Goal: Task Accomplishment & Management: Manage account settings

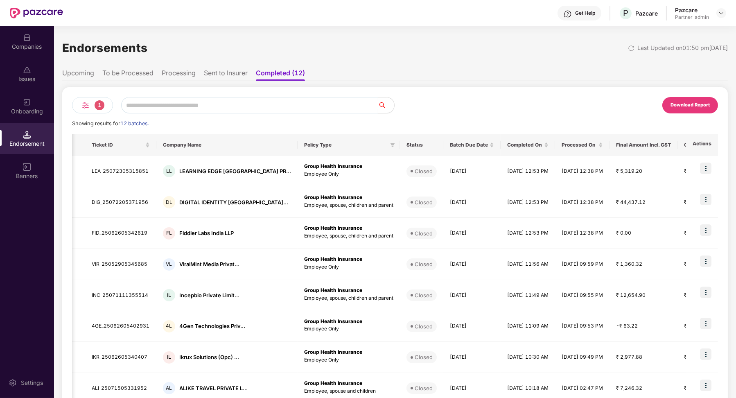
scroll to position [0, 527]
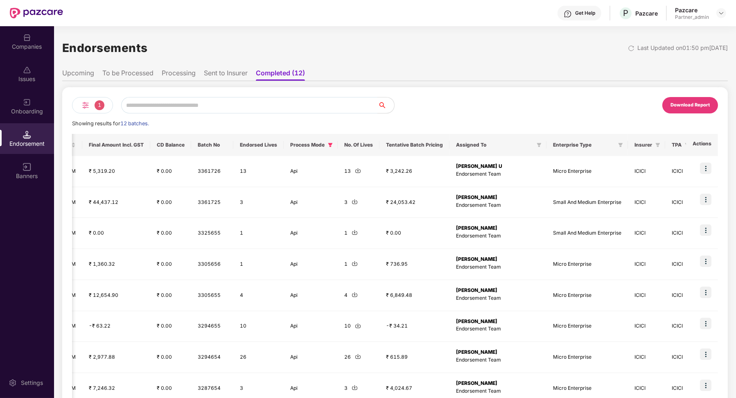
click at [179, 71] on li "Processing" at bounding box center [179, 75] width 34 height 12
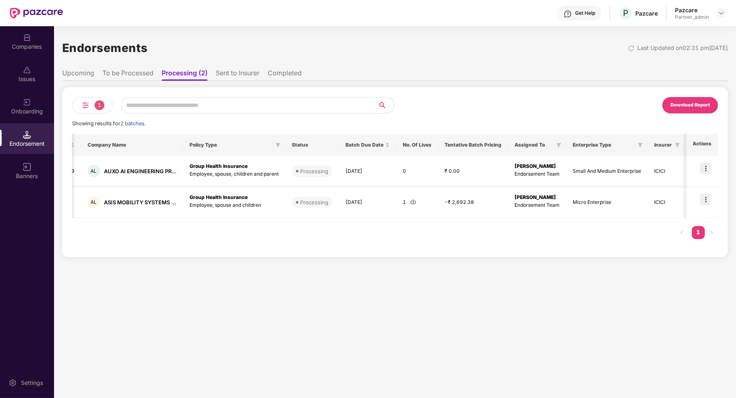
scroll to position [0, 0]
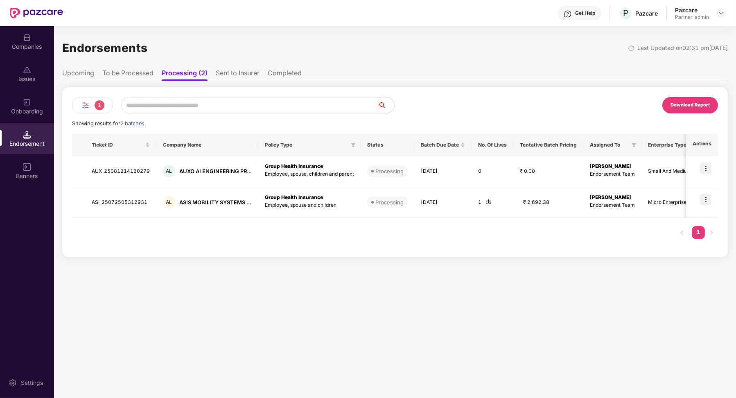
click at [134, 70] on li "To be Processed" at bounding box center [127, 75] width 51 height 12
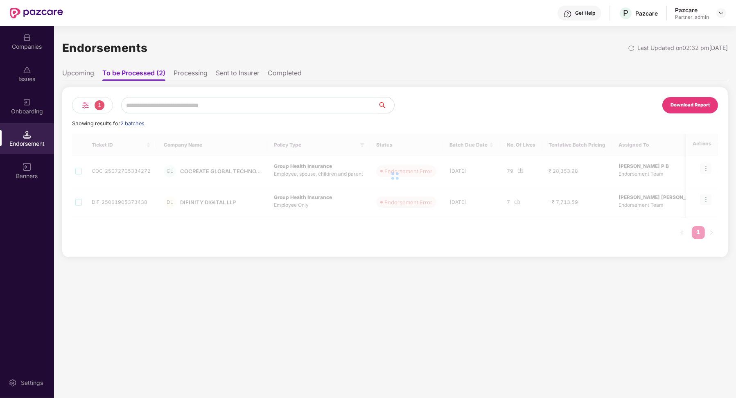
click at [174, 74] on li "Processing" at bounding box center [191, 75] width 34 height 12
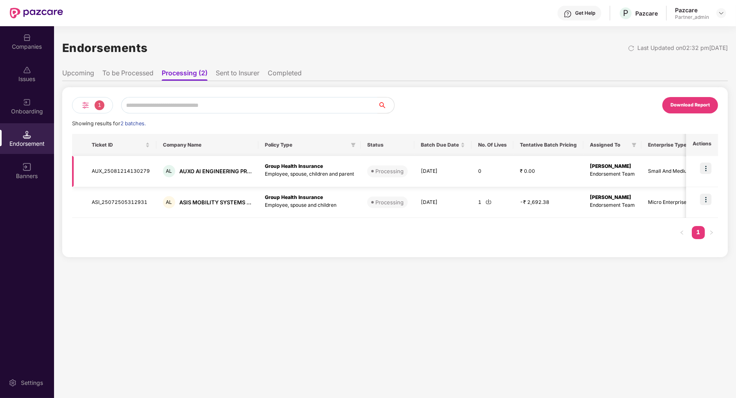
click at [711, 167] on img at bounding box center [705, 168] width 11 height 11
click at [687, 184] on li "Download Lives" at bounding box center [680, 189] width 63 height 16
click at [112, 207] on td "ASI_25072505312931" at bounding box center [120, 202] width 71 height 31
click at [112, 206] on td "ASI_25072505312931" at bounding box center [120, 202] width 71 height 31
click at [112, 205] on td "ASI_25072505312931" at bounding box center [120, 202] width 71 height 31
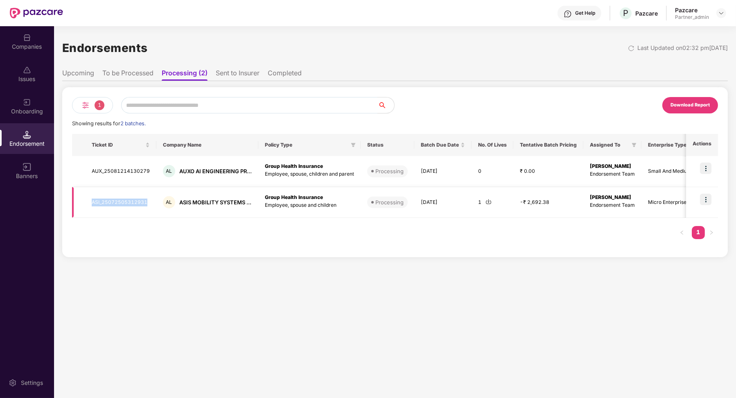
copy td "ASI_25072505312931"
click at [136, 174] on td "AUX_25081214130279" at bounding box center [120, 171] width 71 height 31
copy td "AUX_25081214130279"
click at [286, 78] on li "Completed" at bounding box center [285, 75] width 34 height 12
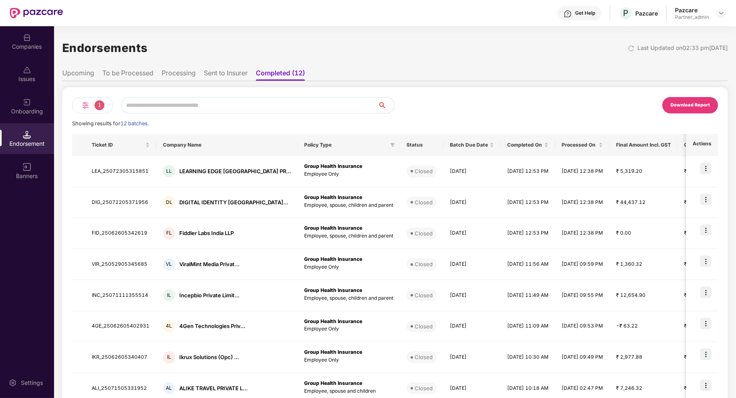
scroll to position [105, 0]
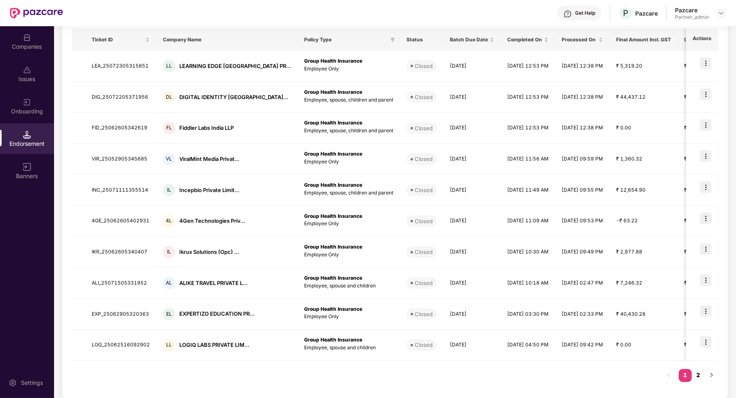
click at [701, 373] on link "2" at bounding box center [698, 375] width 13 height 12
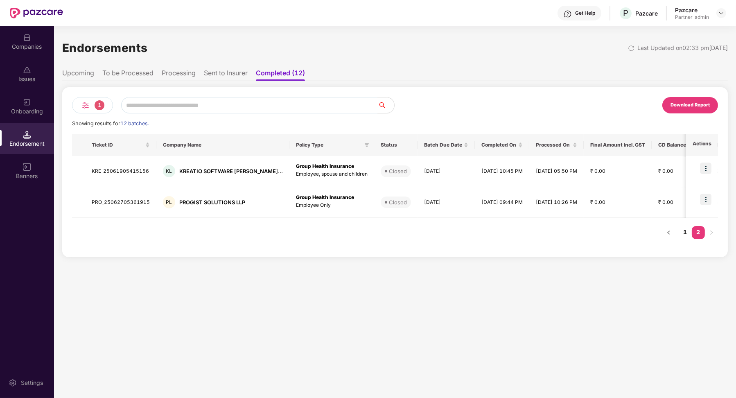
scroll to position [0, 0]
click at [689, 233] on link "1" at bounding box center [685, 232] width 13 height 12
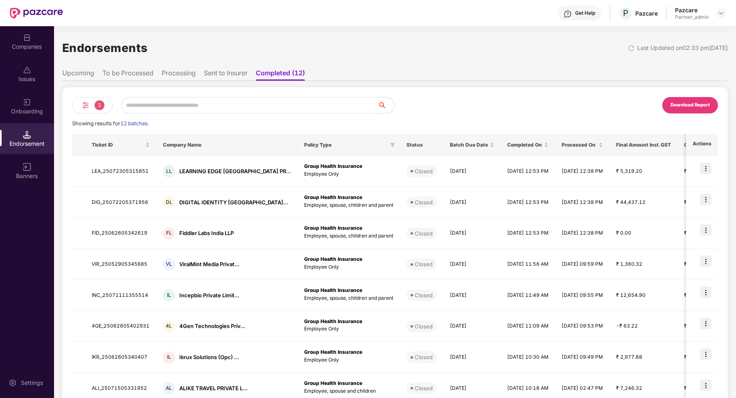
click at [185, 77] on li "Processing" at bounding box center [179, 75] width 34 height 12
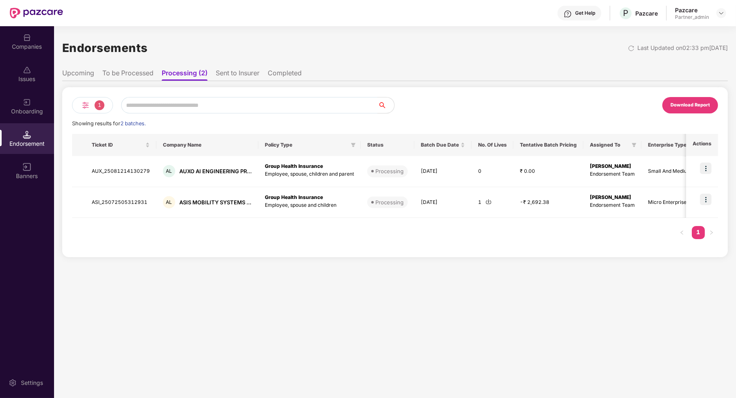
click at [116, 72] on li "To be Processed" at bounding box center [127, 75] width 51 height 12
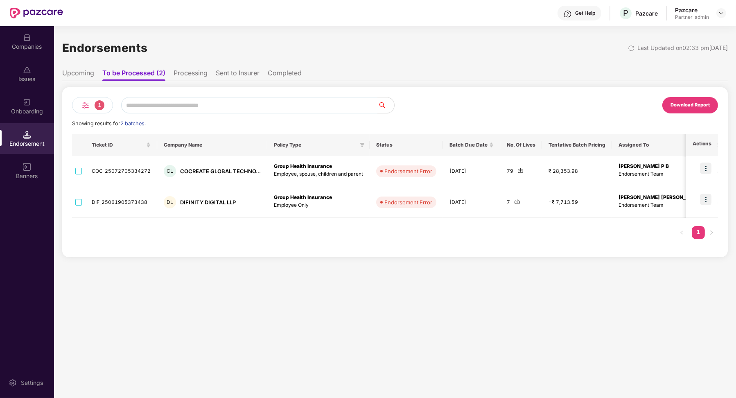
click at [90, 76] on li "Upcoming" at bounding box center [78, 75] width 32 height 12
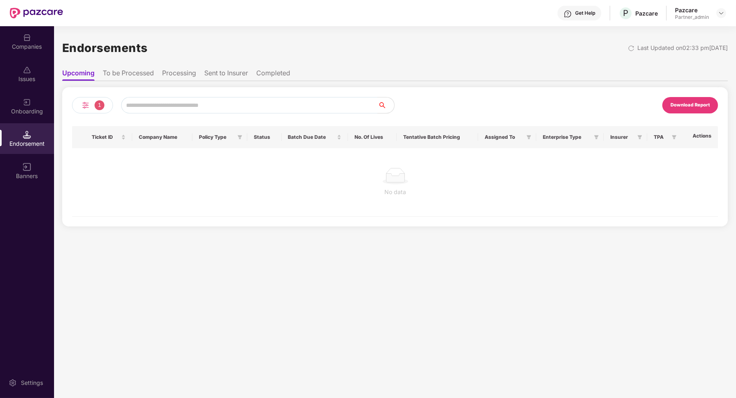
click at [146, 75] on li "To be Processed" at bounding box center [128, 75] width 51 height 12
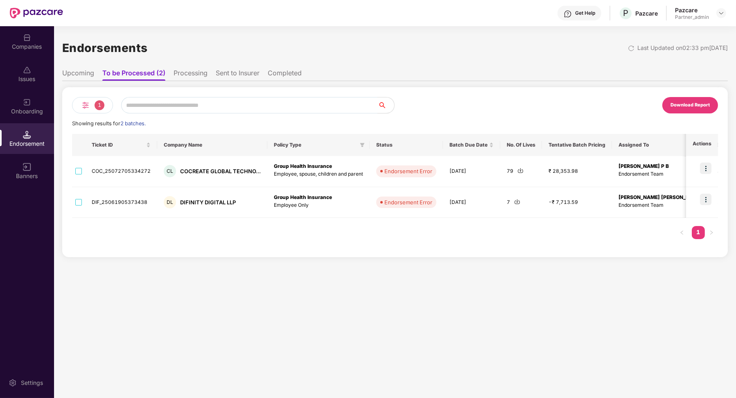
click at [192, 74] on li "Processing" at bounding box center [191, 75] width 34 height 12
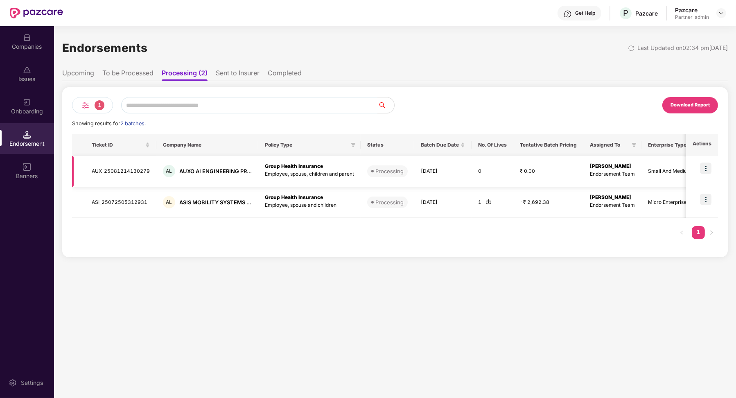
click at [132, 172] on td "AUX_25081214130279" at bounding box center [120, 171] width 71 height 31
copy td "AUX_25081214130279"
click at [241, 75] on li "Sent to Insurer" at bounding box center [238, 75] width 44 height 12
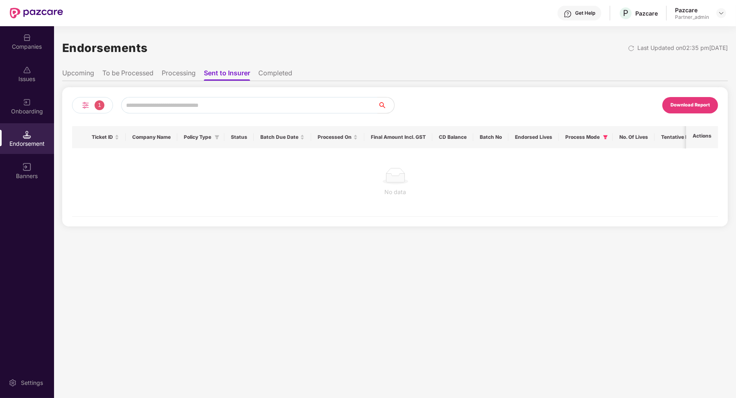
click at [128, 81] on div "1 Download Report Ticket ID Company Name Policy Type Status Batch Due Date Proc…" at bounding box center [395, 153] width 666 height 145
click at [128, 72] on li "To be Processed" at bounding box center [127, 75] width 51 height 12
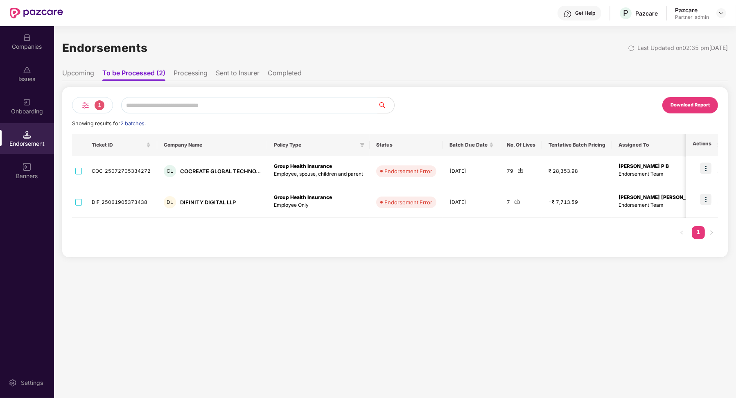
click at [196, 81] on div "1 Download Report Showing results for 2 batches. Ticket ID Company Name Policy …" at bounding box center [395, 169] width 666 height 176
click at [196, 75] on li "Processing" at bounding box center [191, 75] width 34 height 12
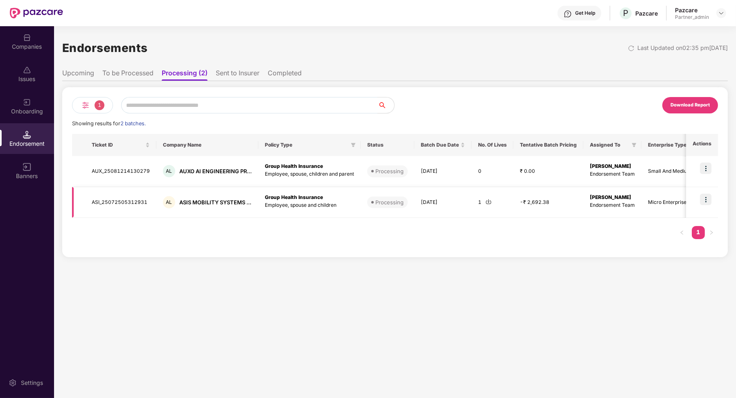
click at [134, 201] on td "ASI_25072505312931" at bounding box center [120, 202] width 71 height 31
copy td "ASI_25072505312931"
click at [452, 183] on td "[DATE]" at bounding box center [442, 171] width 57 height 31
click at [254, 77] on li "Sent to Insurer" at bounding box center [238, 75] width 44 height 12
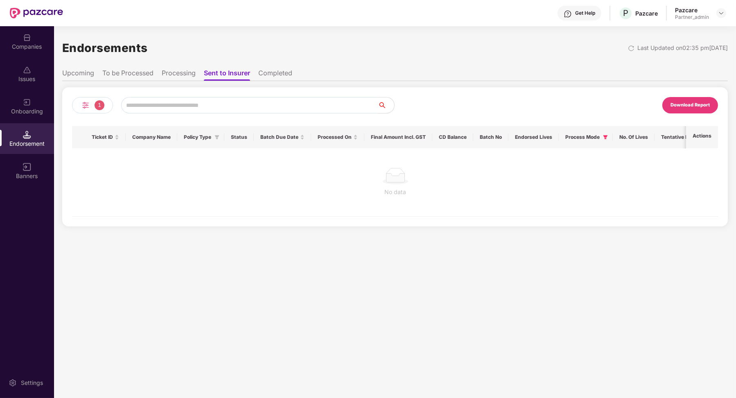
click at [277, 74] on li "Completed" at bounding box center [275, 75] width 34 height 12
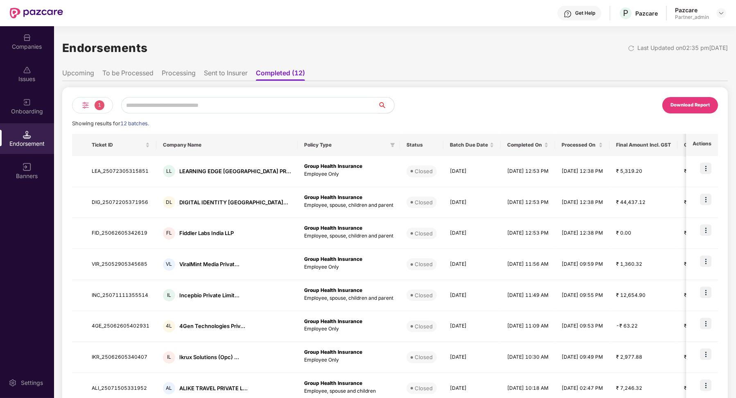
click at [93, 111] on div "1" at bounding box center [92, 105] width 41 height 16
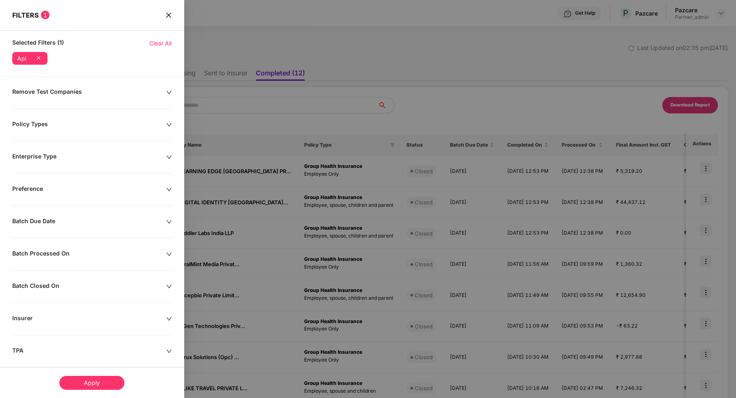
click at [41, 57] on icon at bounding box center [38, 58] width 8 height 8
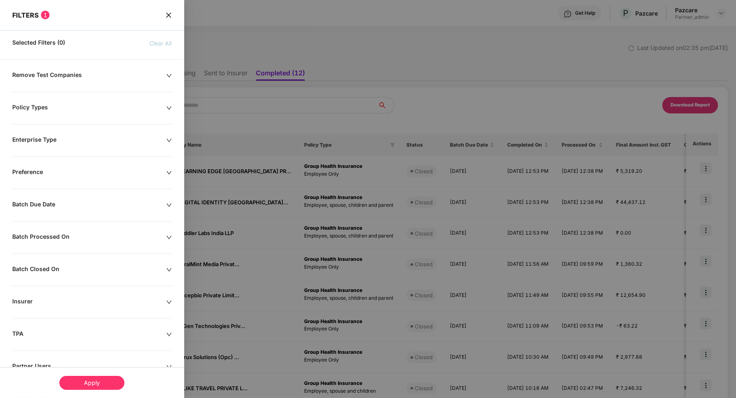
click at [92, 384] on div "Apply" at bounding box center [91, 383] width 65 height 14
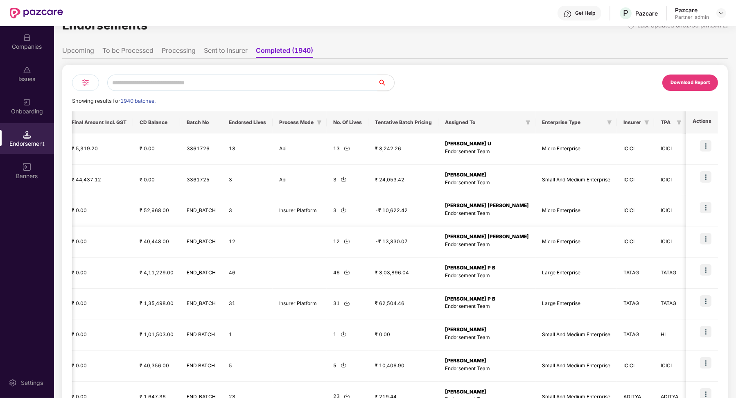
scroll to position [105, 0]
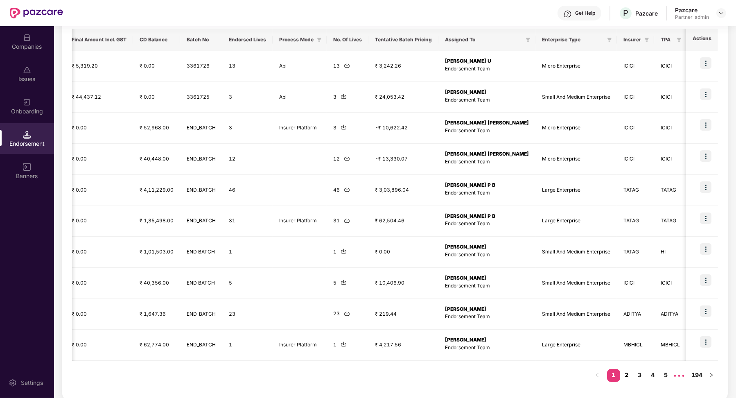
click at [628, 374] on link "2" at bounding box center [626, 375] width 13 height 12
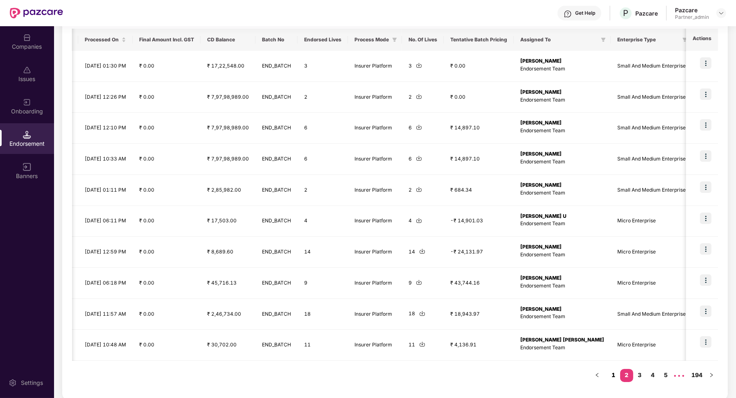
click at [610, 372] on link "1" at bounding box center [613, 375] width 13 height 12
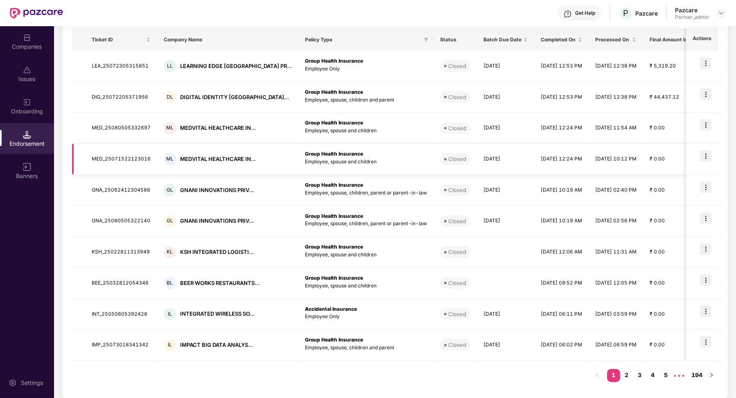
scroll to position [0, 0]
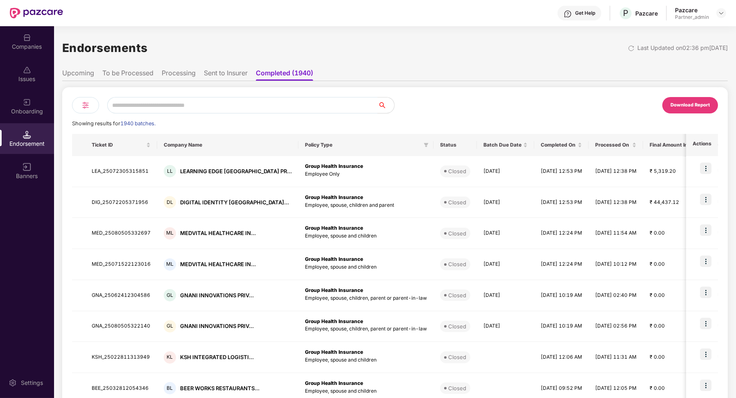
click at [185, 77] on li "Processing" at bounding box center [179, 75] width 34 height 12
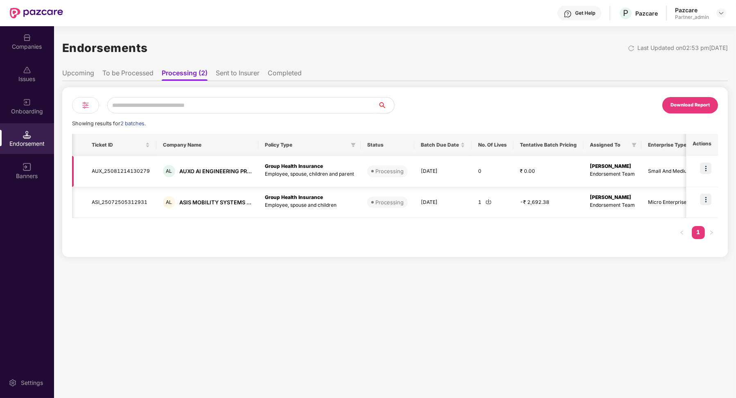
scroll to position [0, 5]
click at [113, 201] on td "ASI_25072505312931" at bounding box center [116, 202] width 71 height 31
copy td "ASI_25072505312931"
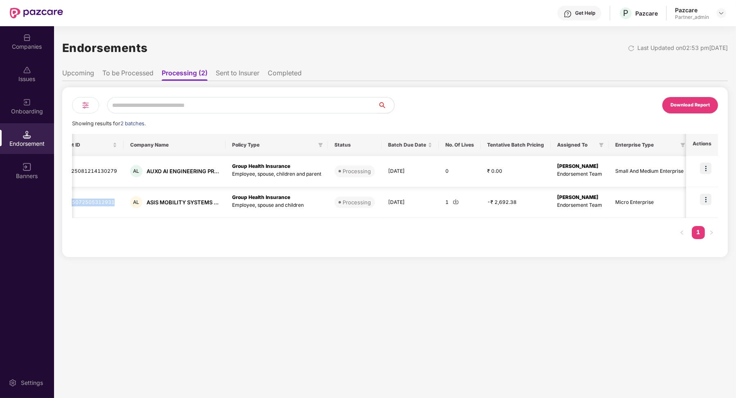
scroll to position [0, 0]
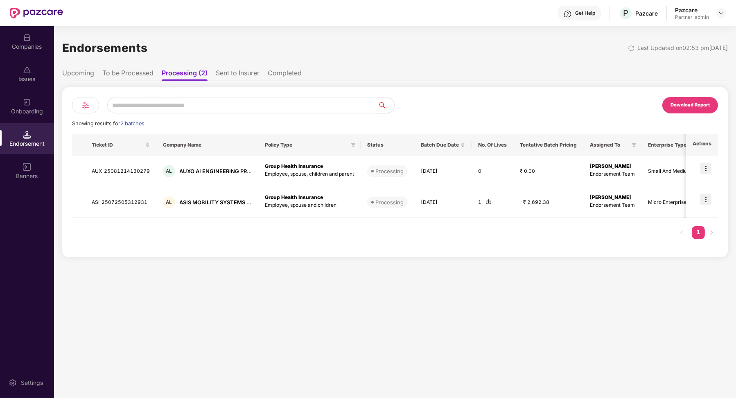
click at [235, 79] on li "Sent to Insurer" at bounding box center [238, 75] width 44 height 12
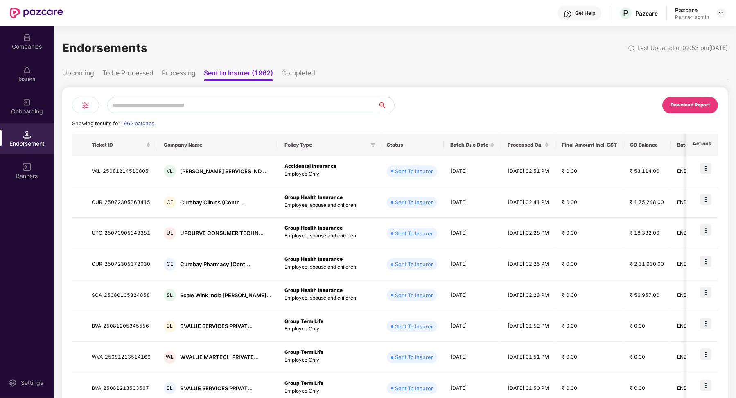
click at [308, 72] on li "Completed" at bounding box center [298, 75] width 34 height 12
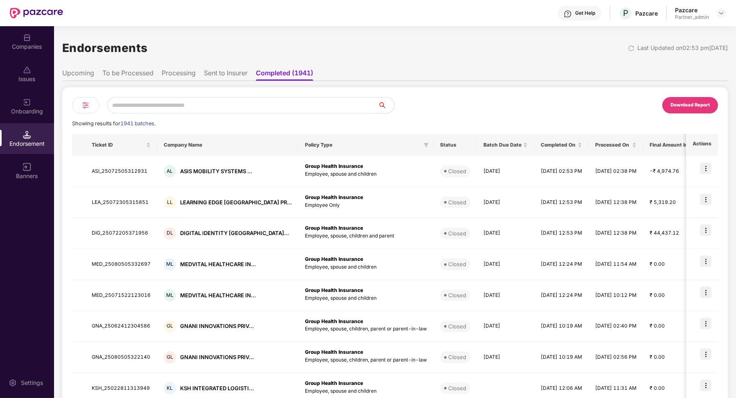
click at [164, 74] on li "Processing" at bounding box center [179, 75] width 34 height 12
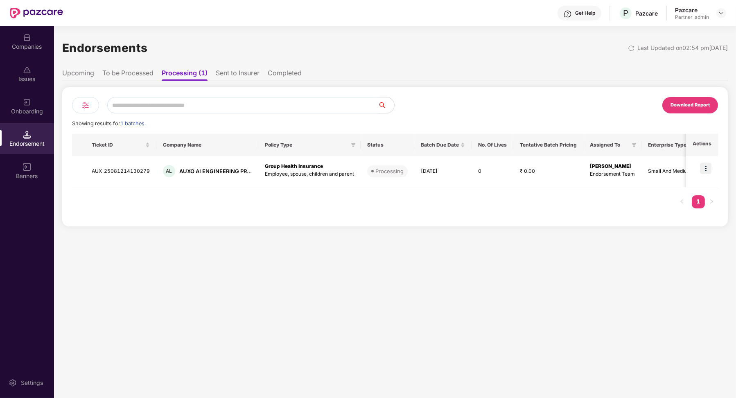
click at [271, 72] on li "Completed" at bounding box center [285, 75] width 34 height 12
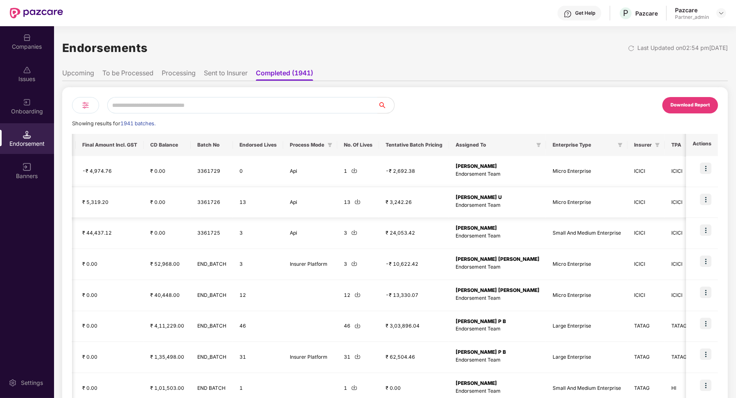
scroll to position [0, 577]
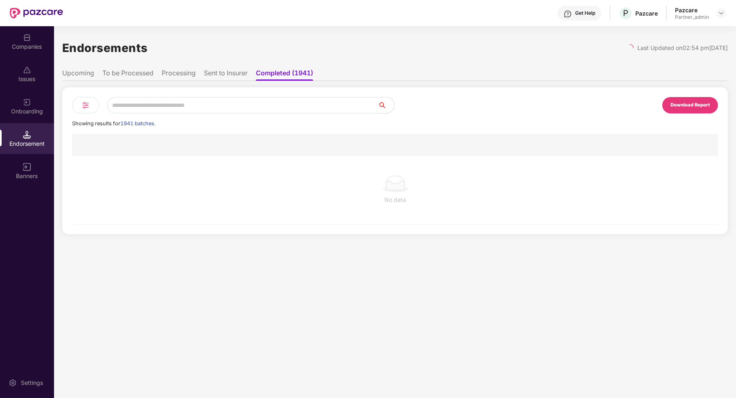
scroll to position [0, 0]
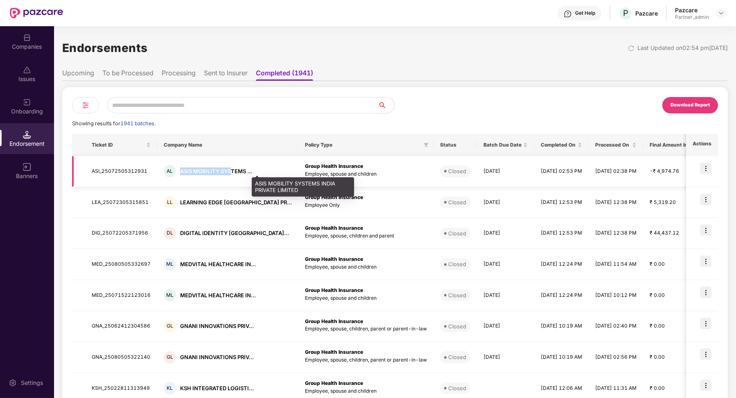
drag, startPoint x: 179, startPoint y: 169, endPoint x: 228, endPoint y: 170, distance: 49.6
click at [228, 170] on div "ASIS MOBILITY SYSTEMS ..." at bounding box center [216, 171] width 72 height 8
copy div "ASIS MOBILITY SYS"
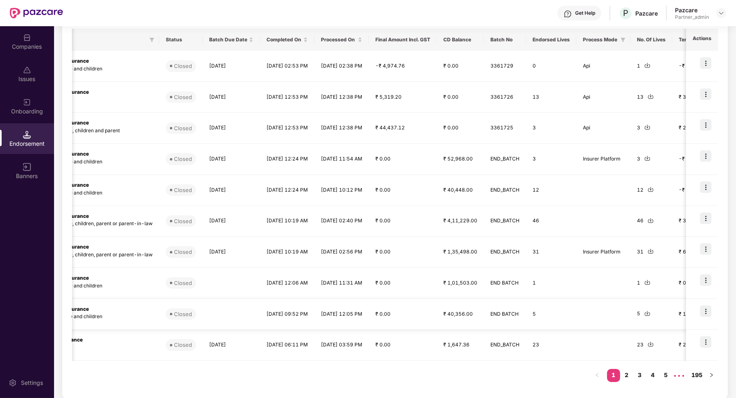
scroll to position [0, 252]
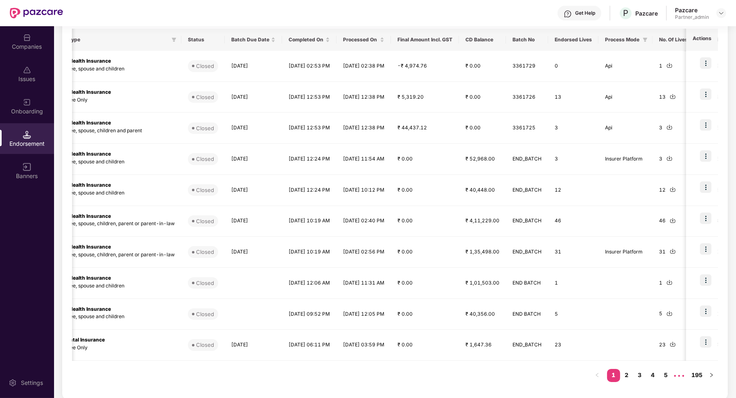
click at [18, 47] on div "Companies" at bounding box center [27, 47] width 54 height 8
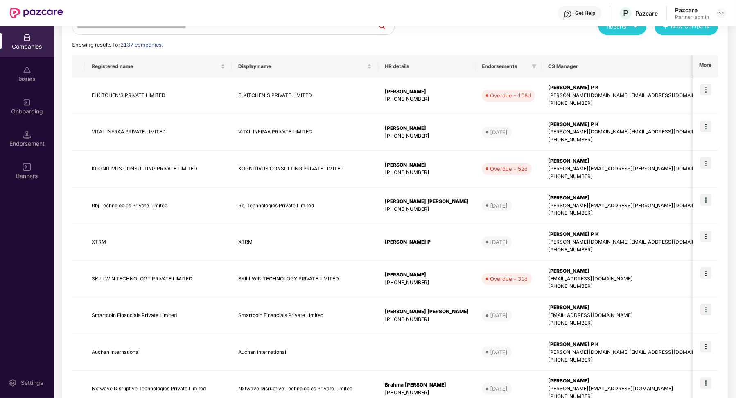
scroll to position [0, 0]
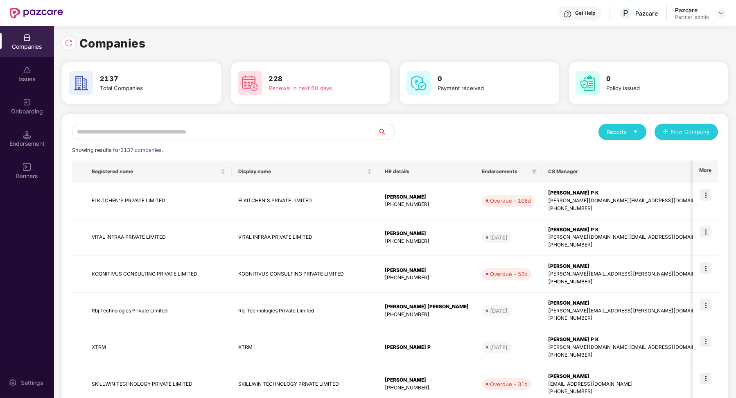
click at [165, 134] on input "text" at bounding box center [225, 132] width 306 height 16
paste input "**********"
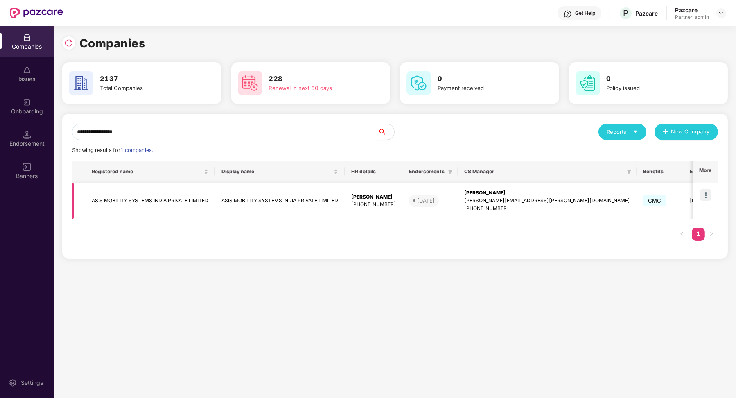
type input "**********"
click at [709, 199] on img at bounding box center [705, 194] width 11 height 11
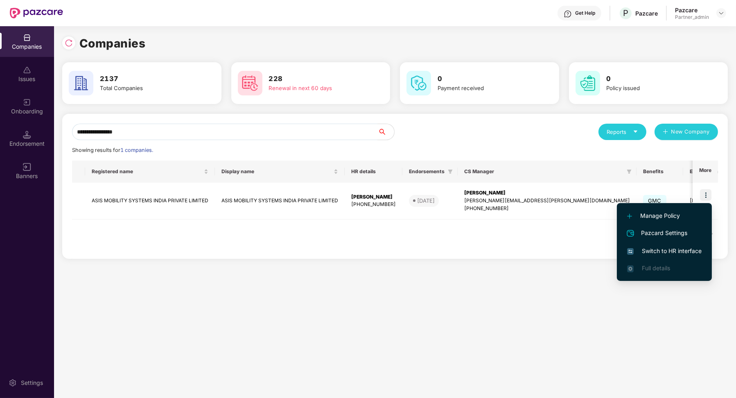
click at [660, 252] on span "Switch to HR interface" at bounding box center [664, 250] width 75 height 9
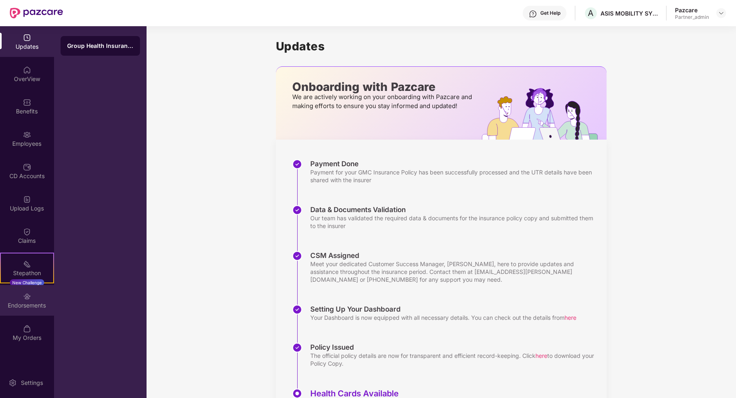
click at [31, 292] on img at bounding box center [27, 296] width 8 height 8
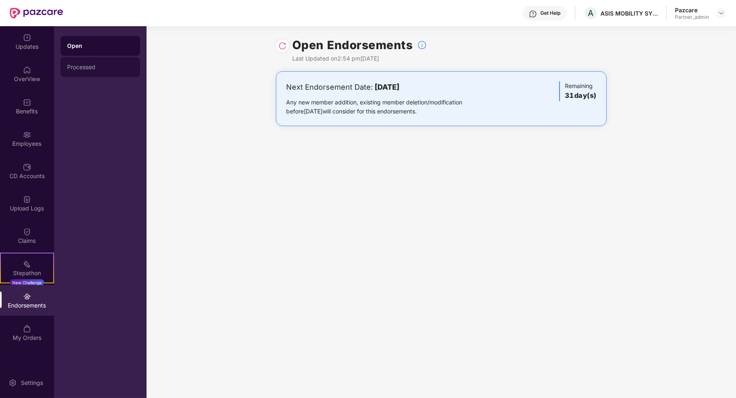
click at [108, 61] on div "Processed" at bounding box center [100, 67] width 79 height 20
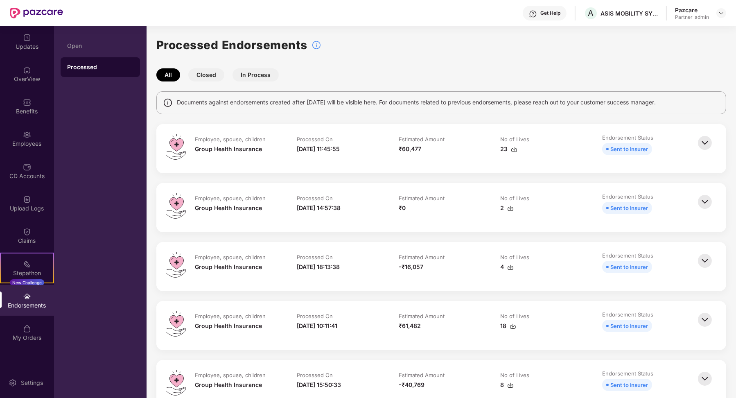
click at [220, 76] on button "Closed" at bounding box center [206, 74] width 36 height 13
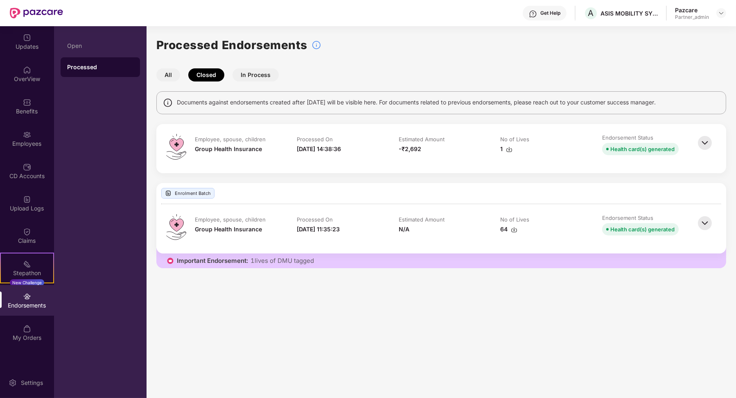
click at [704, 146] on img at bounding box center [705, 143] width 18 height 18
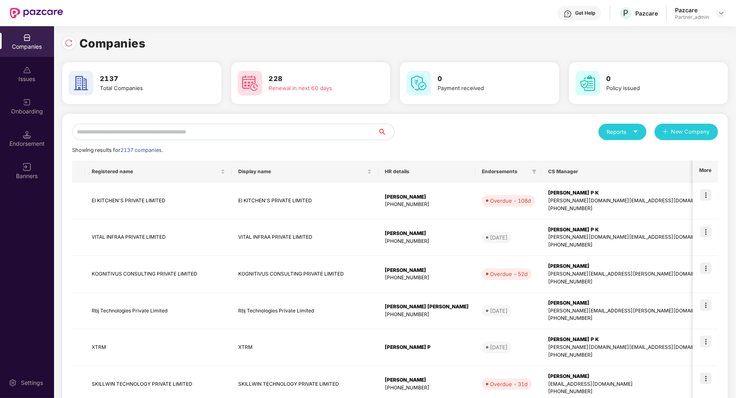
scroll to position [0, 0]
click at [11, 128] on div "Endorsement" at bounding box center [27, 138] width 54 height 31
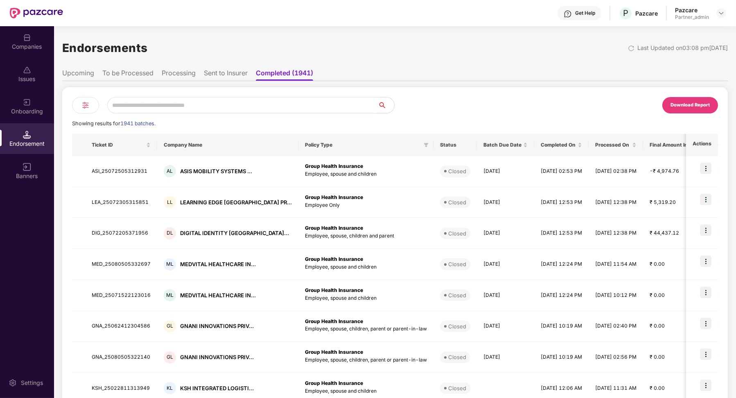
click at [185, 66] on ul "Upcoming To be Processed Processing Sent to Insurer Completed (1941)" at bounding box center [395, 73] width 666 height 16
click at [184, 68] on ul "Upcoming To be Processed Processing Sent to Insurer Completed (1941)" at bounding box center [395, 73] width 666 height 16
click at [184, 69] on li "Processing" at bounding box center [179, 75] width 34 height 12
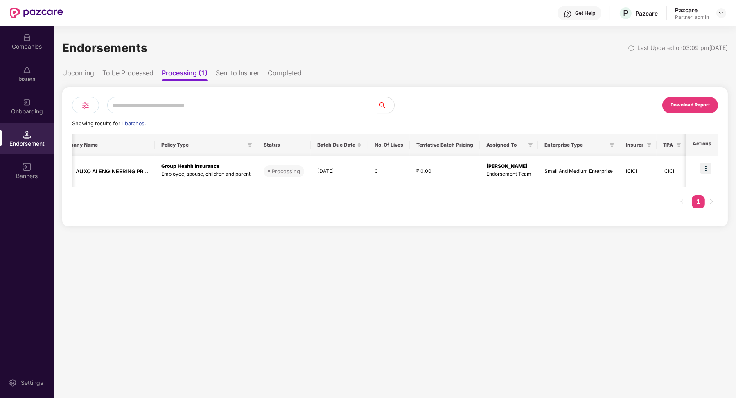
scroll to position [0, 122]
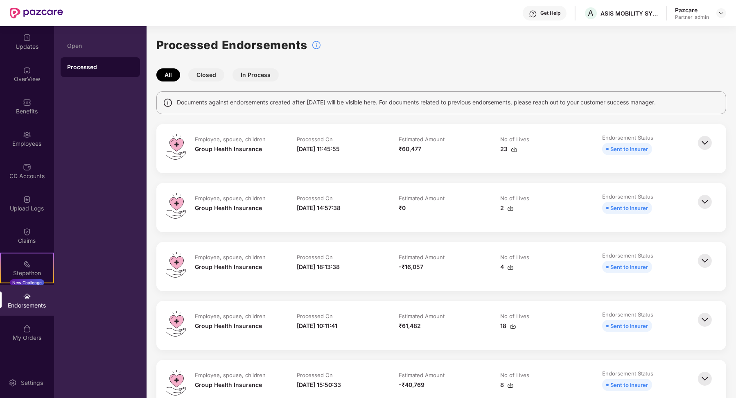
scroll to position [0, 0]
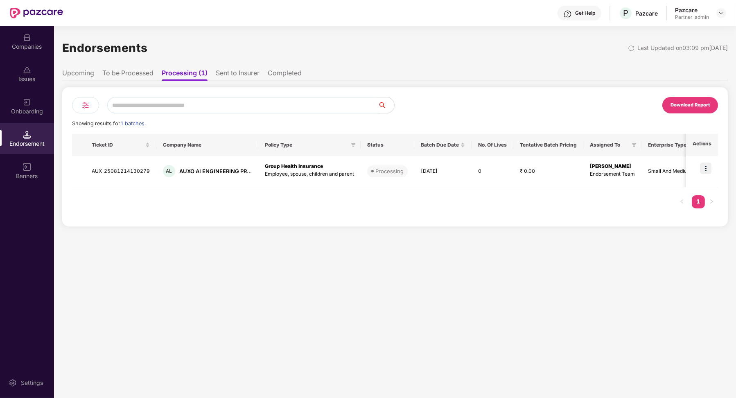
click at [273, 73] on li "Completed" at bounding box center [285, 75] width 34 height 12
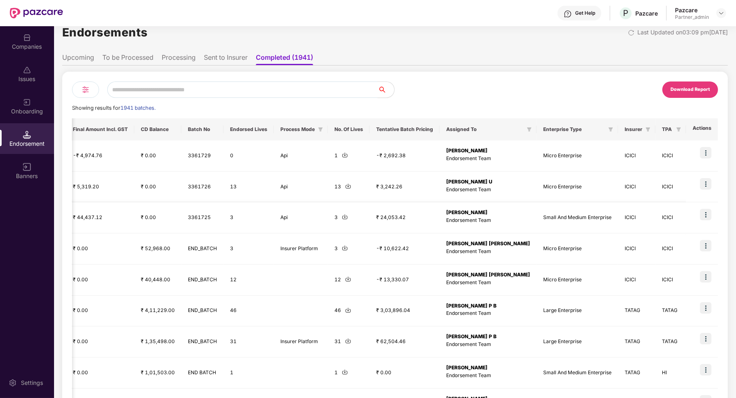
scroll to position [11, 0]
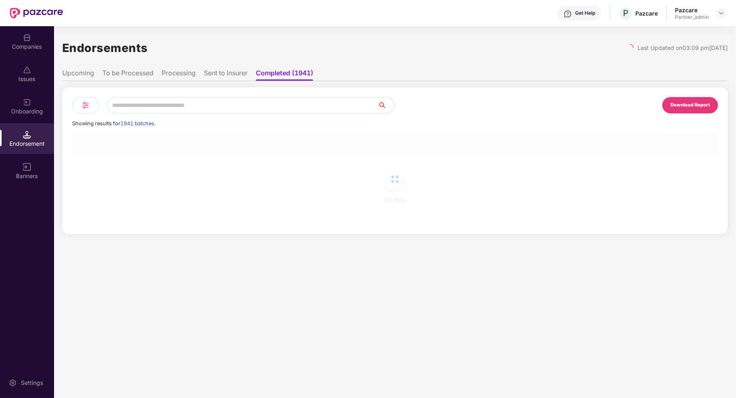
scroll to position [0, 0]
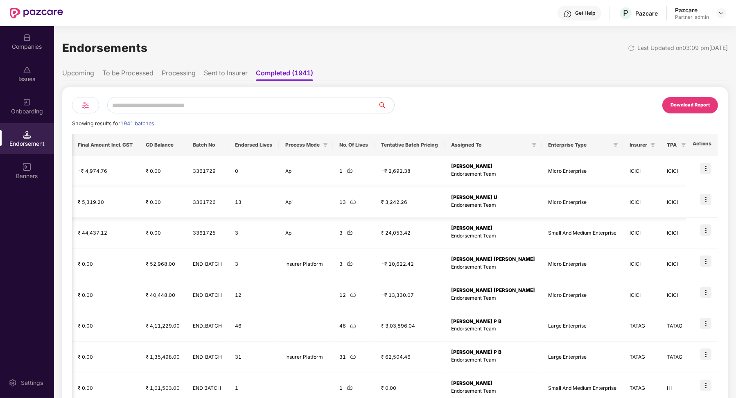
scroll to position [0, 577]
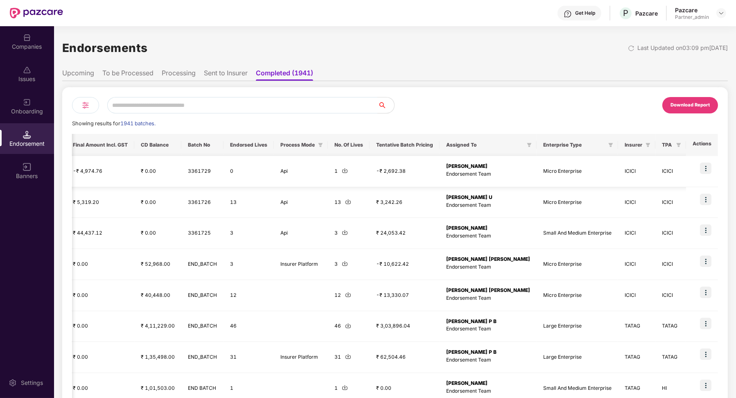
click at [359, 171] on div "1" at bounding box center [349, 171] width 29 height 8
click at [348, 171] on img at bounding box center [345, 170] width 6 height 6
click at [42, 45] on div "Companies" at bounding box center [27, 47] width 54 height 8
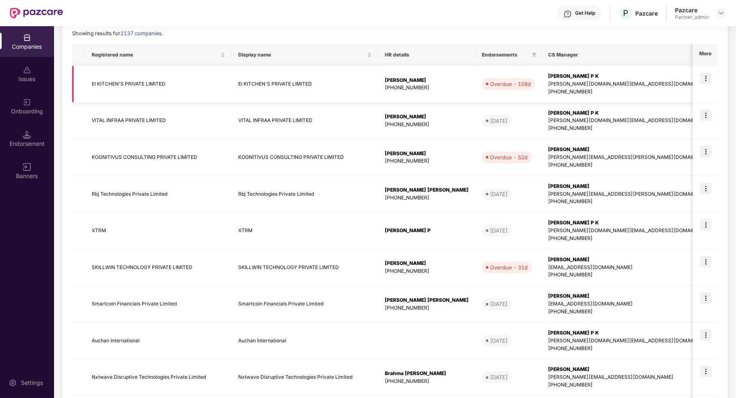
scroll to position [0, 0]
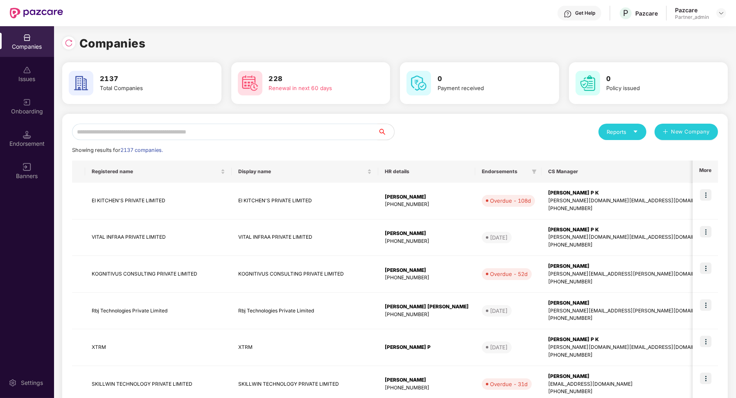
click at [49, 129] on div "Endorsement" at bounding box center [27, 138] width 54 height 31
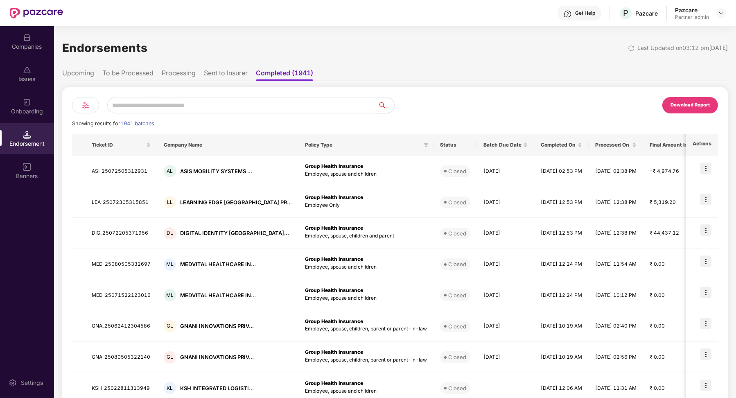
click at [218, 67] on ul "Upcoming To be Processed Processing Sent to Insurer Completed (1941)" at bounding box center [395, 73] width 666 height 16
click at [182, 70] on li "Processing" at bounding box center [179, 75] width 34 height 12
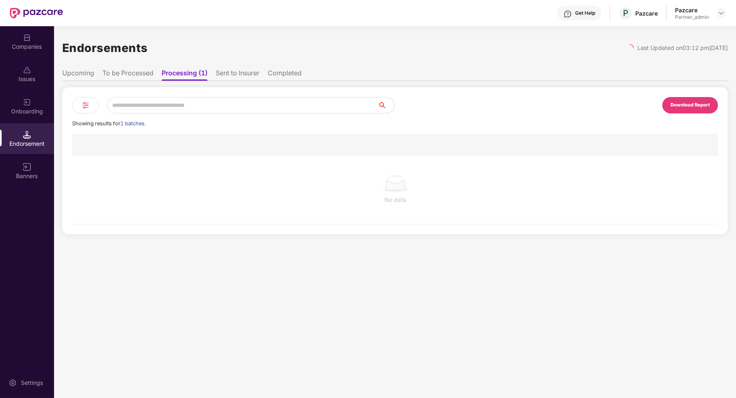
scroll to position [0, 0]
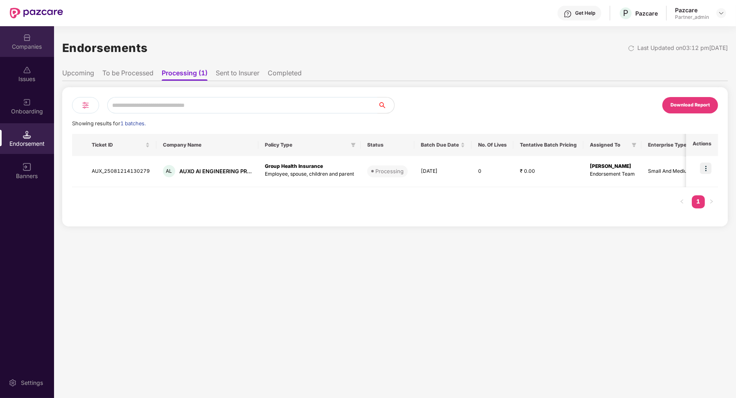
click at [43, 46] on div "Companies" at bounding box center [27, 47] width 54 height 8
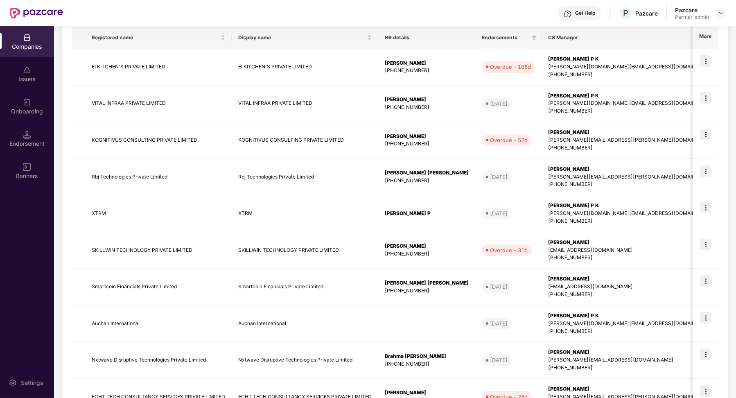
scroll to position [108, 0]
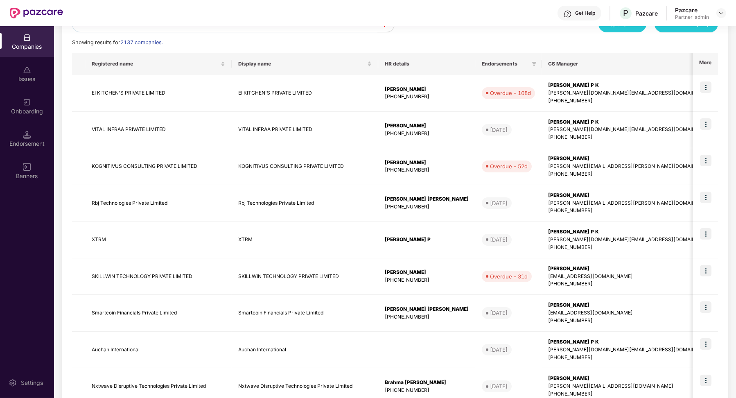
click at [44, 134] on div "Endorsement" at bounding box center [27, 138] width 54 height 31
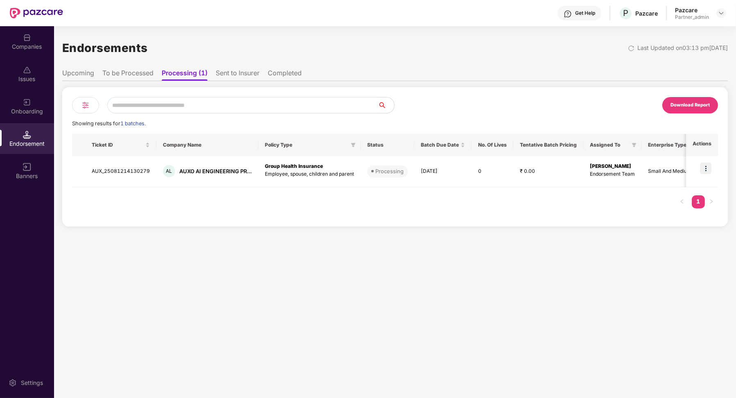
click at [136, 73] on li "To be Processed" at bounding box center [127, 75] width 51 height 12
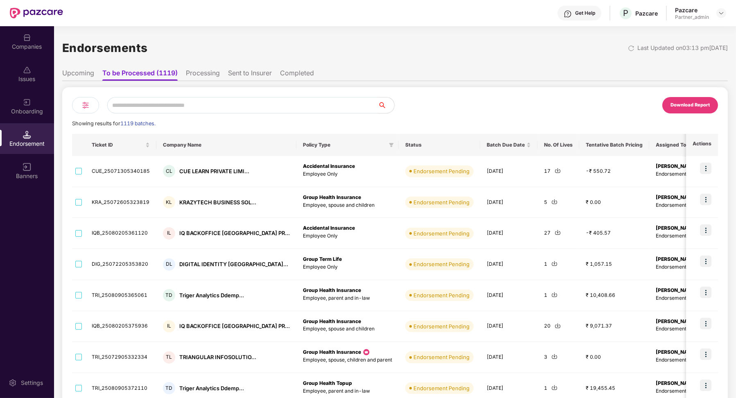
click at [246, 79] on li "Sent to Insurer" at bounding box center [250, 75] width 44 height 12
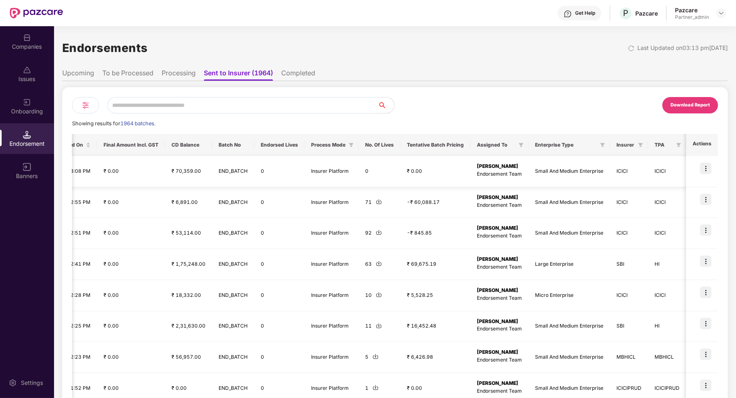
scroll to position [0, 477]
click at [705, 171] on img at bounding box center [705, 168] width 11 height 11
click at [687, 188] on span "Download Lives" at bounding box center [679, 188] width 42 height 9
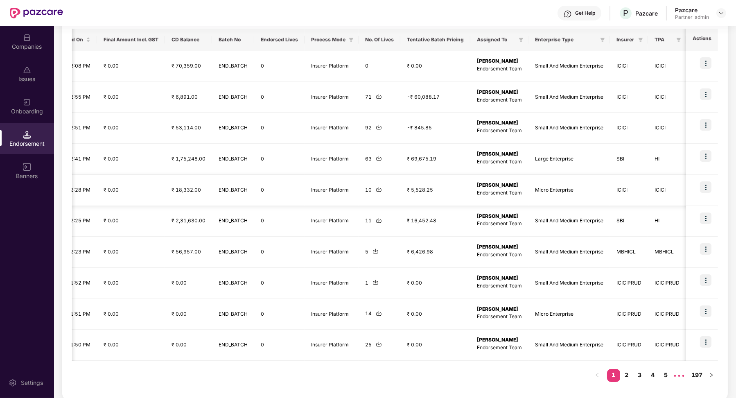
scroll to position [0, 477]
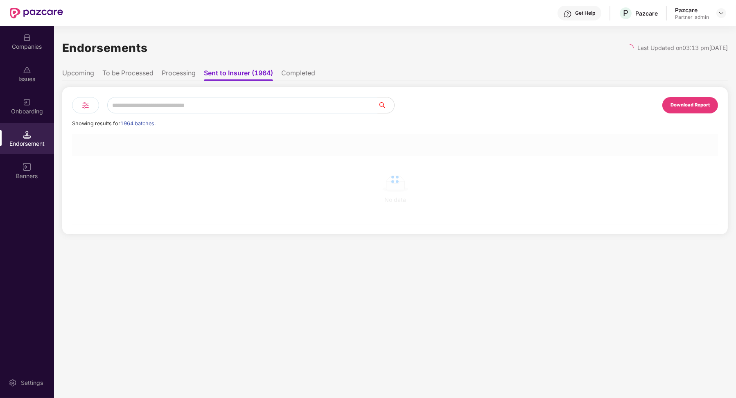
scroll to position [0, 0]
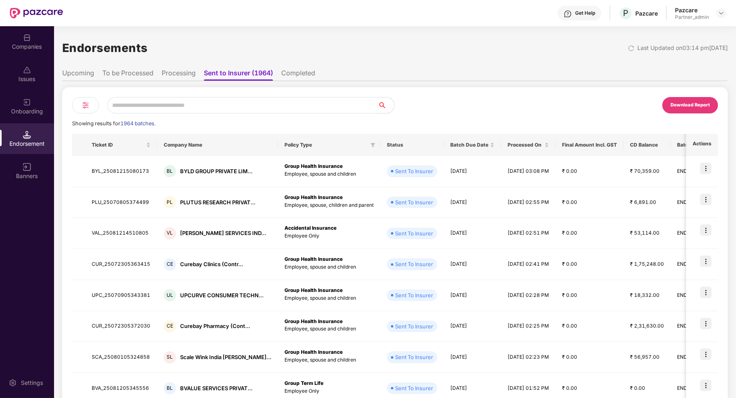
click at [304, 78] on li "Completed" at bounding box center [298, 75] width 34 height 12
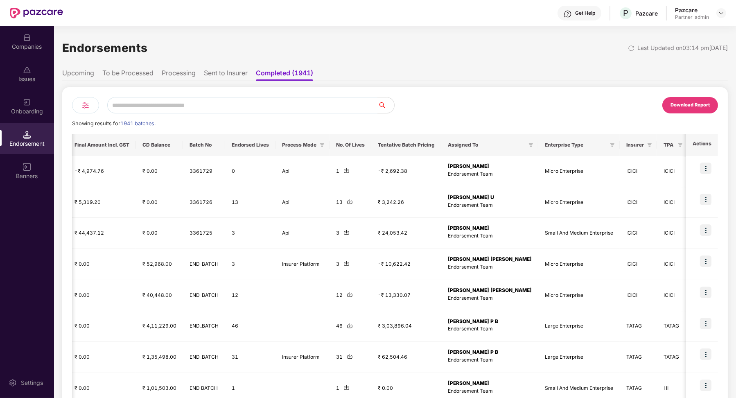
scroll to position [0, 577]
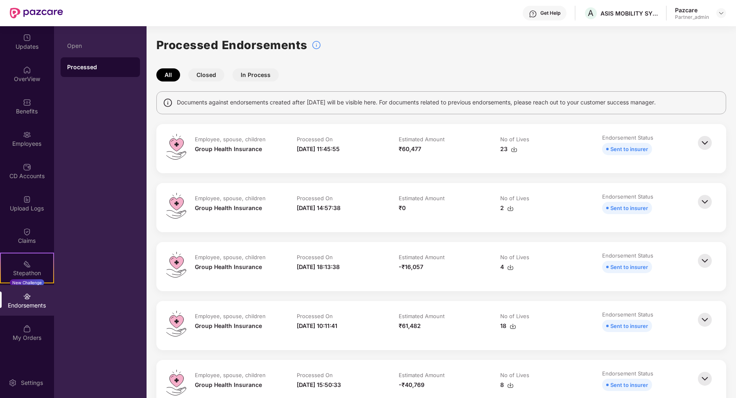
click at [220, 75] on button "Closed" at bounding box center [206, 74] width 36 height 13
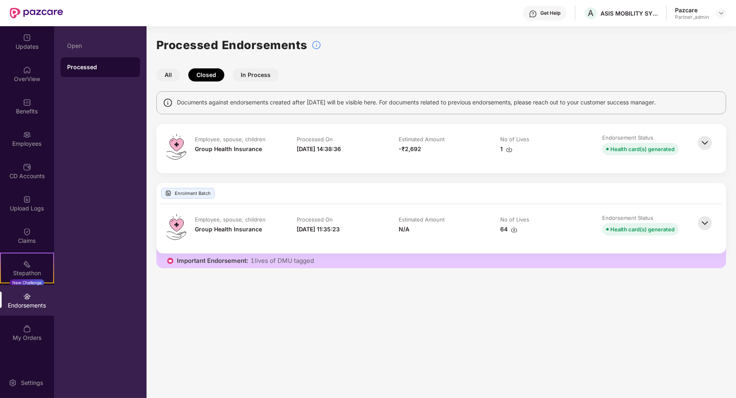
click at [705, 142] on img at bounding box center [705, 143] width 18 height 18
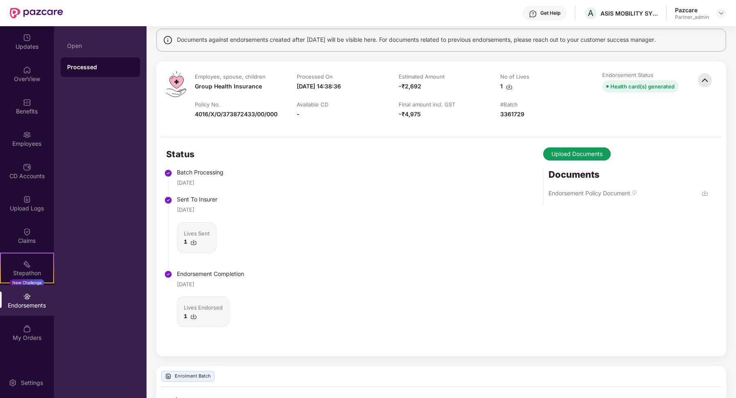
scroll to position [20, 0]
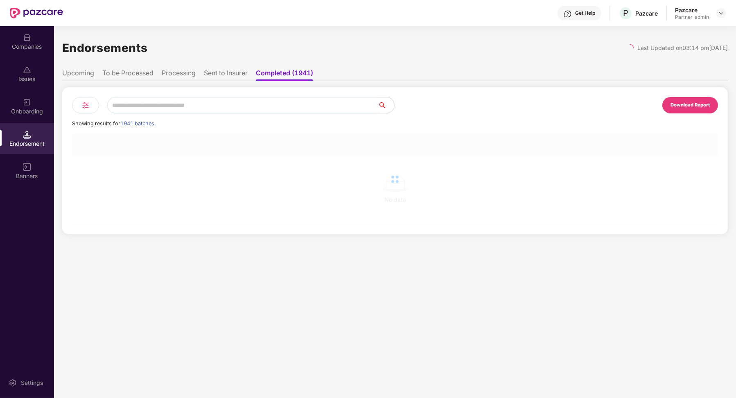
scroll to position [0, 0]
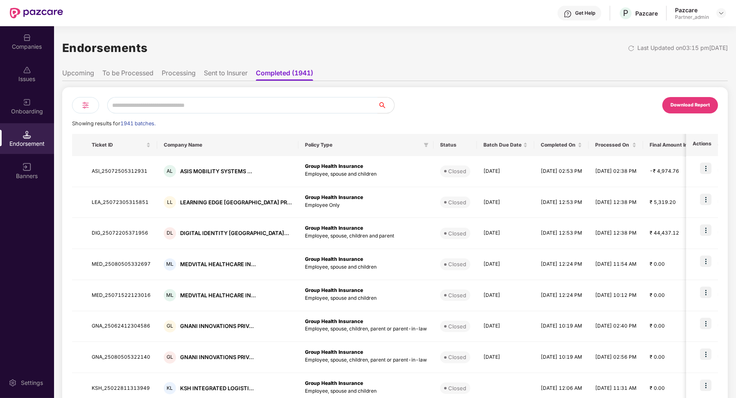
click at [83, 75] on li "Upcoming" at bounding box center [78, 75] width 32 height 12
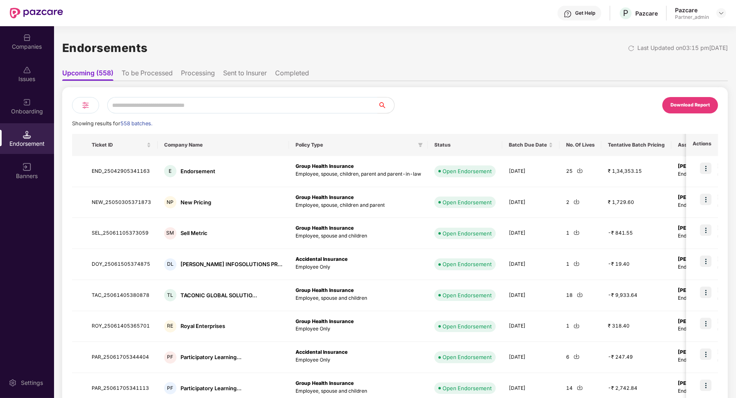
click at [156, 79] on li "To be Processed" at bounding box center [147, 75] width 51 height 12
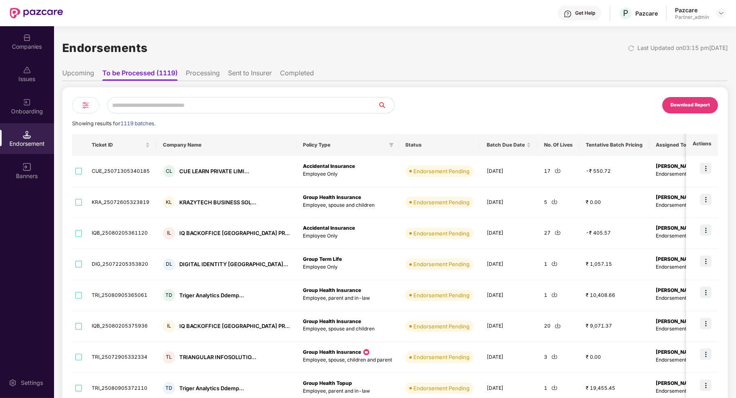
click at [200, 68] on ul "Upcoming To be Processed (1119) Processing Sent to Insurer Completed" at bounding box center [395, 73] width 666 height 16
click at [201, 71] on li "Processing" at bounding box center [203, 75] width 34 height 12
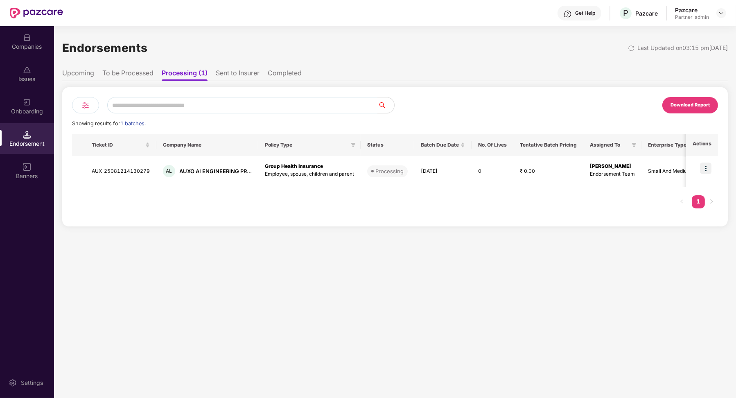
click at [231, 75] on li "Sent to Insurer" at bounding box center [238, 75] width 44 height 12
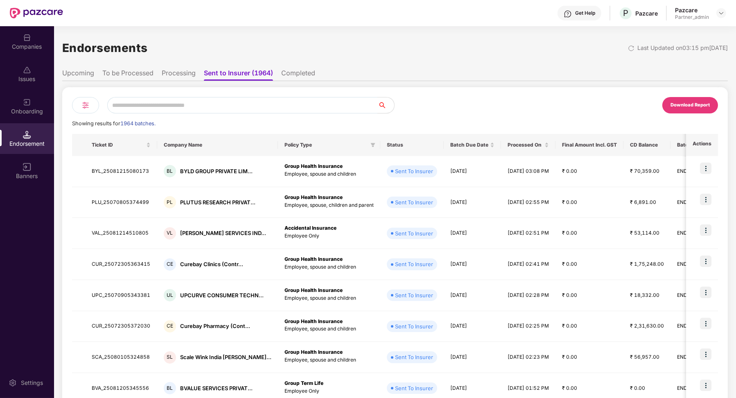
click at [291, 72] on li "Completed" at bounding box center [298, 75] width 34 height 12
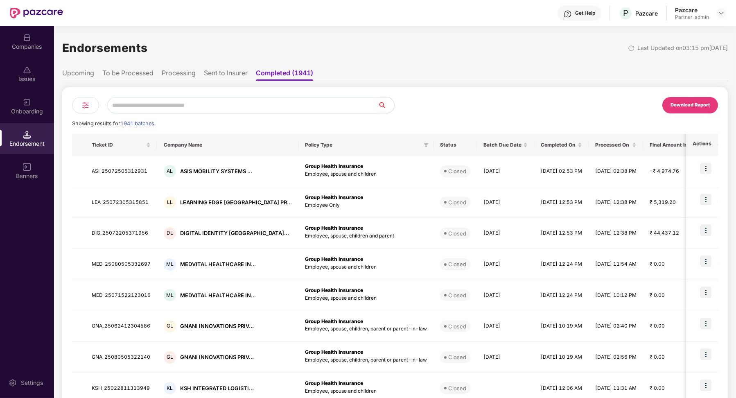
click at [409, 62] on div "Endorsements Last Updated on 03:15 pm[DATE] Upcoming To be Processed Processing…" at bounding box center [395, 270] width 666 height 470
click at [219, 74] on li "Sent to Insurer" at bounding box center [226, 75] width 44 height 12
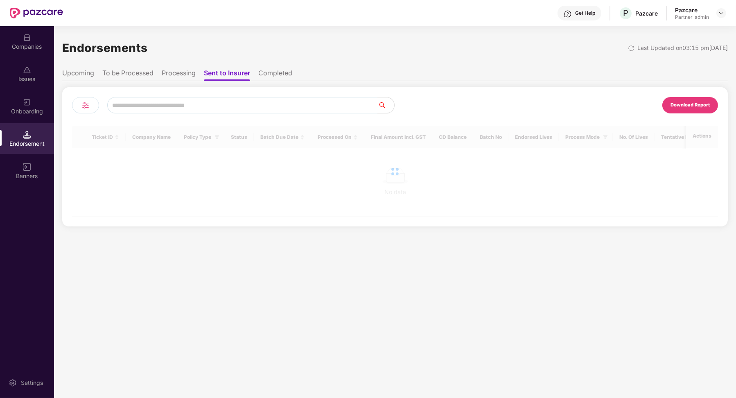
click at [158, 70] on ul "Upcoming To be Processed Processing Sent to Insurer Completed" at bounding box center [395, 73] width 666 height 16
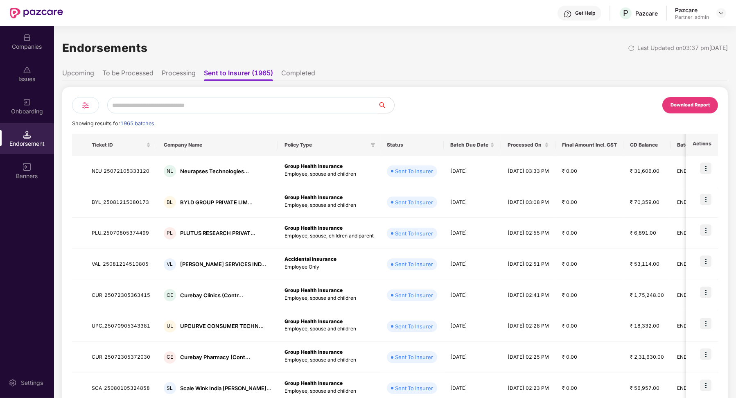
click at [182, 78] on li "Processing" at bounding box center [179, 75] width 34 height 12
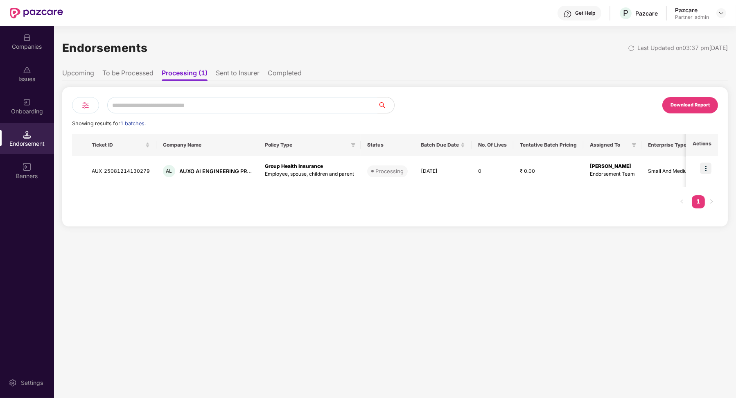
click at [136, 81] on div "Download Report Showing results for 1 batches. Ticket ID Company Name Policy Ty…" at bounding box center [395, 153] width 666 height 145
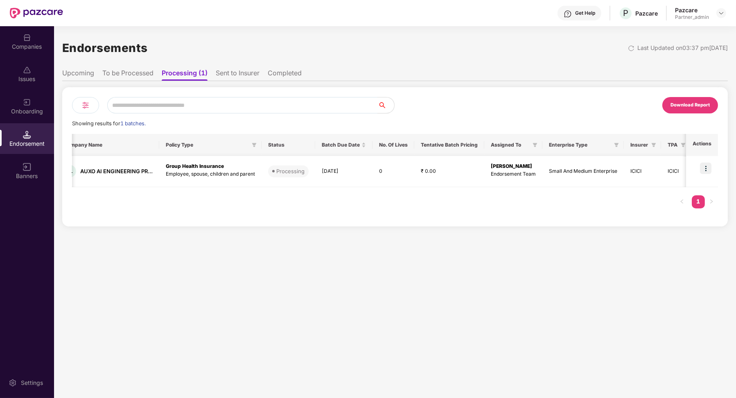
scroll to position [0, 122]
click at [239, 69] on li "Sent to Insurer" at bounding box center [238, 75] width 44 height 12
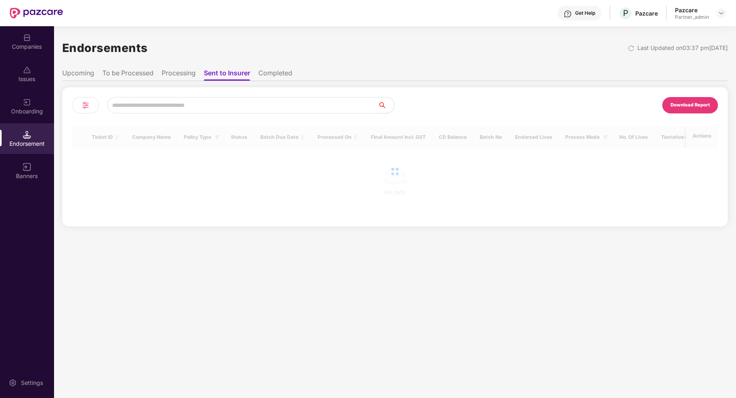
click at [278, 71] on ul "Upcoming To be Processed Processing Sent to Insurer Completed" at bounding box center [395, 73] width 666 height 16
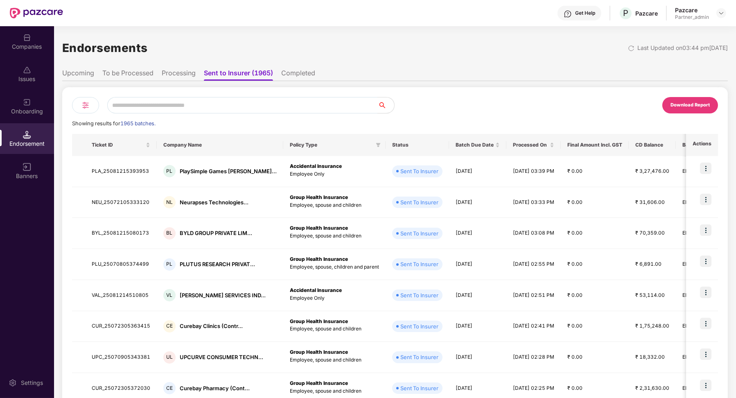
click at [292, 76] on li "Completed" at bounding box center [298, 75] width 34 height 12
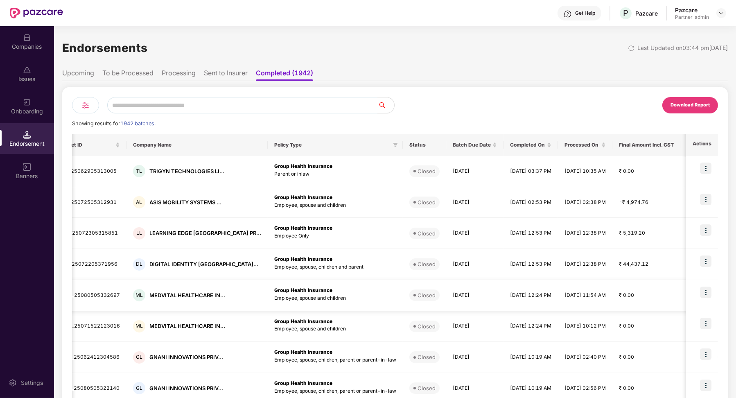
scroll to position [0, 0]
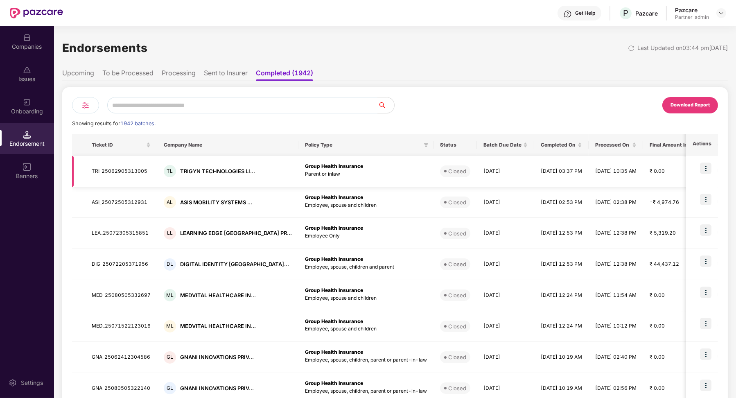
click at [124, 172] on td "TRI_25062905313005" at bounding box center [121, 171] width 72 height 31
copy td "TRI_25062905313005"
click at [192, 80] on li "Processing" at bounding box center [179, 75] width 34 height 12
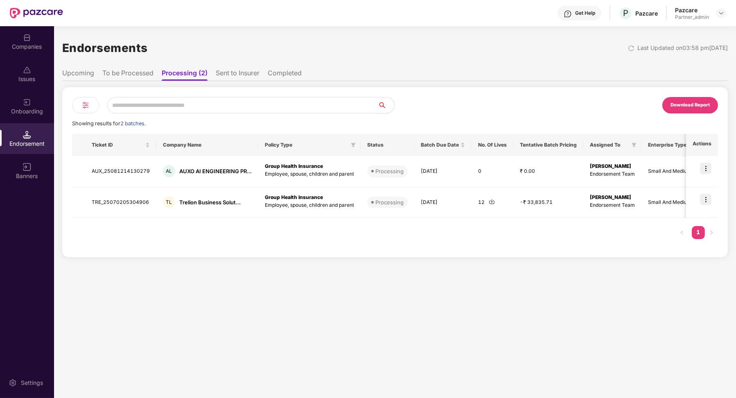
click at [241, 77] on li "Sent to Insurer" at bounding box center [238, 75] width 44 height 12
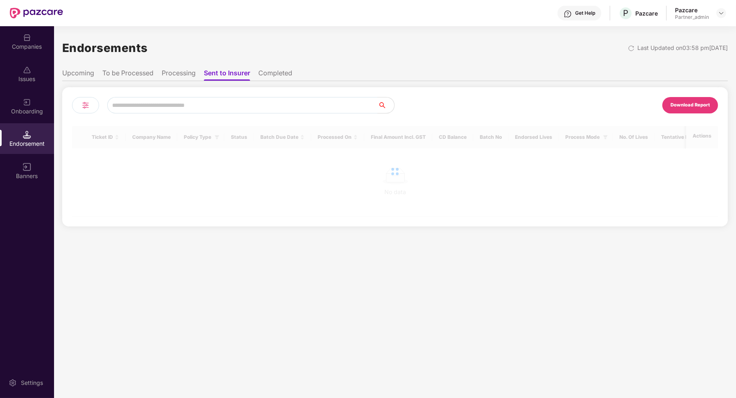
click at [186, 77] on li "Processing" at bounding box center [179, 75] width 34 height 12
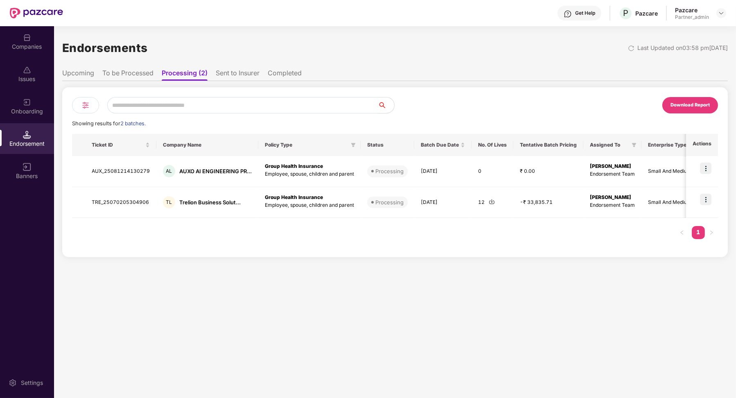
click at [77, 109] on div at bounding box center [85, 105] width 27 height 16
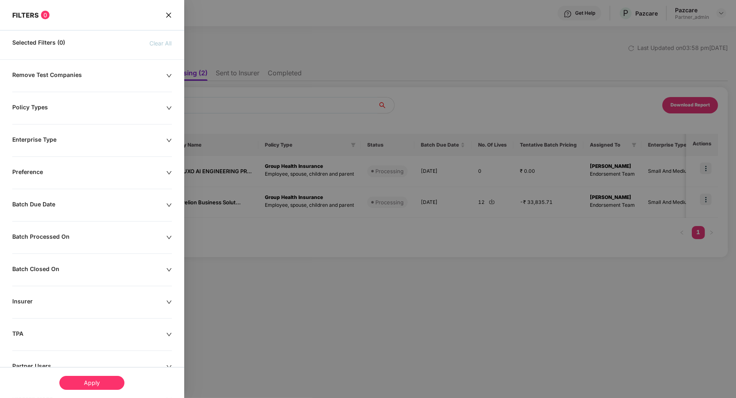
scroll to position [59, 0]
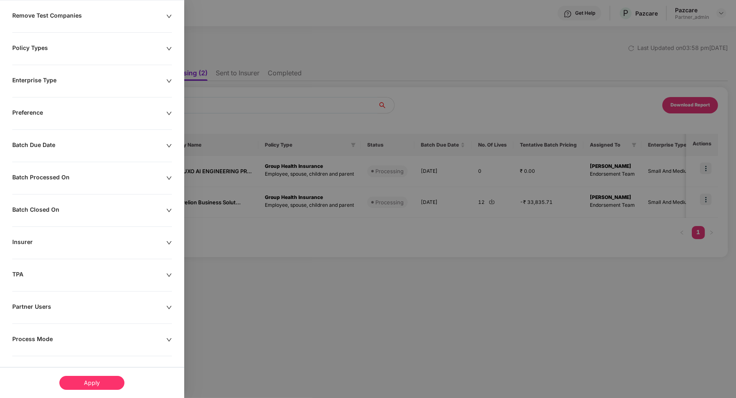
click at [44, 335] on div "Process Mode" at bounding box center [89, 339] width 154 height 9
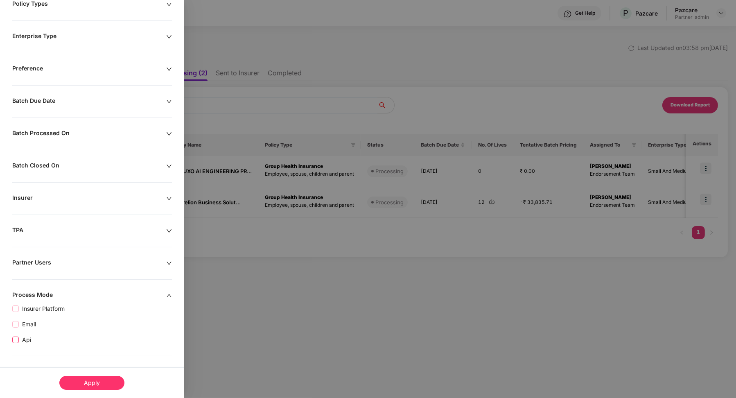
click at [22, 336] on span "Api" at bounding box center [27, 339] width 16 height 9
click at [104, 383] on div "Apply" at bounding box center [91, 383] width 65 height 14
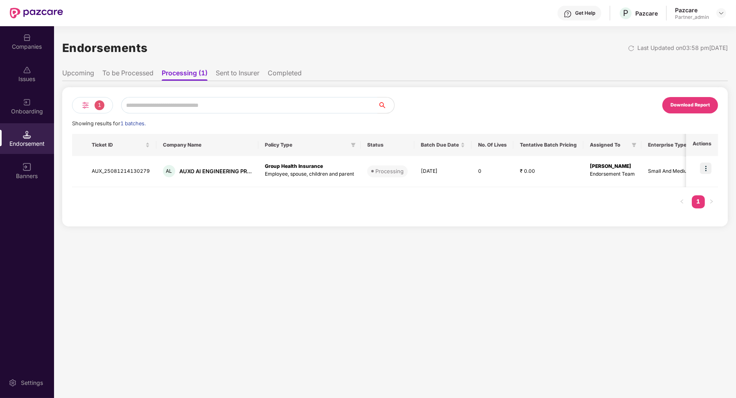
click at [86, 104] on img at bounding box center [86, 105] width 10 height 10
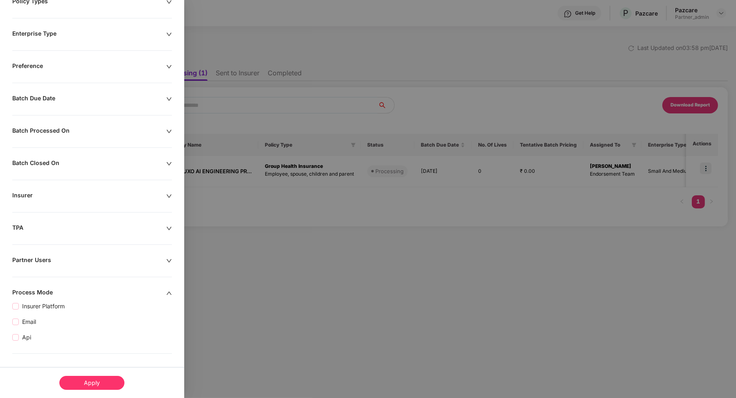
scroll to position [104, 0]
click at [91, 380] on div "Apply" at bounding box center [91, 383] width 65 height 14
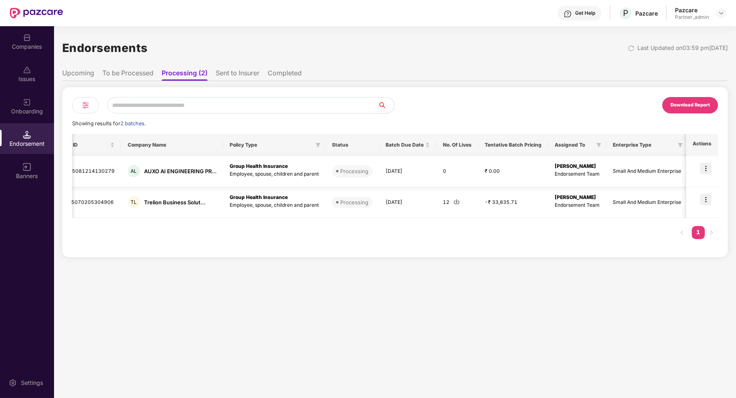
scroll to position [0, 122]
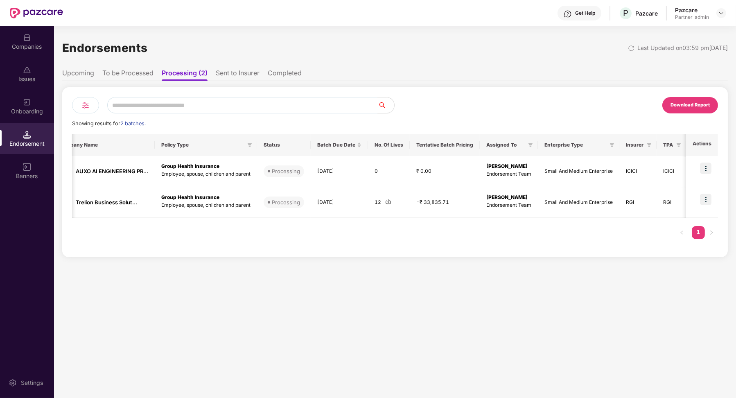
click at [231, 72] on li "Sent to Insurer" at bounding box center [238, 75] width 44 height 12
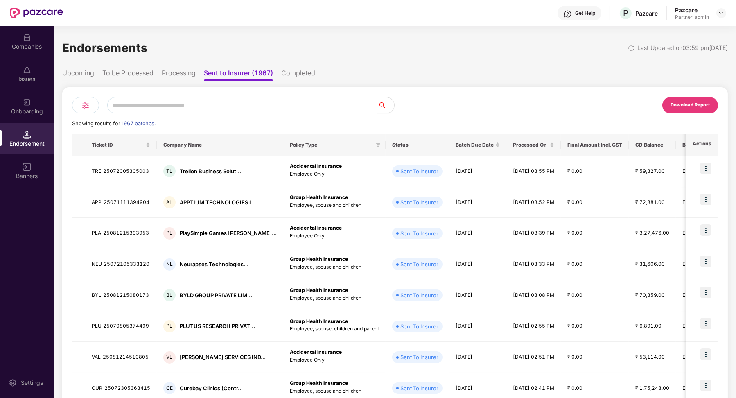
click at [295, 72] on li "Completed" at bounding box center [298, 75] width 34 height 12
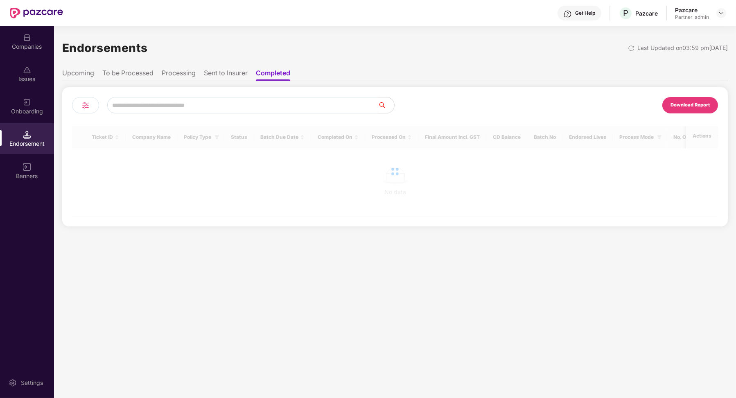
click at [196, 72] on ul "Upcoming To be Processed Processing Sent to Insurer Completed" at bounding box center [395, 73] width 666 height 16
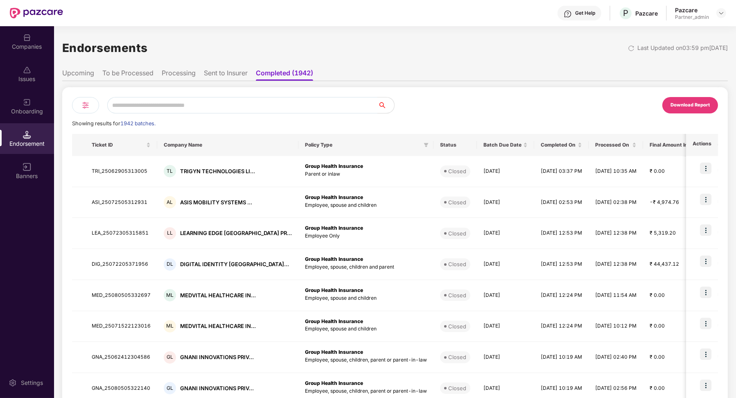
click at [190, 73] on li "Processing" at bounding box center [179, 75] width 34 height 12
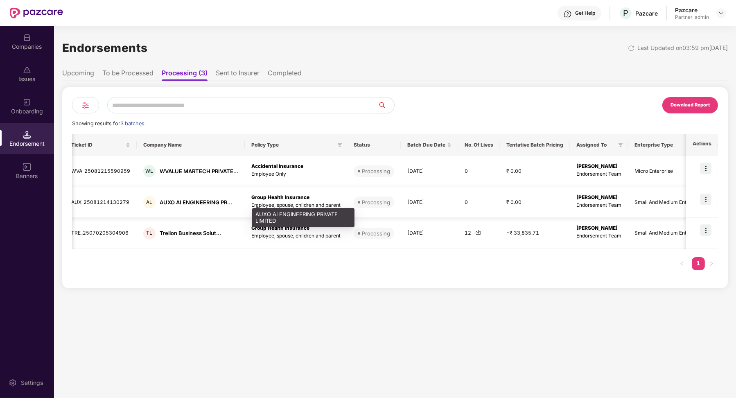
scroll to position [0, 130]
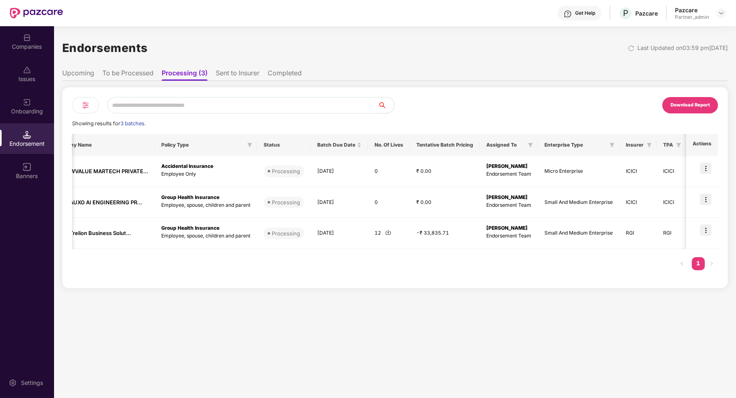
click at [237, 68] on ul "Upcoming To be Processed Processing (3) Sent to Insurer Completed" at bounding box center [395, 73] width 666 height 16
click at [222, 75] on li "Sent to Insurer" at bounding box center [238, 75] width 44 height 12
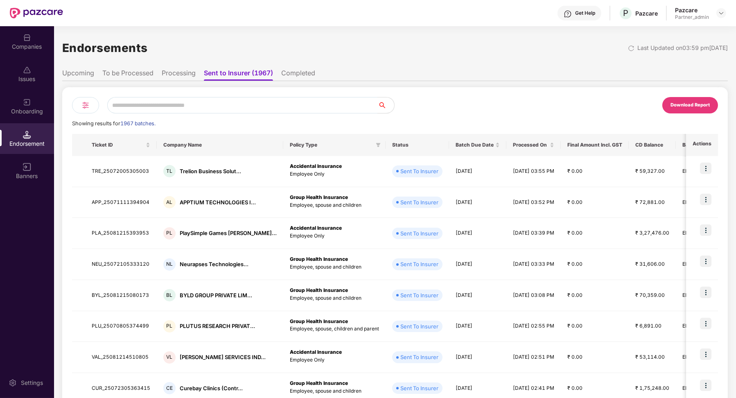
click at [194, 75] on li "Processing" at bounding box center [179, 75] width 34 height 12
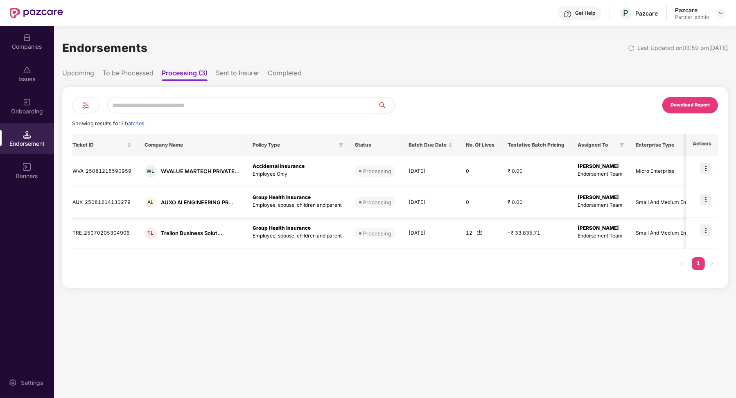
scroll to position [0, 0]
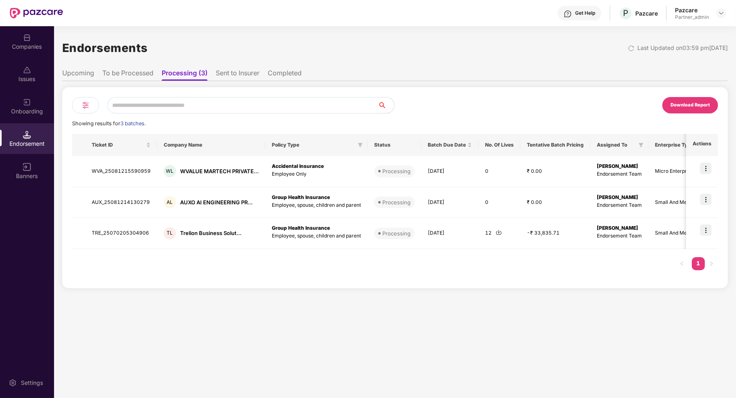
click at [252, 71] on li "Sent to Insurer" at bounding box center [238, 75] width 44 height 12
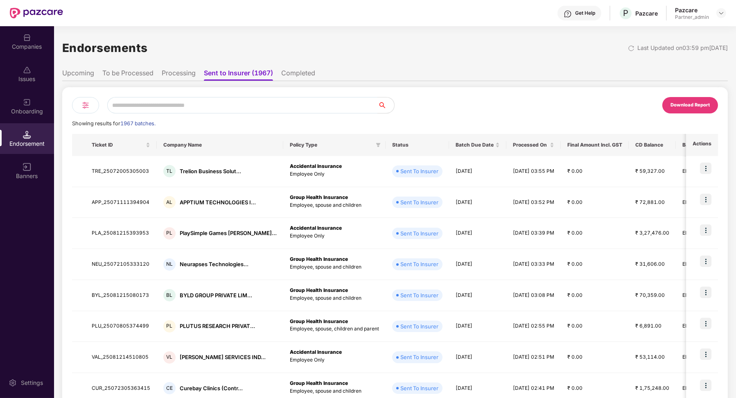
click at [145, 75] on li "To be Processed" at bounding box center [127, 75] width 51 height 12
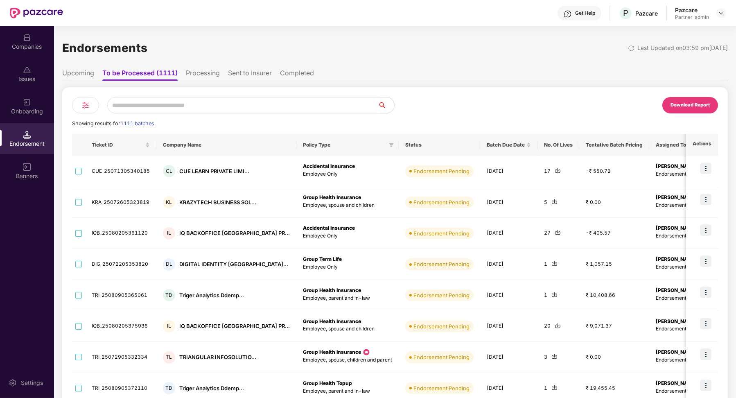
click at [83, 71] on li "Upcoming" at bounding box center [78, 75] width 32 height 12
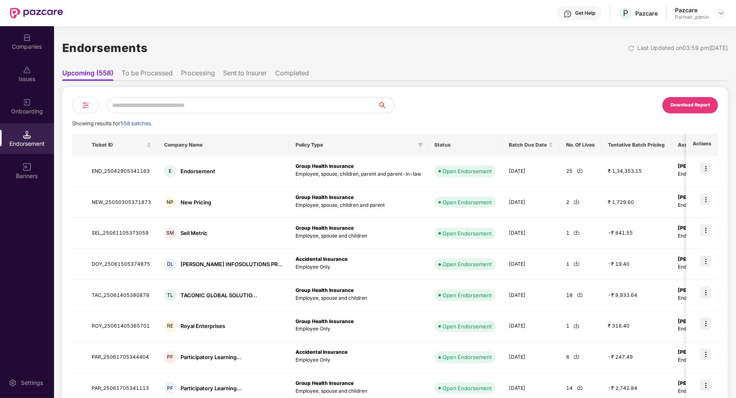
click at [138, 75] on li "To be Processed" at bounding box center [147, 75] width 51 height 12
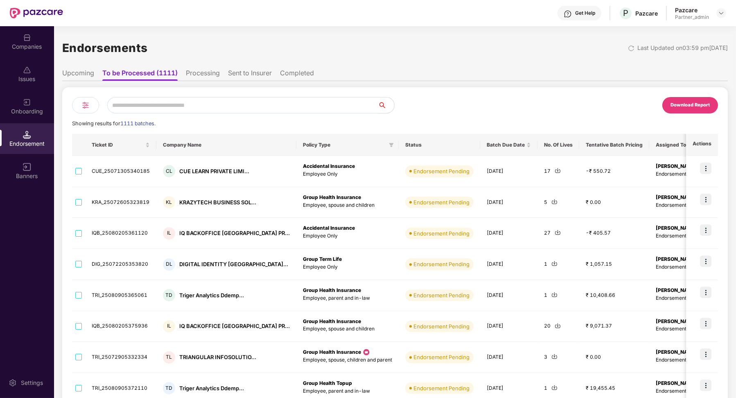
click at [198, 74] on li "Processing" at bounding box center [203, 75] width 34 height 12
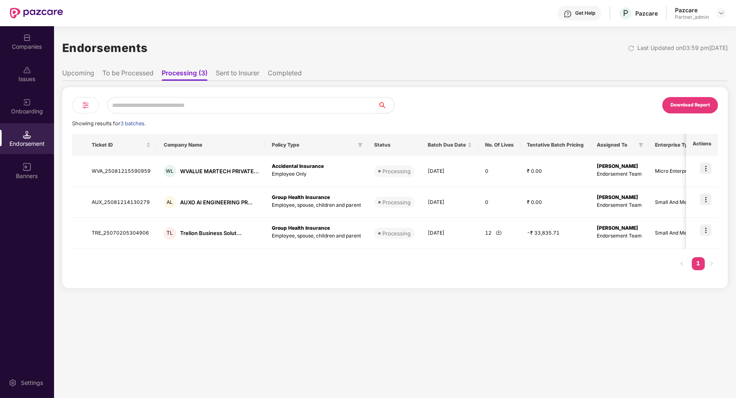
click at [222, 70] on li "Sent to Insurer" at bounding box center [238, 75] width 44 height 12
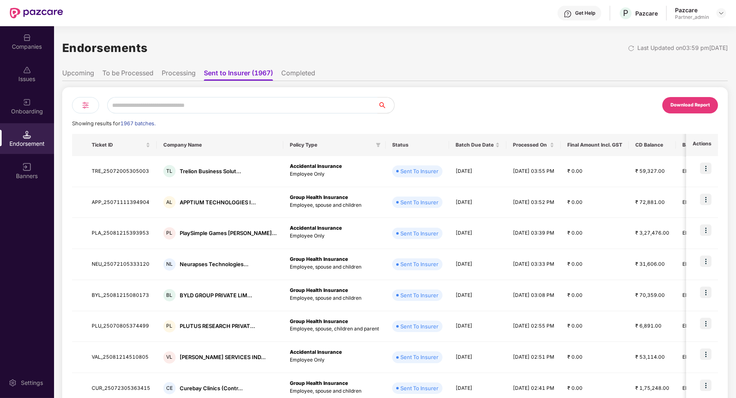
click at [278, 72] on ul "Upcoming To be Processed Processing Sent to Insurer (1967) Completed" at bounding box center [395, 73] width 666 height 16
click at [283, 79] on li "Completed" at bounding box center [298, 75] width 34 height 12
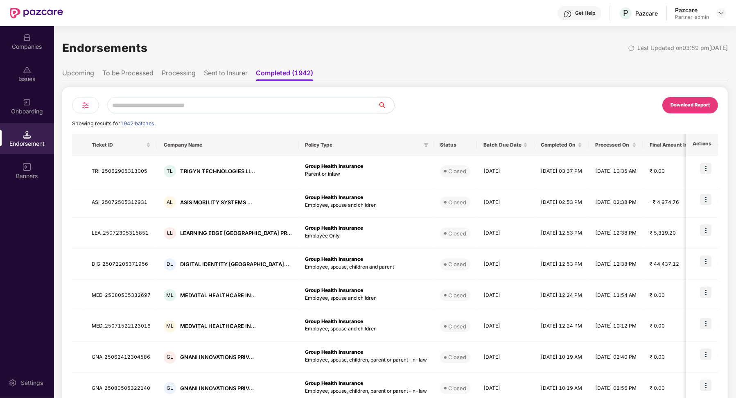
click at [221, 73] on li "Sent to Insurer" at bounding box center [226, 75] width 44 height 12
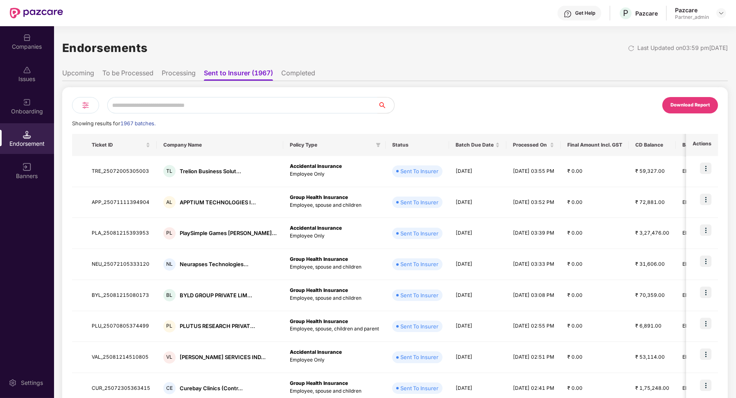
click at [184, 75] on li "Processing" at bounding box center [179, 75] width 34 height 12
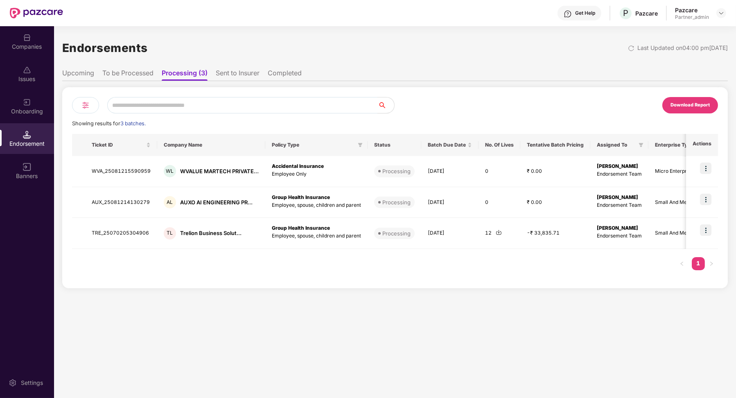
click at [241, 76] on li "Sent to Insurer" at bounding box center [238, 75] width 44 height 12
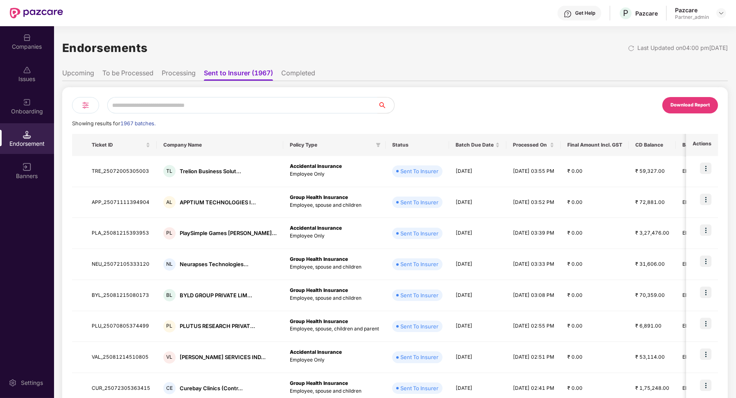
click at [178, 80] on li "Processing" at bounding box center [179, 75] width 34 height 12
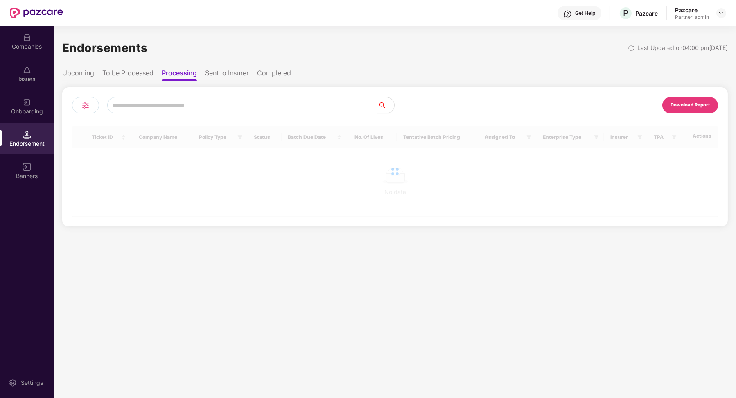
click at [178, 75] on li "Processing" at bounding box center [179, 75] width 35 height 12
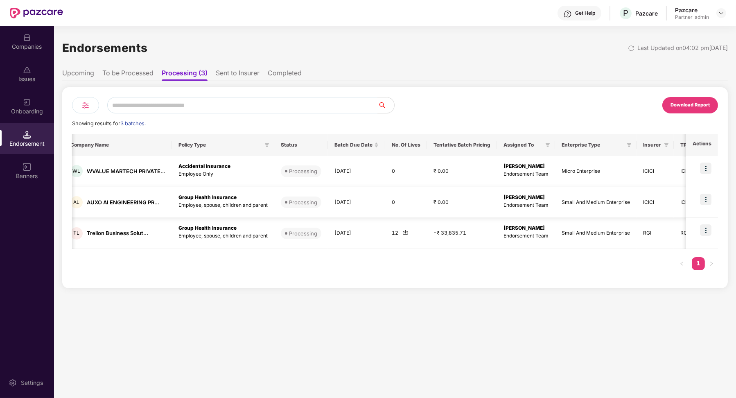
scroll to position [0, 130]
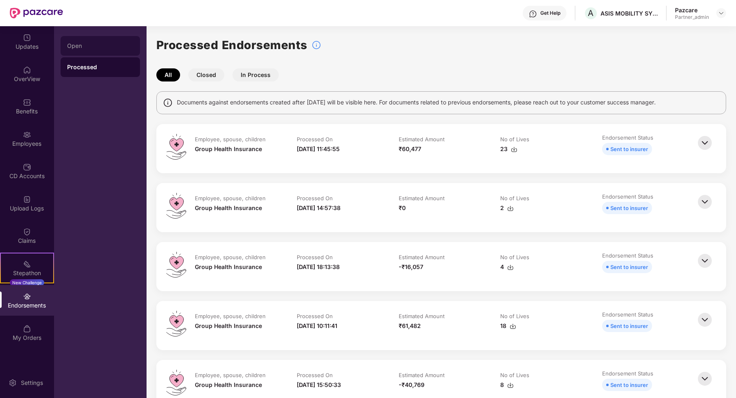
click at [101, 36] on div "Open" at bounding box center [100, 46] width 79 height 20
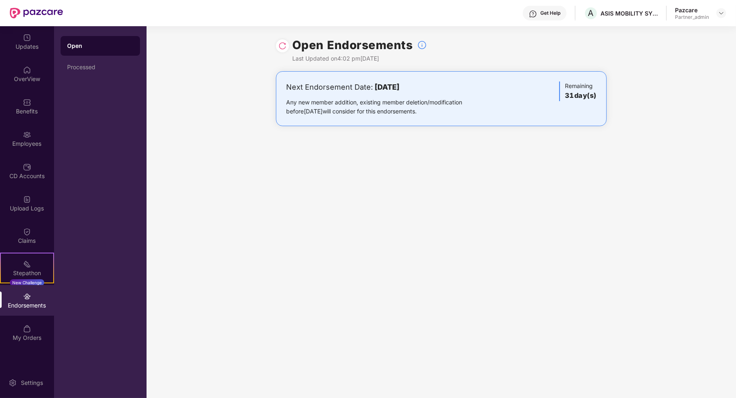
scroll to position [0, 0]
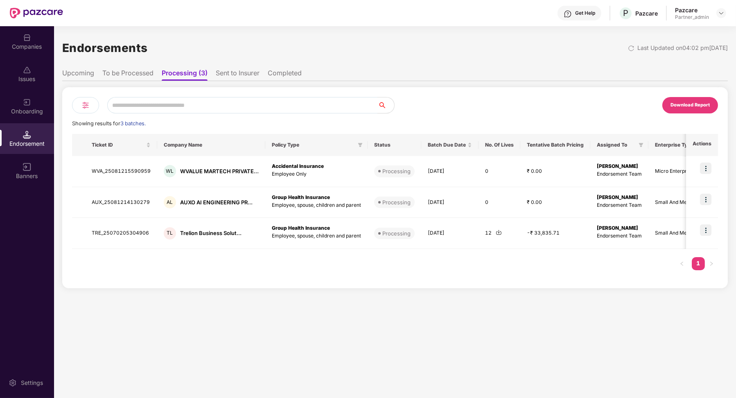
click at [254, 81] on div "Download Report Showing results for 3 batches. Ticket ID Company Name Policy Ty…" at bounding box center [395, 184] width 666 height 207
click at [249, 78] on li "Sent to Insurer" at bounding box center [238, 75] width 44 height 12
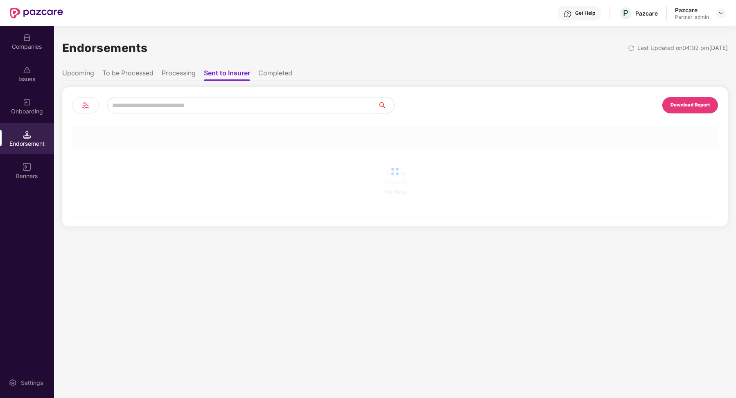
click at [186, 80] on li "Processing" at bounding box center [179, 75] width 34 height 12
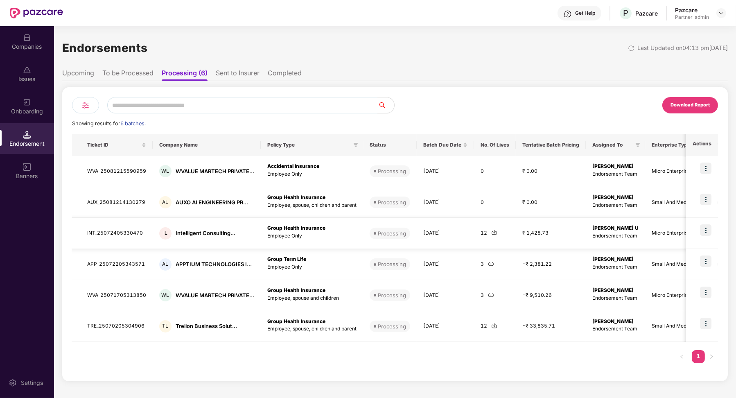
scroll to position [0, 0]
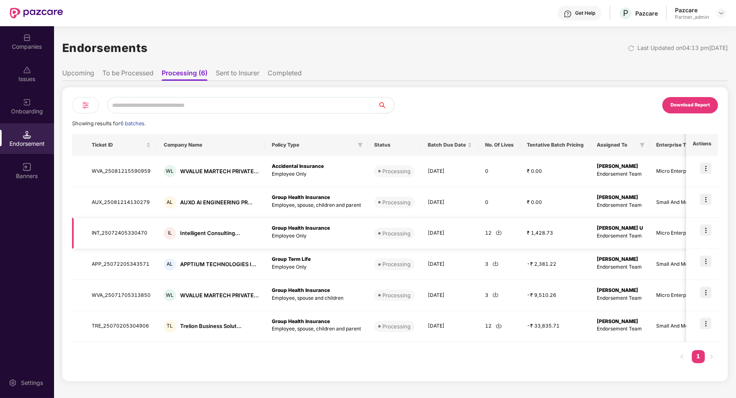
click at [122, 228] on td "INT_25072405330470" at bounding box center [121, 233] width 72 height 31
copy td "INT_25072405330470"
click at [130, 294] on td "WVA_25071705313850" at bounding box center [121, 295] width 72 height 31
click at [129, 294] on td "WVA_25071705313850" at bounding box center [121, 295] width 72 height 31
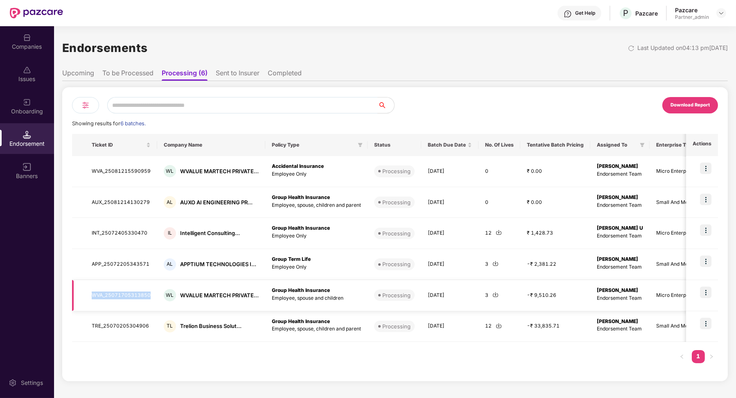
copy td "WVA_25071705313850"
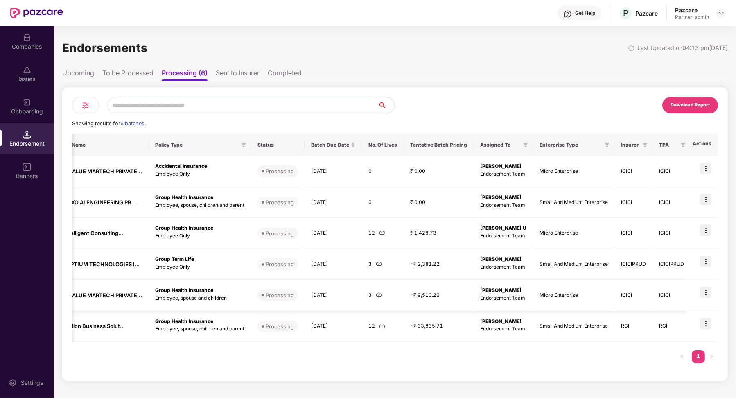
scroll to position [0, 139]
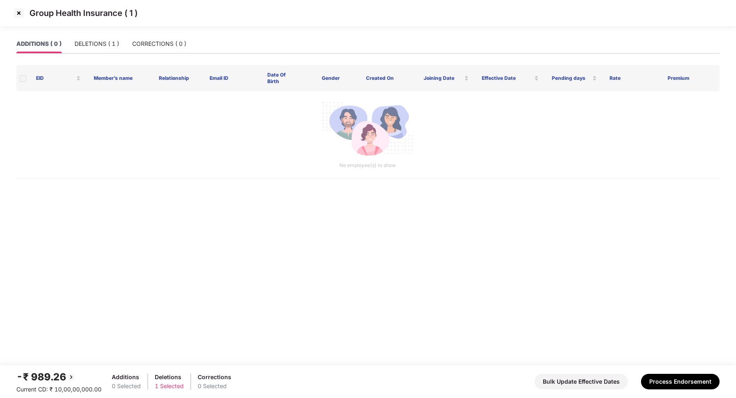
click at [22, 16] on img at bounding box center [18, 13] width 13 height 13
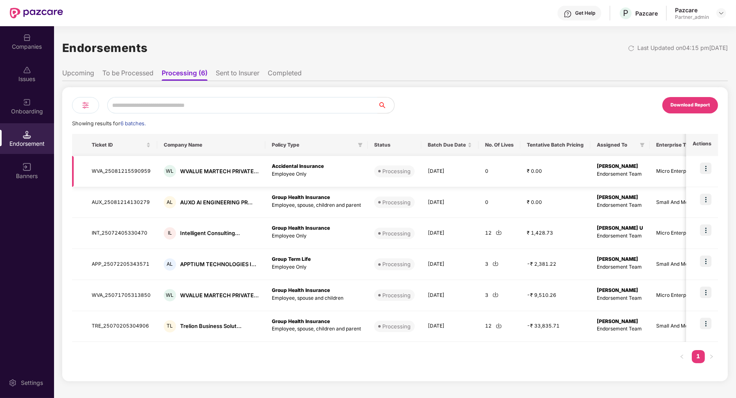
click at [244, 166] on div "WL WVALUE MARTECH PRIVATE..." at bounding box center [211, 171] width 95 height 12
click at [246, 168] on div "WVALUE MARTECH PRIVATE..." at bounding box center [219, 171] width 79 height 8
click at [114, 232] on td "INT_25072405330470" at bounding box center [121, 233] width 72 height 31
copy td "INT_25072405330470"
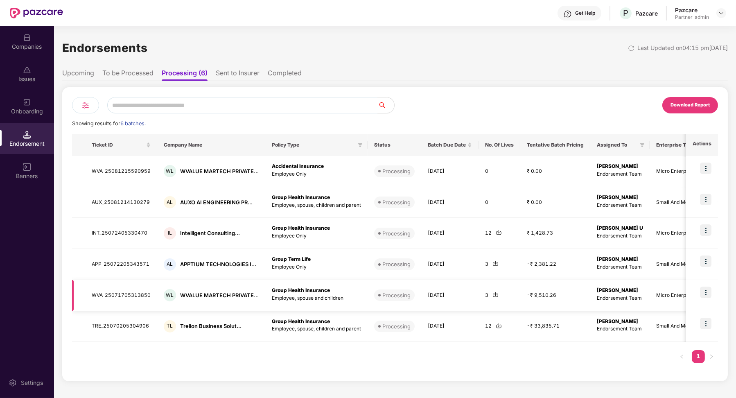
click at [139, 291] on td "WVA_25071705313850" at bounding box center [121, 295] width 72 height 31
click at [139, 292] on td "WVA_25071705313850" at bounding box center [121, 295] width 72 height 31
click at [232, 75] on li "Sent to Insurer" at bounding box center [238, 75] width 44 height 12
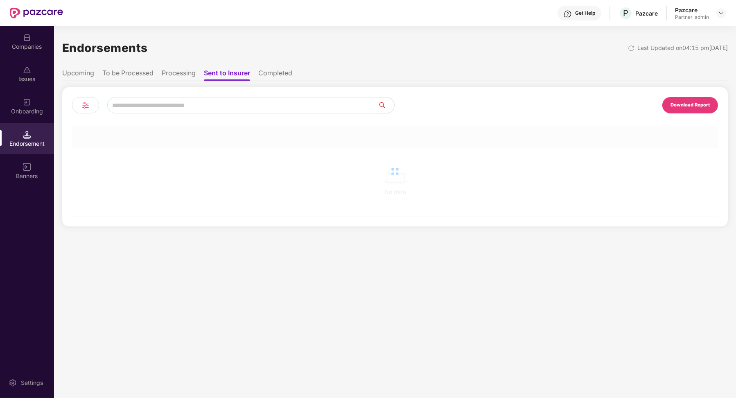
click at [181, 78] on li "Processing" at bounding box center [179, 75] width 34 height 12
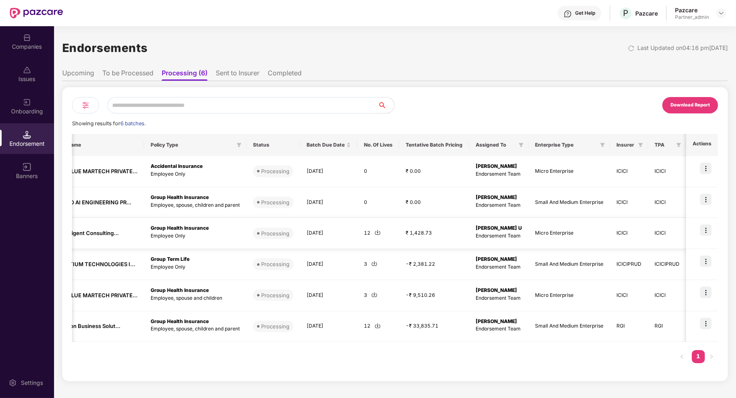
scroll to position [0, 139]
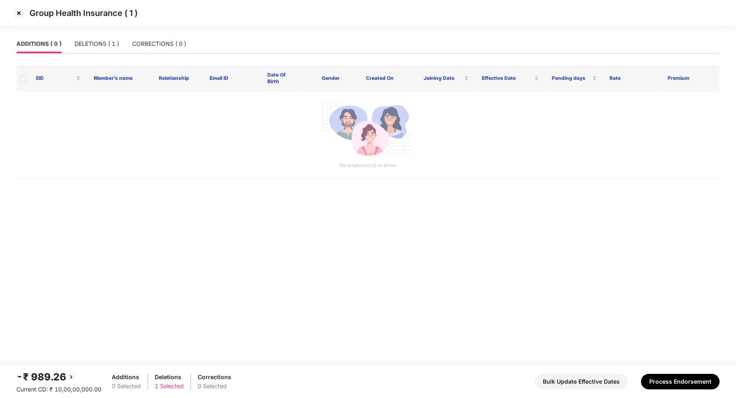
scroll to position [0, 0]
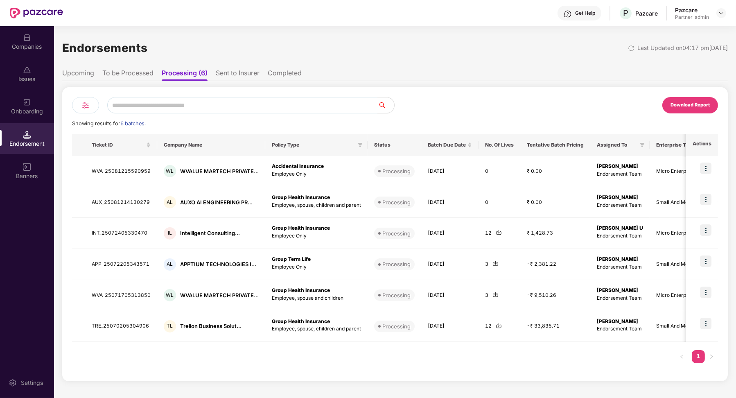
click at [241, 68] on ul "Upcoming To be Processed Processing (6) Sent to Insurer Completed" at bounding box center [395, 73] width 666 height 16
click at [241, 75] on li "Sent to Insurer" at bounding box center [238, 75] width 44 height 12
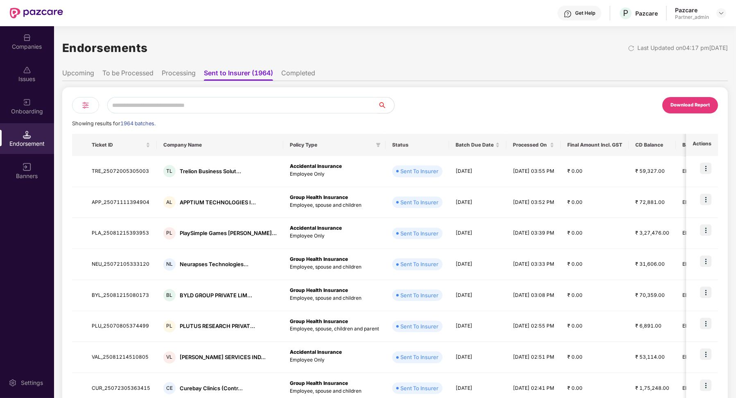
click at [187, 75] on li "Processing" at bounding box center [179, 75] width 34 height 12
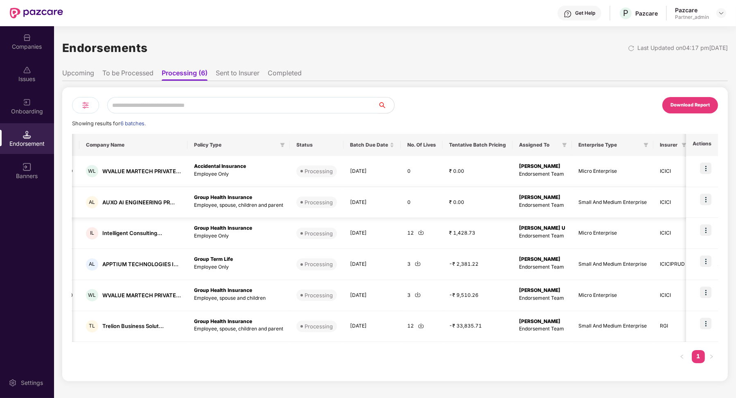
scroll to position [0, 139]
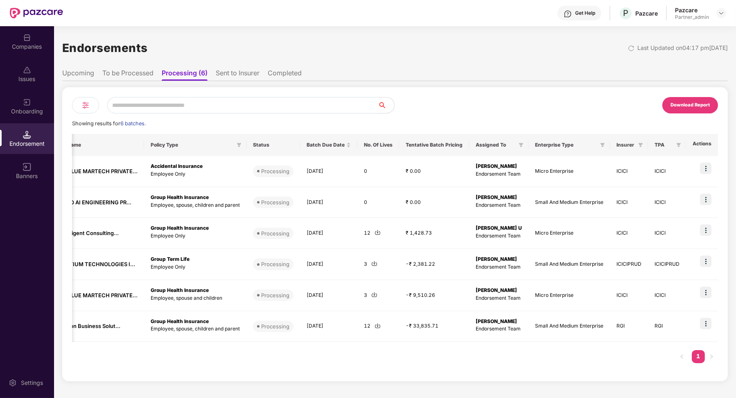
click at [84, 107] on img at bounding box center [86, 105] width 10 height 10
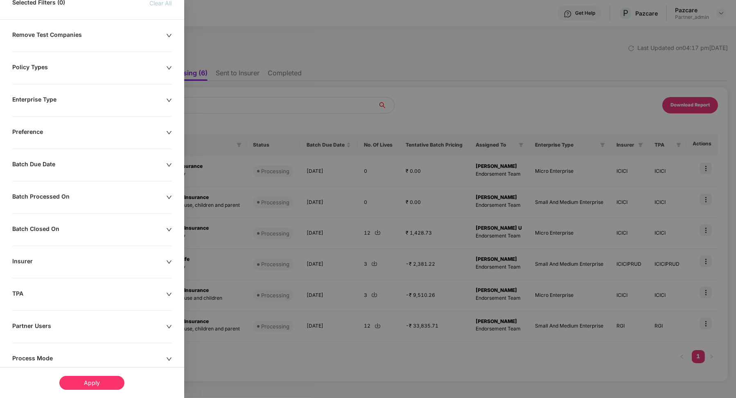
scroll to position [59, 0]
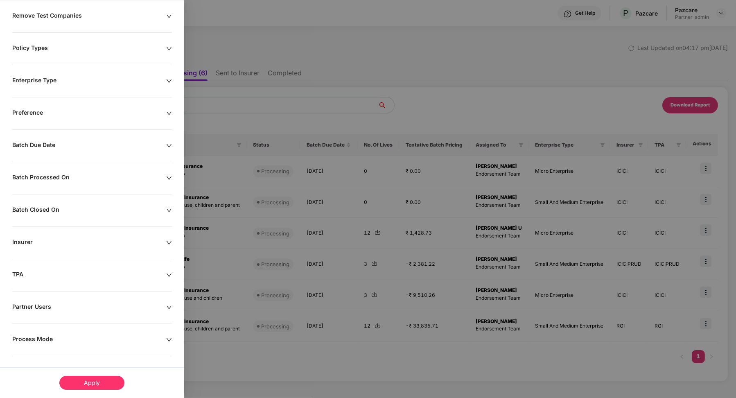
click at [56, 330] on div "Remove Test Companies Policy Types Enterprise Type Preference Batch Due Date Ba…" at bounding box center [92, 206] width 184 height 389
click at [48, 339] on div "Process Mode" at bounding box center [89, 339] width 154 height 9
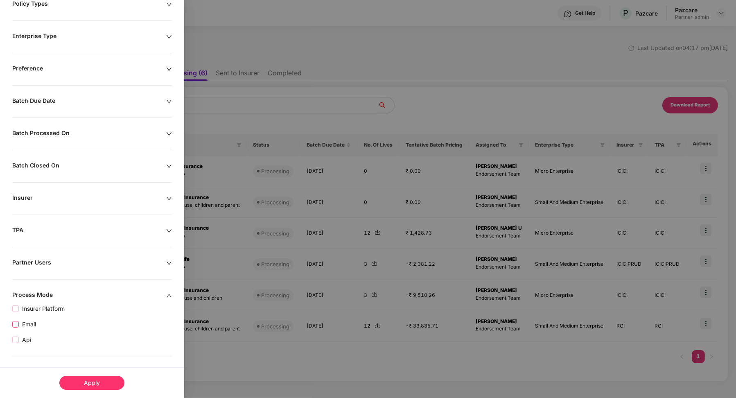
click at [26, 324] on span "Email" at bounding box center [29, 324] width 20 height 9
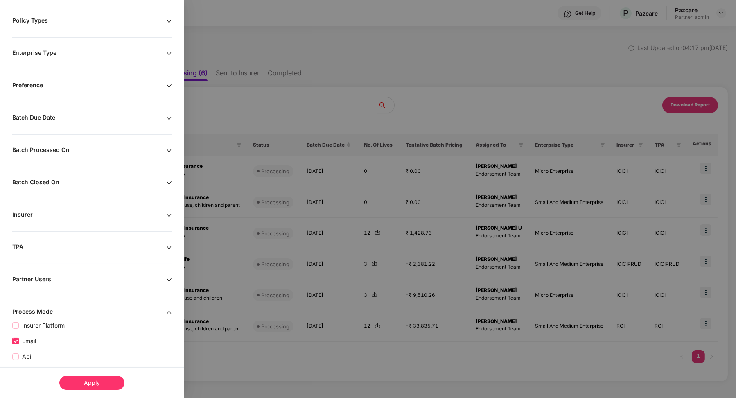
scroll to position [120, 0]
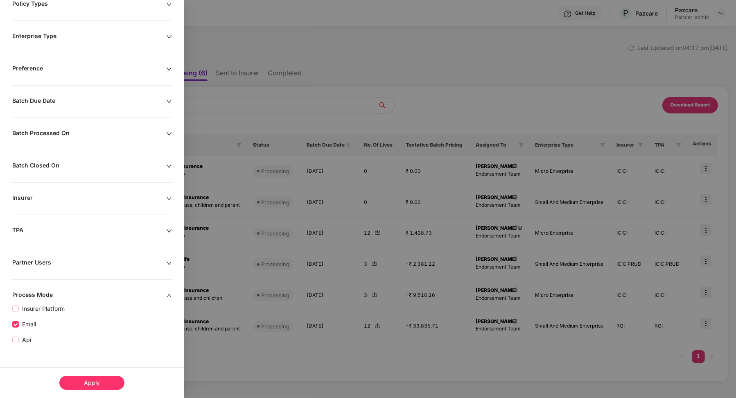
click at [23, 329] on div "Api" at bounding box center [92, 337] width 160 height 16
click at [23, 340] on span "Api" at bounding box center [27, 339] width 16 height 9
click at [23, 321] on span "Email" at bounding box center [29, 324] width 20 height 9
click at [74, 382] on div "Apply" at bounding box center [91, 383] width 65 height 14
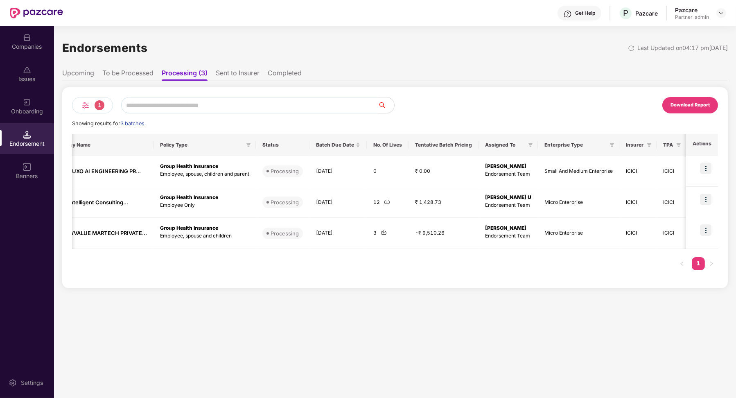
scroll to position [0, 130]
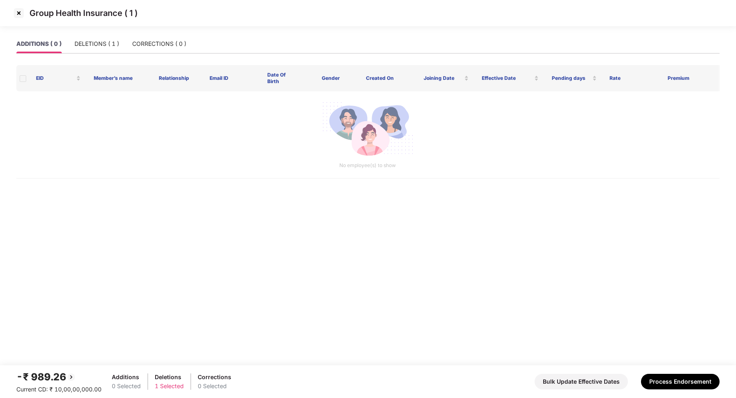
scroll to position [0, 0]
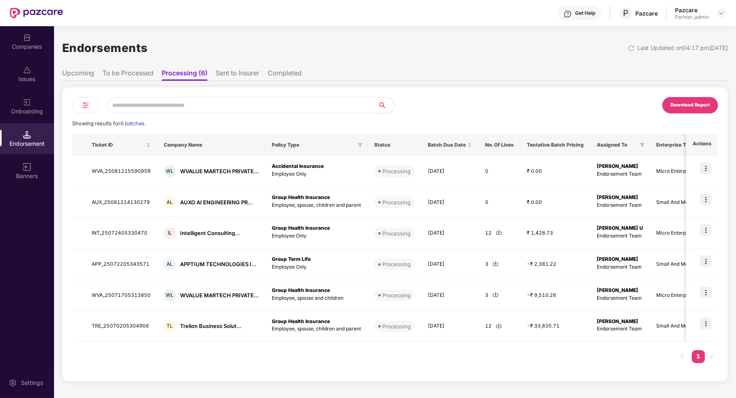
click at [222, 64] on div "Endorsements Last Updated on 04:17 pm[DATE] Upcoming To be Processed Processing…" at bounding box center [395, 208] width 666 height 346
click at [222, 69] on li "Sent to Insurer" at bounding box center [238, 75] width 44 height 12
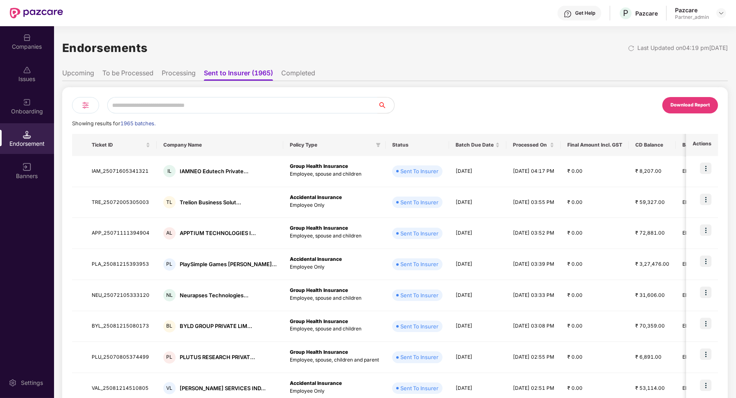
click at [192, 77] on li "Processing" at bounding box center [179, 75] width 34 height 12
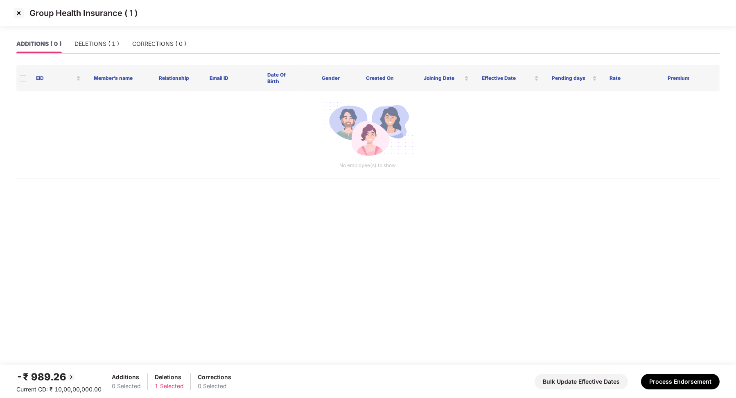
click at [16, 12] on img at bounding box center [18, 13] width 13 height 13
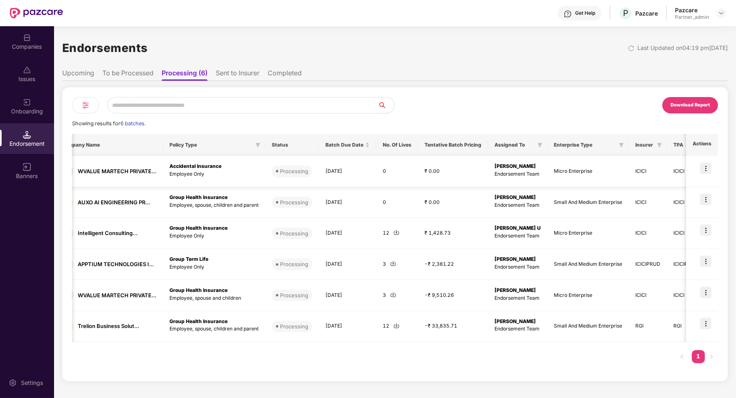
scroll to position [0, 139]
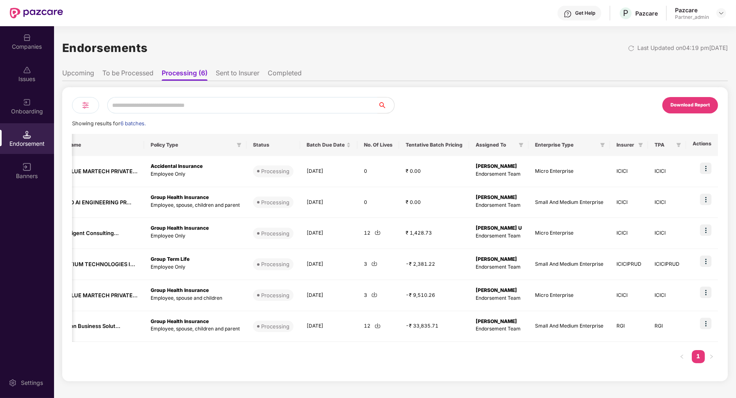
click at [229, 69] on li "Sent to Insurer" at bounding box center [238, 75] width 44 height 12
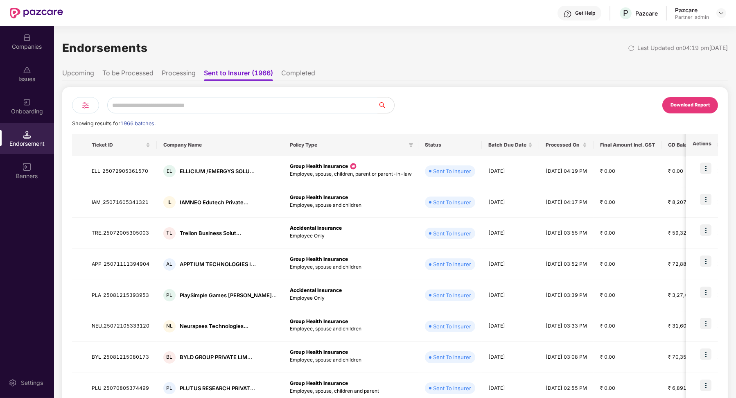
click at [187, 75] on li "Processing" at bounding box center [179, 75] width 34 height 12
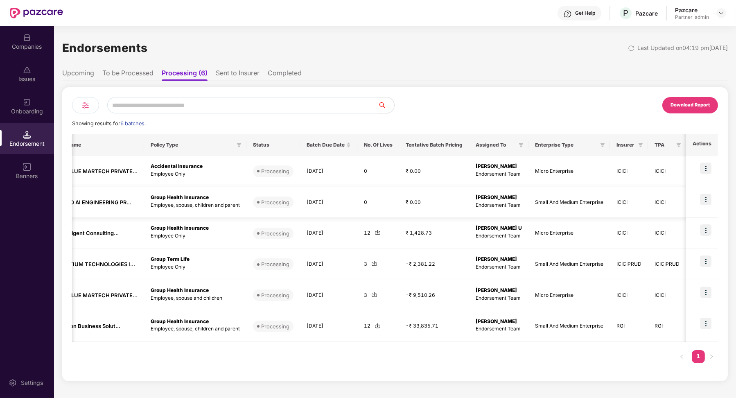
scroll to position [0, 0]
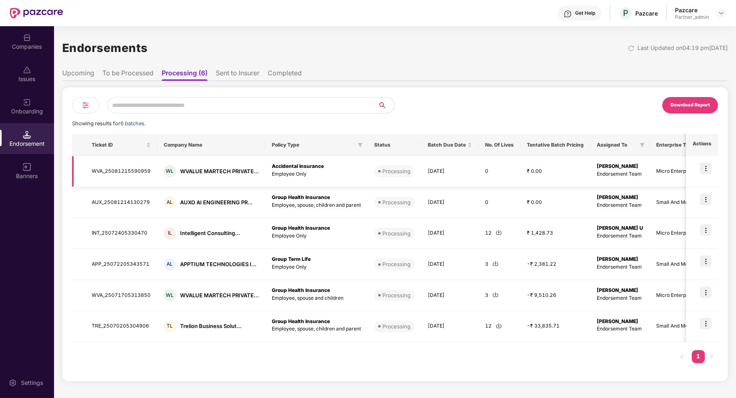
click at [145, 169] on td "WVA_25081215590959" at bounding box center [121, 171] width 72 height 31
click at [144, 169] on td "WVA_25081215590959" at bounding box center [121, 171] width 72 height 31
drag, startPoint x: 179, startPoint y: 172, endPoint x: 250, endPoint y: 170, distance: 70.9
click at [250, 170] on div "WVALUE MARTECH PRIVATE..." at bounding box center [219, 171] width 79 height 8
click at [124, 170] on td "WVA_25081215590959" at bounding box center [121, 171] width 72 height 31
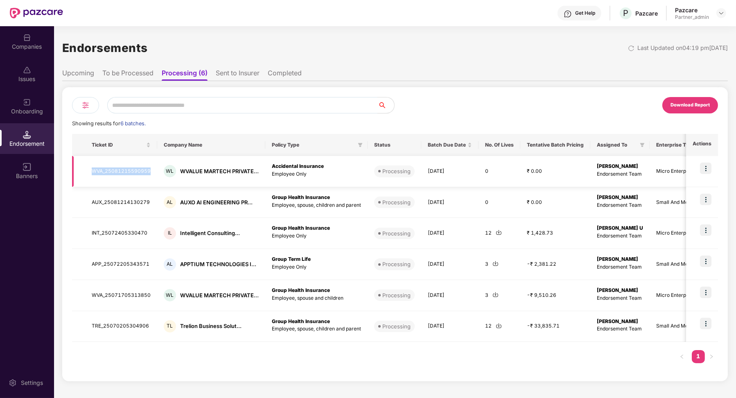
click at [124, 170] on td "WVA_25081215590959" at bounding box center [121, 171] width 72 height 31
click at [123, 203] on td "AUX_25081214130279" at bounding box center [121, 202] width 72 height 31
click at [127, 327] on td "TRE_25070205304906" at bounding box center [121, 326] width 72 height 31
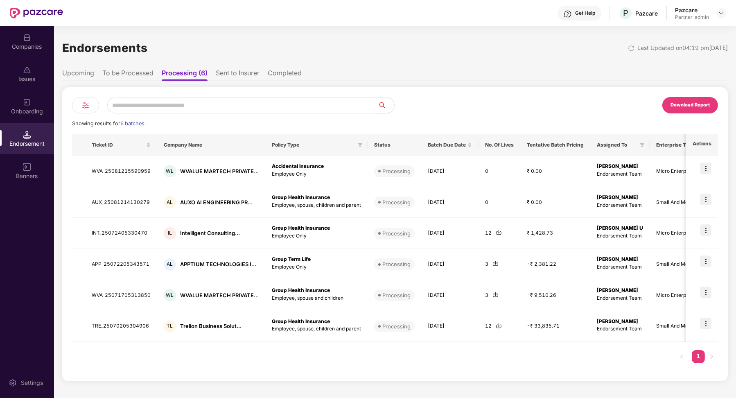
click at [244, 74] on li "Sent to Insurer" at bounding box center [238, 75] width 44 height 12
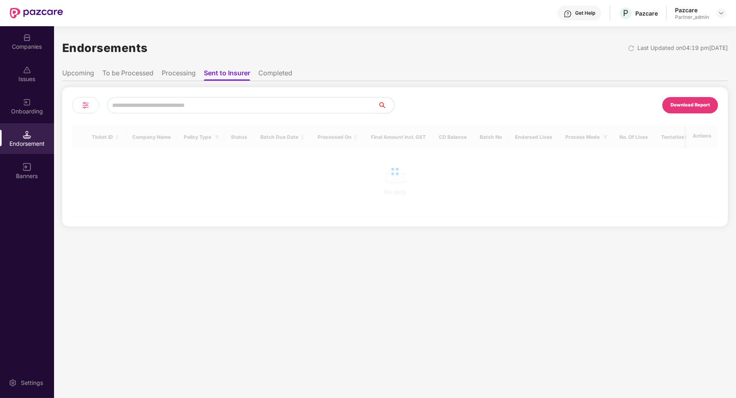
click at [193, 77] on li "Processing" at bounding box center [179, 75] width 34 height 12
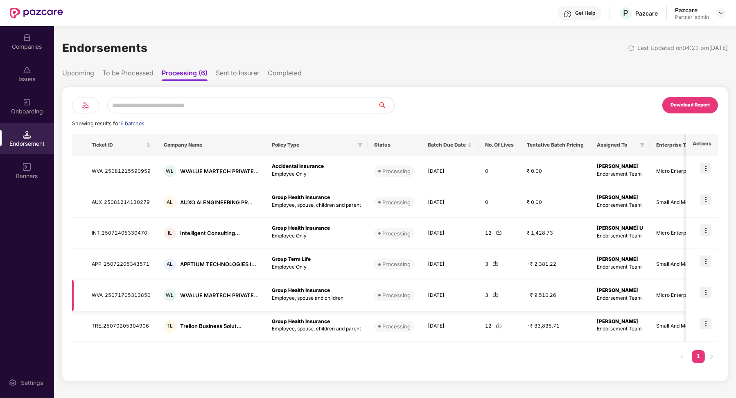
click at [129, 297] on td "WVA_25071705313850" at bounding box center [121, 295] width 72 height 31
click at [140, 234] on td "INT_25072405330470" at bounding box center [121, 233] width 72 height 31
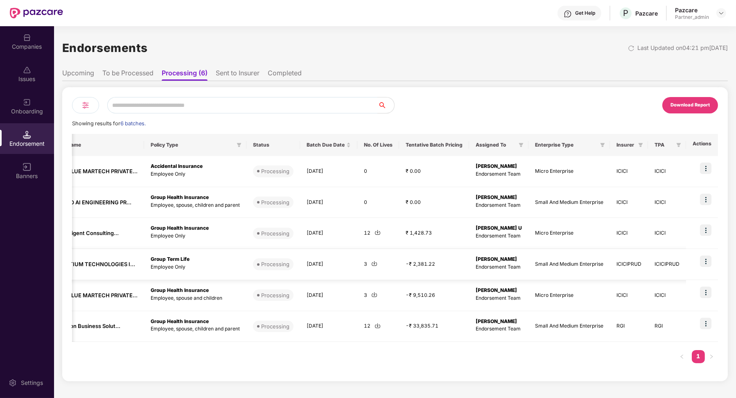
scroll to position [0, 139]
click at [241, 73] on li "Sent to Insurer" at bounding box center [238, 75] width 44 height 12
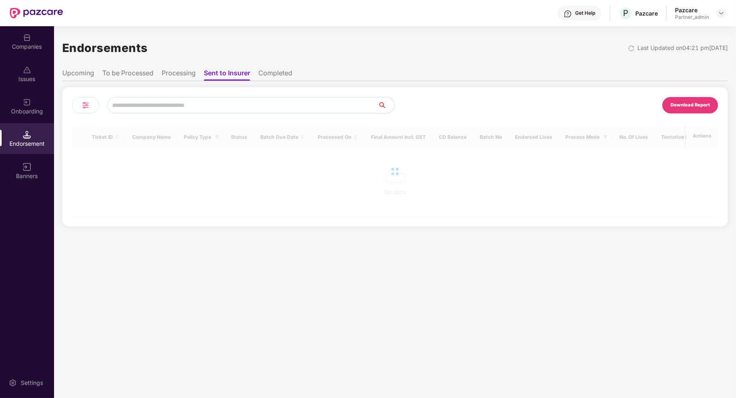
click at [197, 72] on ul "Upcoming To be Processed Processing Sent to Insurer Completed" at bounding box center [395, 73] width 666 height 16
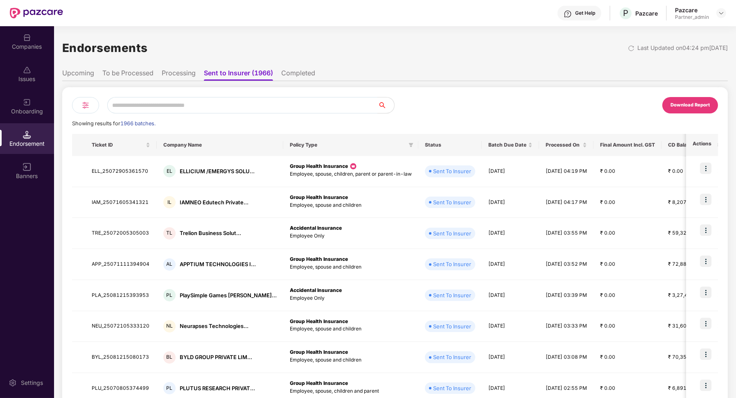
click at [190, 72] on li "Processing" at bounding box center [179, 75] width 34 height 12
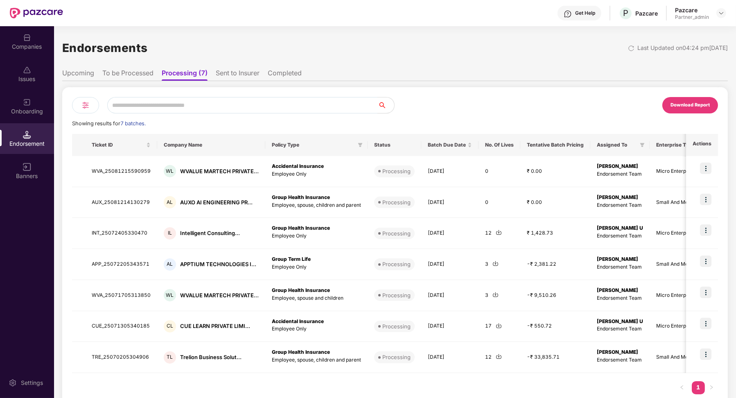
click at [238, 77] on li "Sent to Insurer" at bounding box center [238, 75] width 44 height 12
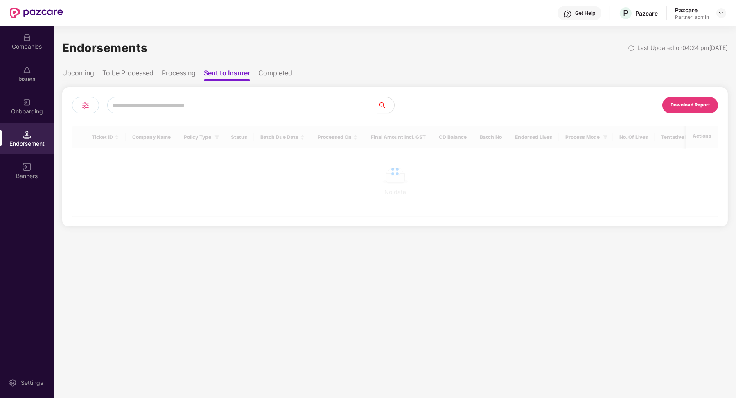
click at [250, 70] on li "Sent to Insurer" at bounding box center [227, 75] width 46 height 12
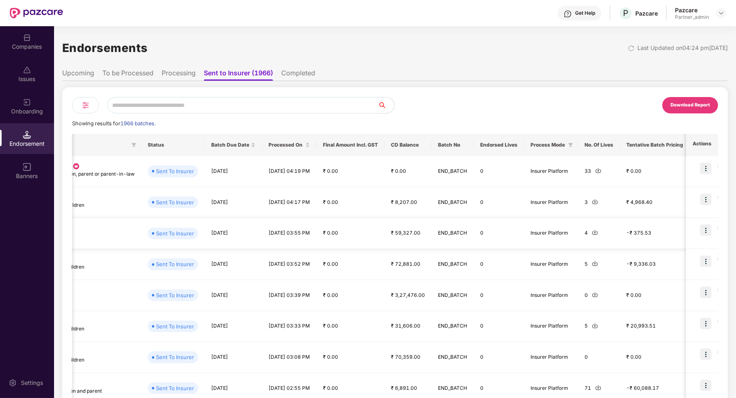
scroll to position [0, 280]
click at [297, 77] on li "Completed" at bounding box center [298, 75] width 34 height 12
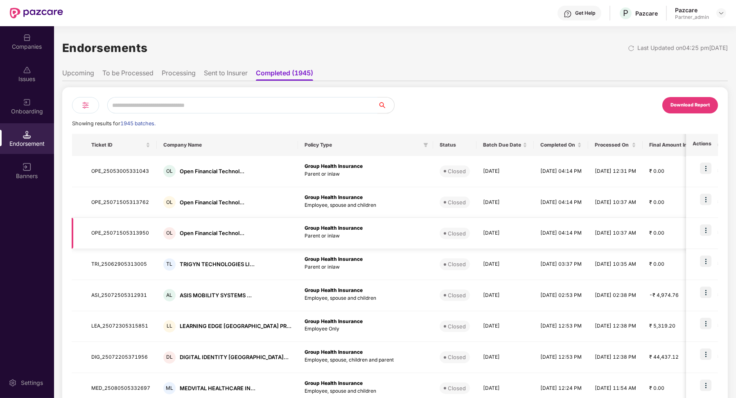
scroll to position [0, 0]
click at [324, 218] on td "Group Health Insurance Parent or inlaw" at bounding box center [365, 233] width 135 height 31
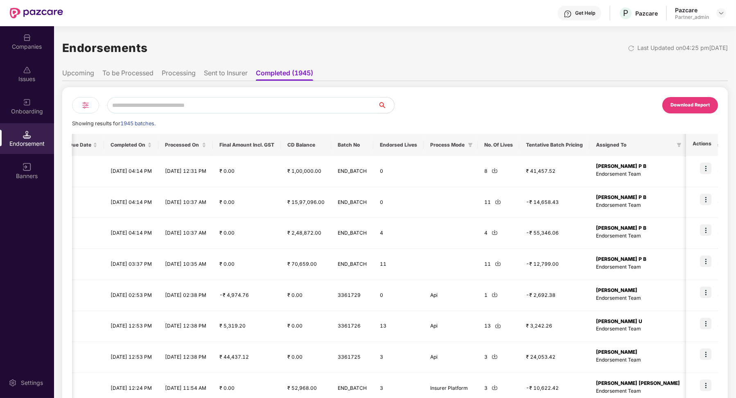
scroll to position [0, 373]
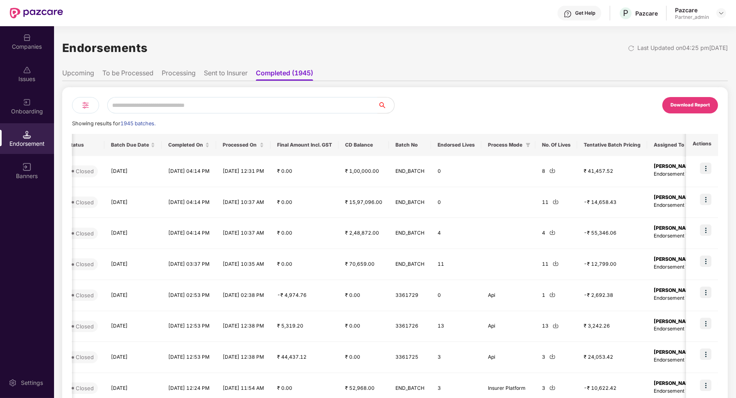
click at [183, 75] on li "Processing" at bounding box center [179, 75] width 34 height 12
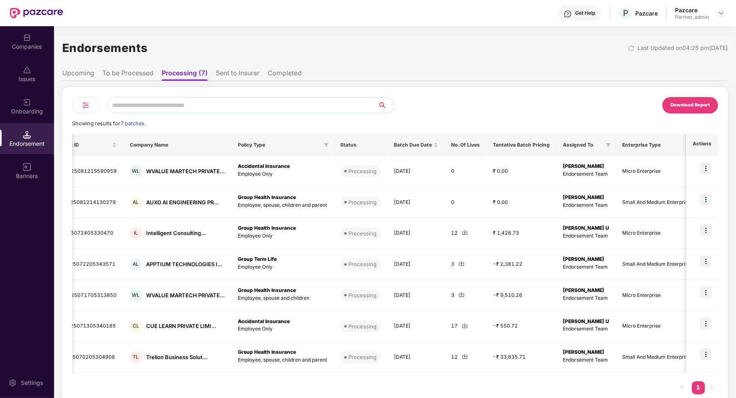
scroll to position [0, 0]
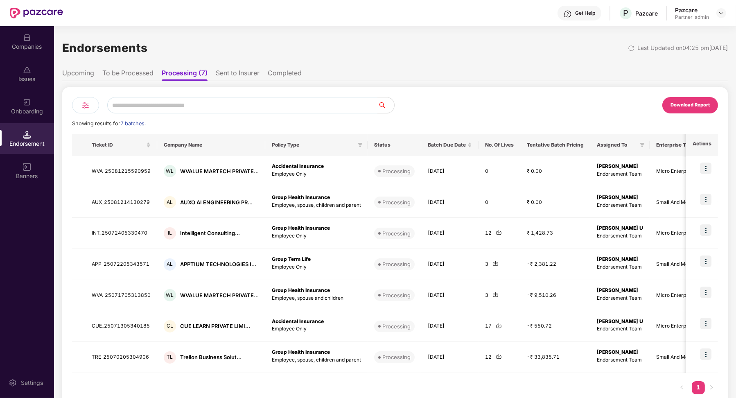
click at [225, 72] on li "Sent to Insurer" at bounding box center [238, 75] width 44 height 12
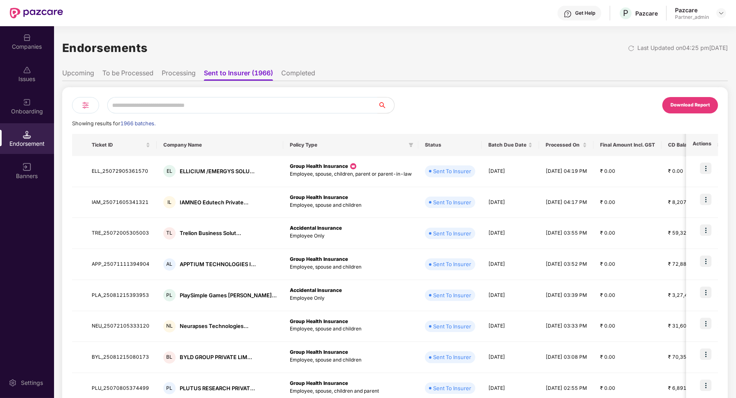
click at [191, 73] on li "Processing" at bounding box center [179, 75] width 34 height 12
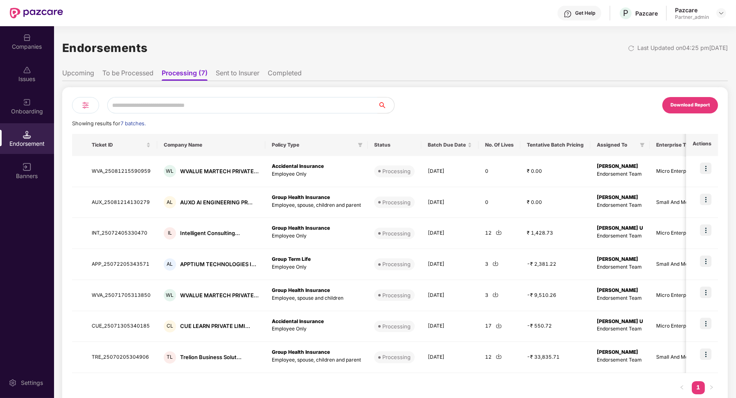
click at [236, 76] on li "Sent to Insurer" at bounding box center [238, 75] width 44 height 12
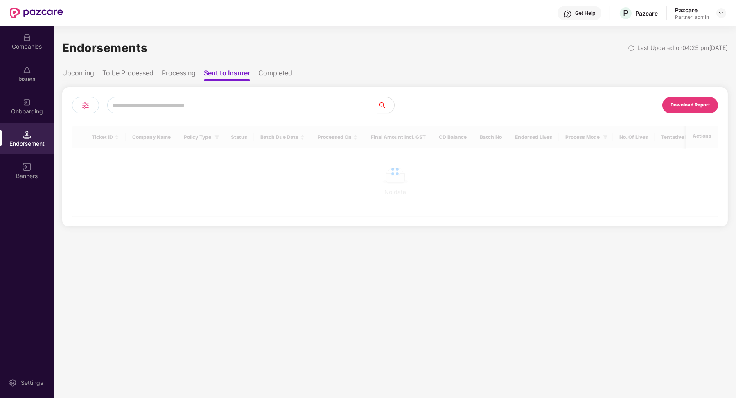
click at [188, 78] on li "Processing" at bounding box center [179, 75] width 34 height 12
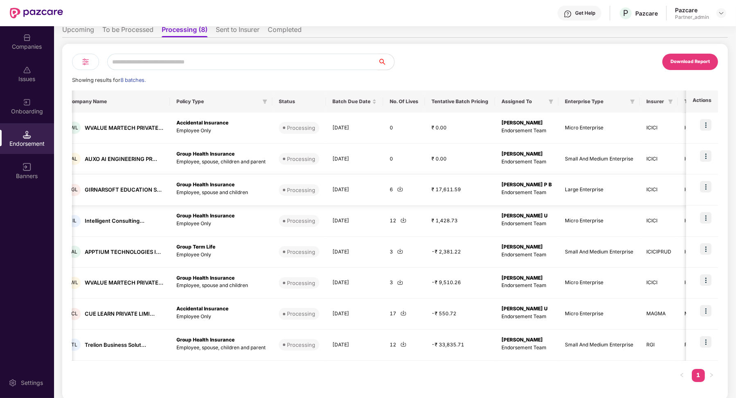
scroll to position [0, 80]
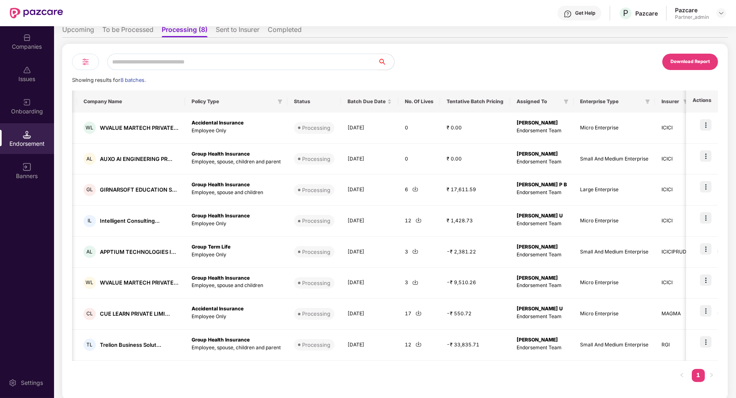
click at [241, 36] on li "Sent to Insurer" at bounding box center [238, 31] width 44 height 12
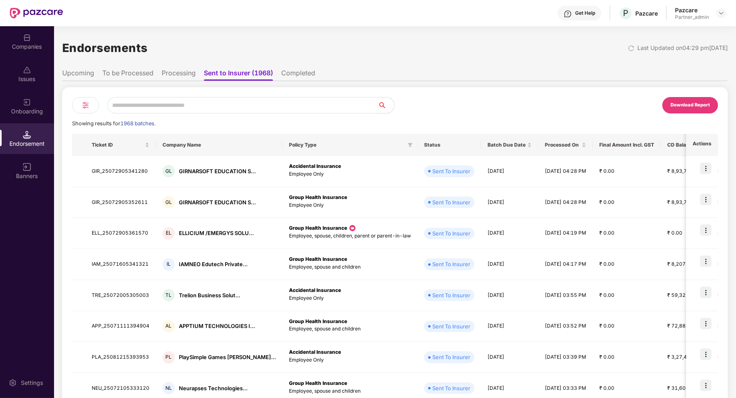
click at [190, 75] on li "Processing" at bounding box center [179, 75] width 34 height 12
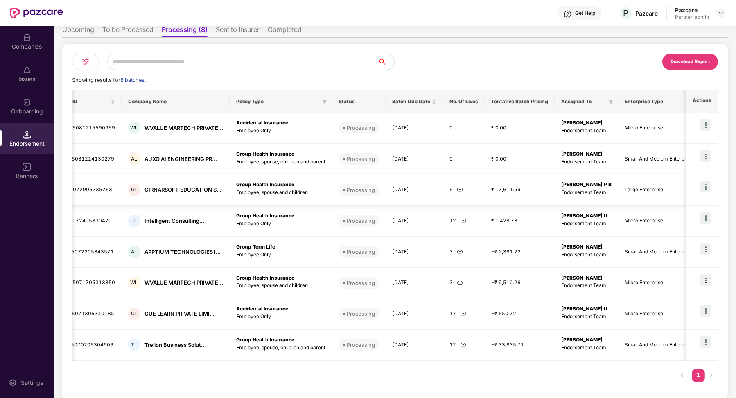
scroll to position [0, 20]
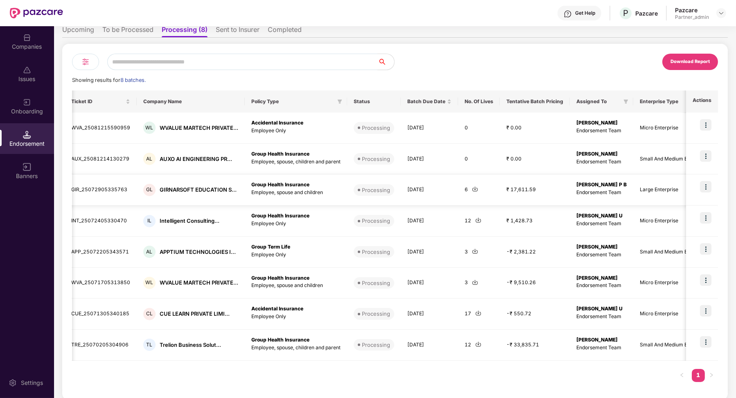
click at [113, 191] on td "GIR_25072905335763" at bounding box center [101, 189] width 72 height 31
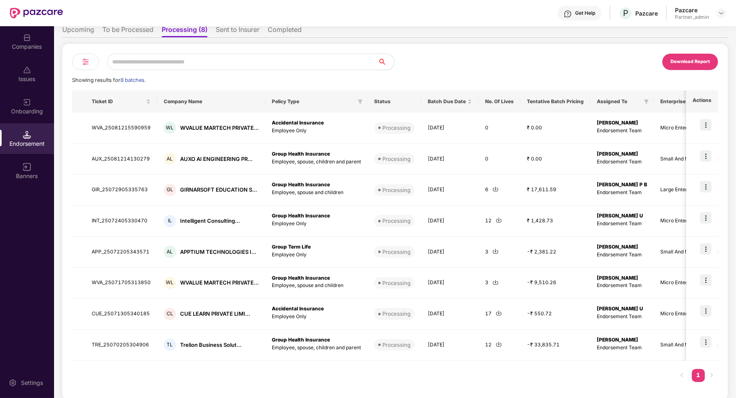
click at [239, 33] on li "Sent to Insurer" at bounding box center [238, 31] width 44 height 12
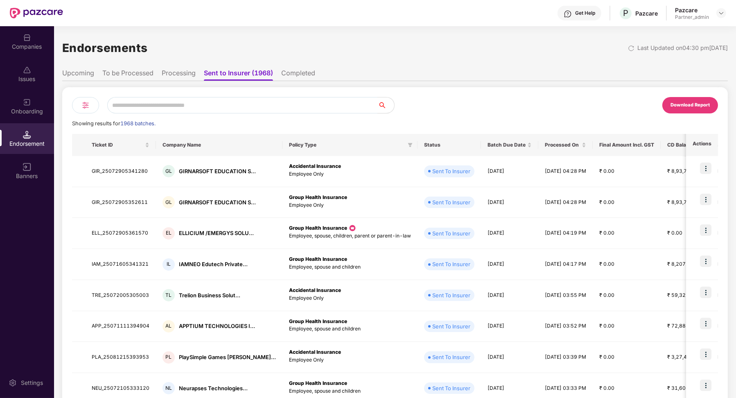
click at [178, 83] on div "Download Report Showing results for 1968 batches. Ticket ID Company Name Policy…" at bounding box center [395, 293] width 666 height 424
click at [178, 79] on li "Processing" at bounding box center [179, 75] width 34 height 12
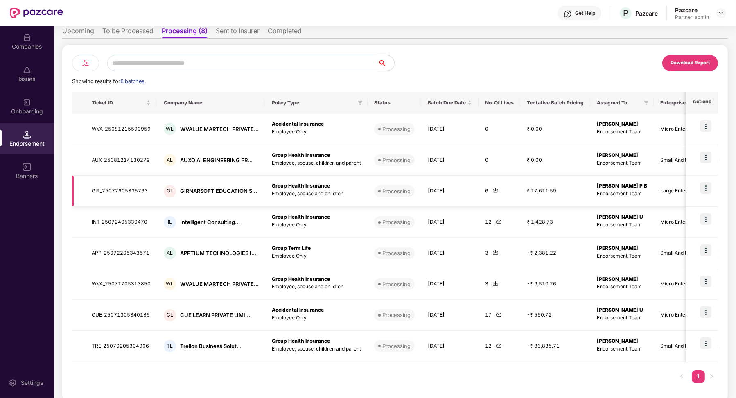
scroll to position [43, 0]
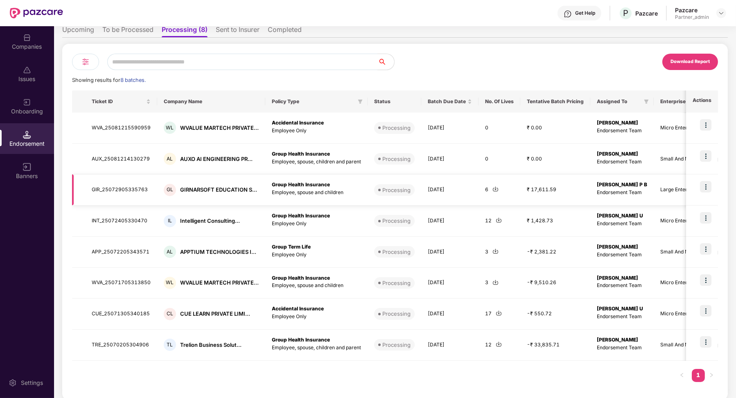
click at [128, 188] on td "GIR_25072905335763" at bounding box center [121, 189] width 72 height 31
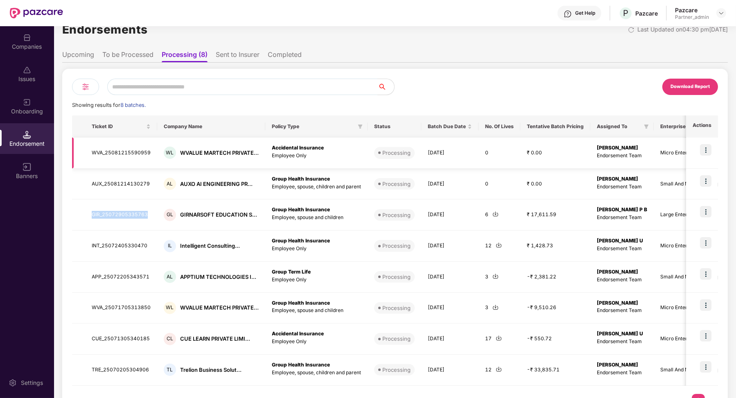
scroll to position [15, 0]
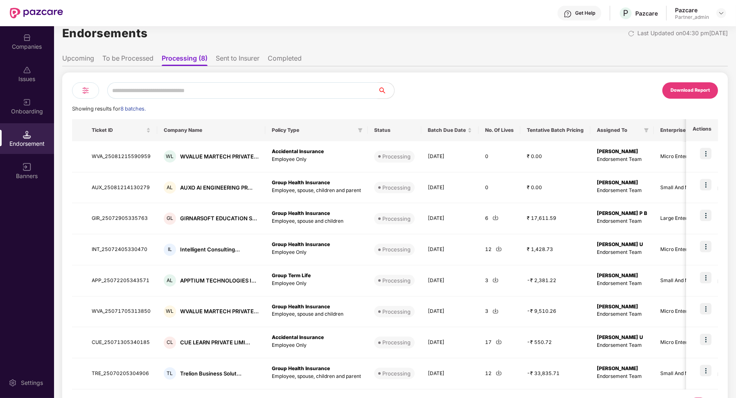
click at [241, 63] on li "Sent to Insurer" at bounding box center [238, 60] width 44 height 12
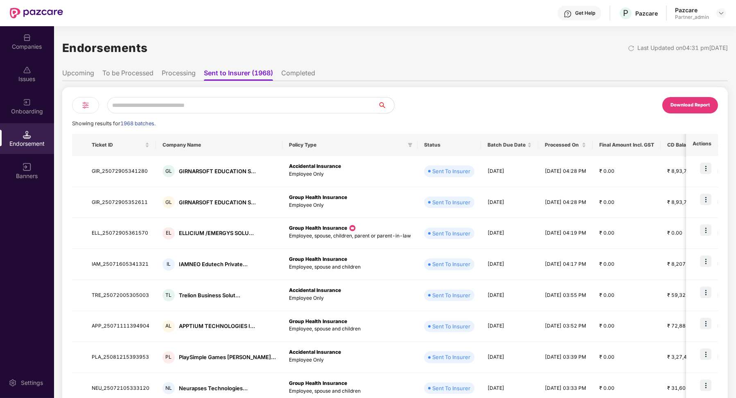
click at [195, 74] on li "Processing" at bounding box center [179, 75] width 34 height 12
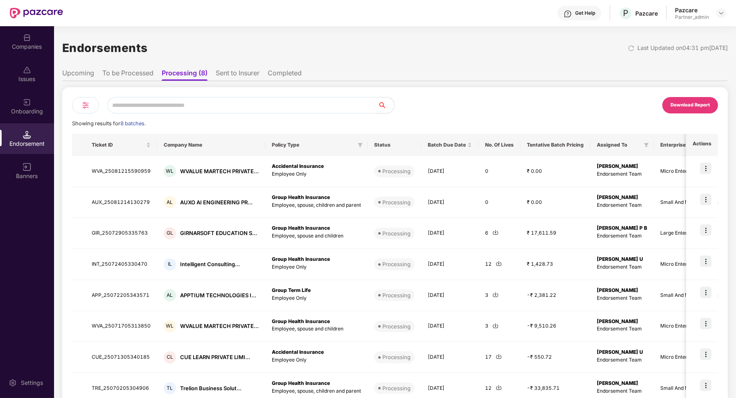
click at [225, 72] on li "Sent to Insurer" at bounding box center [238, 75] width 44 height 12
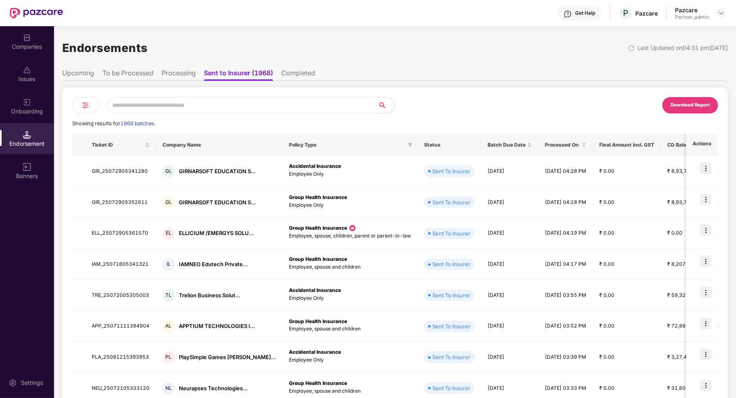
click at [190, 75] on li "Processing" at bounding box center [179, 75] width 34 height 12
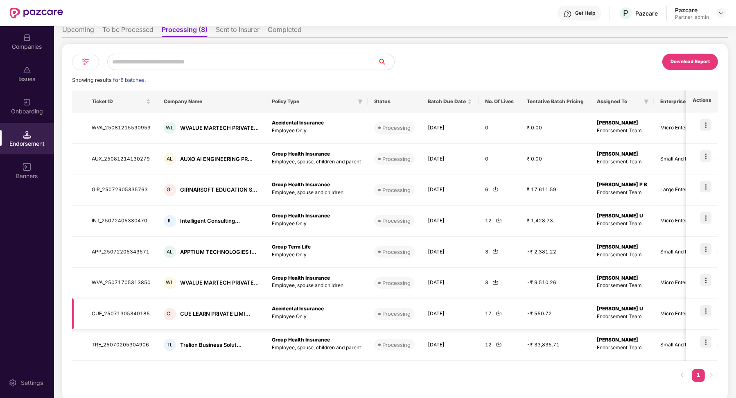
click at [137, 310] on td "CUE_25071305340185" at bounding box center [121, 313] width 72 height 31
click at [119, 346] on td "TRE_25070205304906" at bounding box center [121, 345] width 72 height 31
click at [135, 312] on td "CUE_25071305340185" at bounding box center [121, 313] width 72 height 31
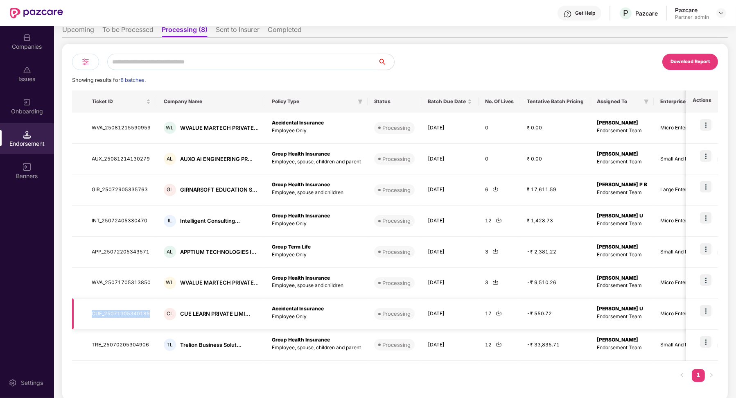
click at [135, 312] on td "CUE_25071305340185" at bounding box center [121, 313] width 72 height 31
click at [134, 285] on td "WVA_25071705313850" at bounding box center [121, 283] width 72 height 31
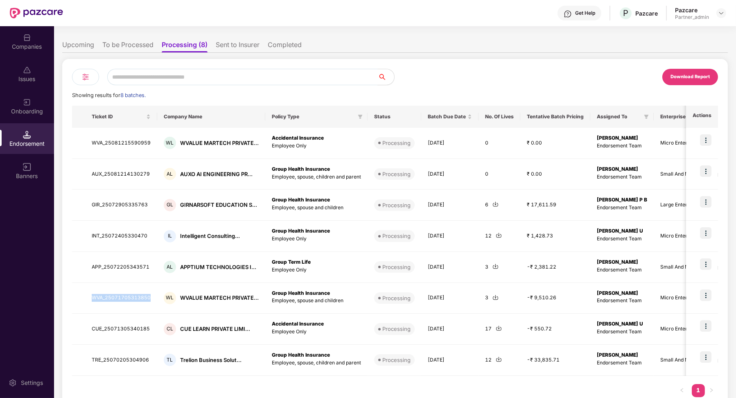
scroll to position [22, 0]
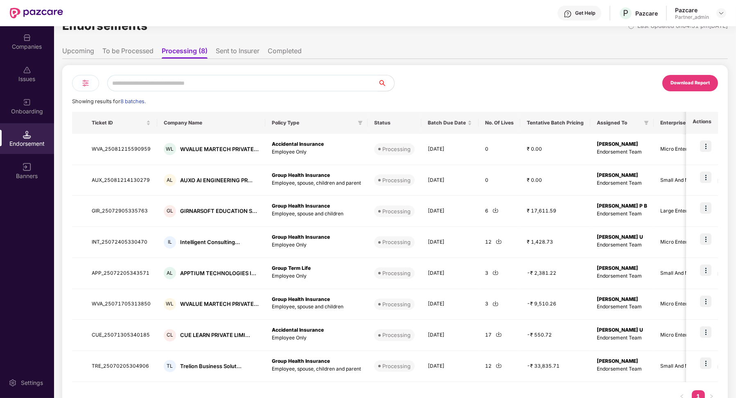
click at [240, 51] on li "Sent to Insurer" at bounding box center [238, 53] width 44 height 12
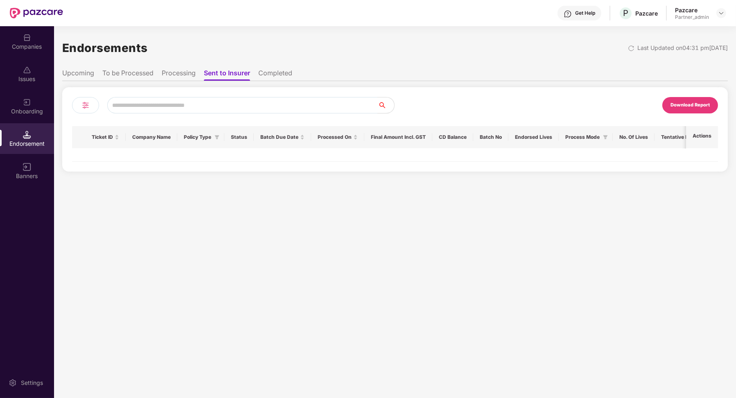
scroll to position [0, 0]
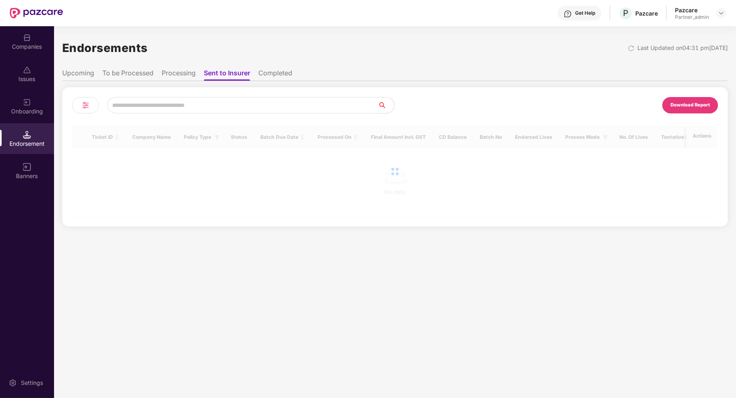
click at [184, 68] on ul "Upcoming To be Processed Processing Sent to Insurer Completed" at bounding box center [395, 73] width 666 height 16
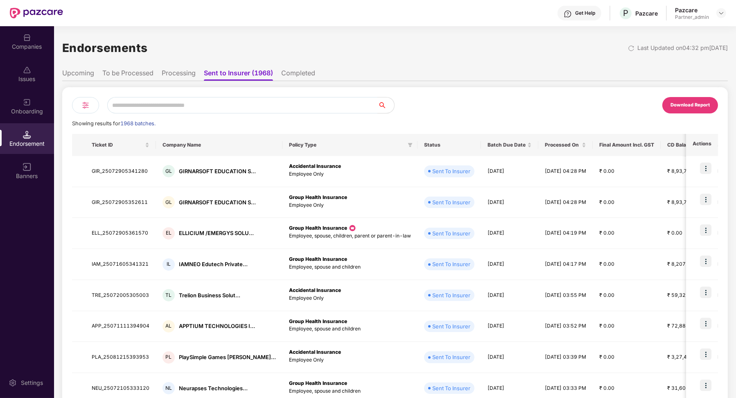
click at [180, 83] on div "Download Report Showing results for 1968 batches. Ticket ID Company Name Policy…" at bounding box center [395, 293] width 666 height 424
click at [179, 73] on li "Processing" at bounding box center [179, 75] width 34 height 12
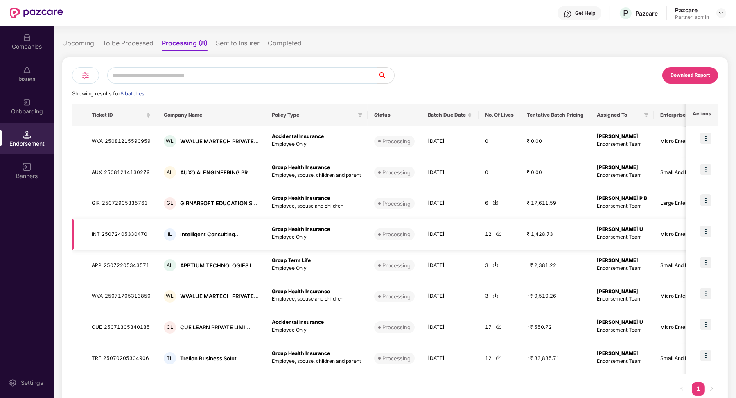
click at [115, 237] on td "INT_25072405330470" at bounding box center [121, 234] width 72 height 31
click at [129, 204] on td "GIR_25072905335763" at bounding box center [121, 203] width 72 height 31
click at [240, 43] on li "Sent to Insurer" at bounding box center [238, 45] width 44 height 12
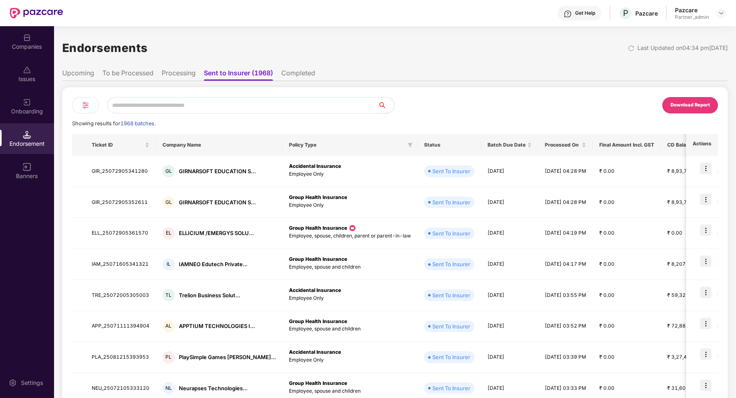
click at [179, 74] on li "Processing" at bounding box center [179, 75] width 34 height 12
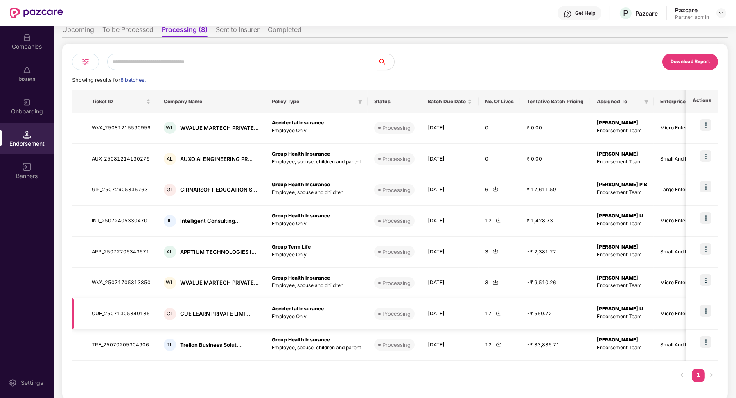
click at [132, 311] on td "CUE_25071305340185" at bounding box center [121, 313] width 72 height 31
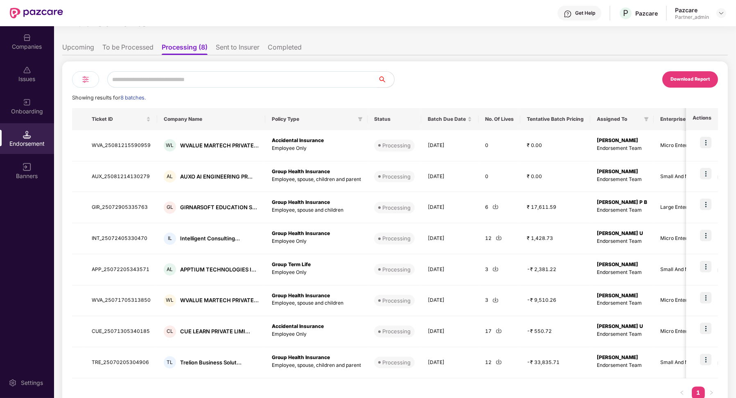
scroll to position [20, 0]
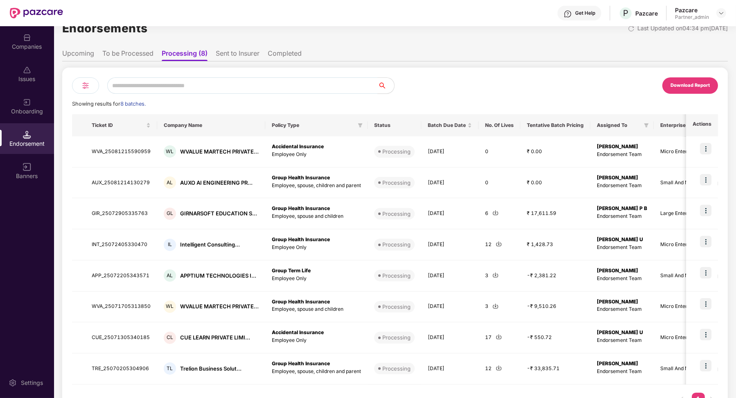
click at [247, 60] on li "Sent to Insurer" at bounding box center [238, 55] width 44 height 12
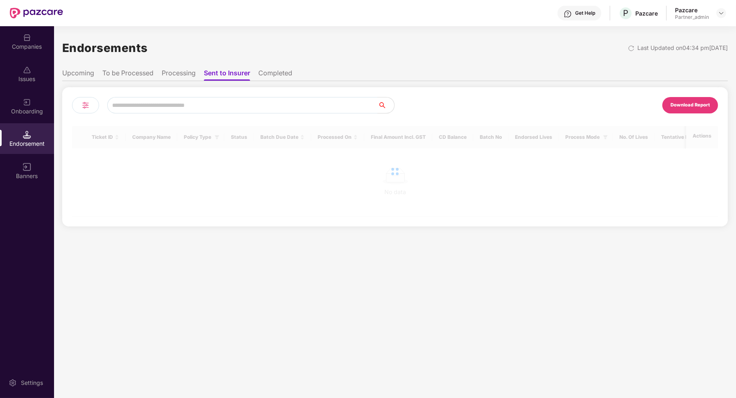
click at [192, 74] on li "Processing" at bounding box center [179, 75] width 34 height 12
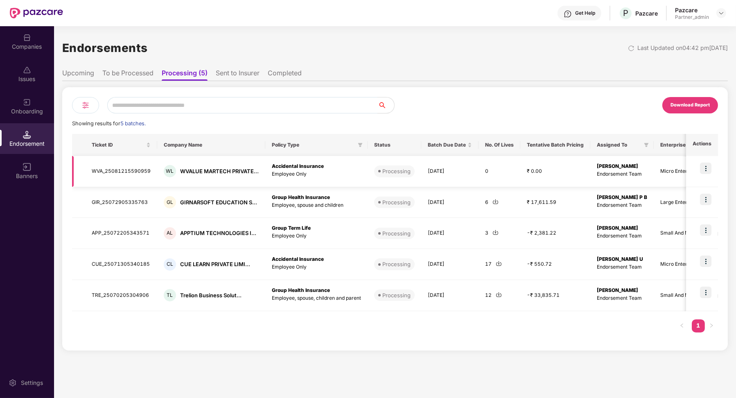
click at [121, 176] on td "WVA_25081215590959" at bounding box center [121, 171] width 72 height 31
click at [121, 174] on td "WVA_25081215590959" at bounding box center [121, 171] width 72 height 31
click at [199, 75] on li "Processing (5)" at bounding box center [185, 75] width 46 height 12
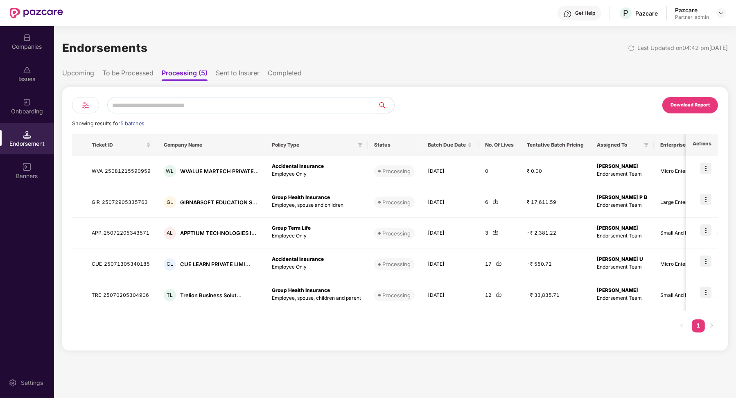
click at [242, 75] on li "Sent to Insurer" at bounding box center [238, 75] width 44 height 12
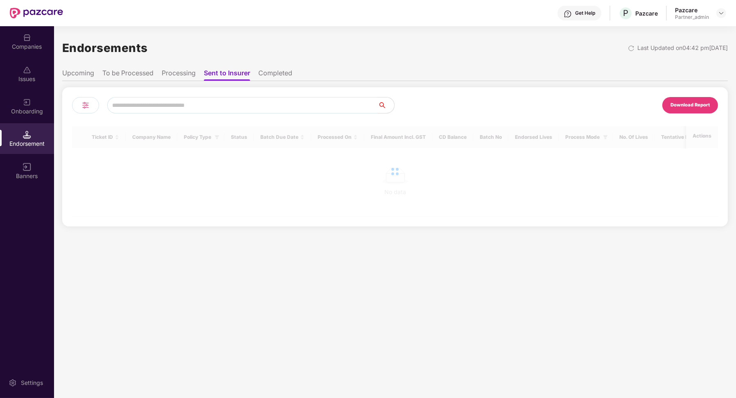
click at [184, 78] on li "Processing" at bounding box center [179, 75] width 34 height 12
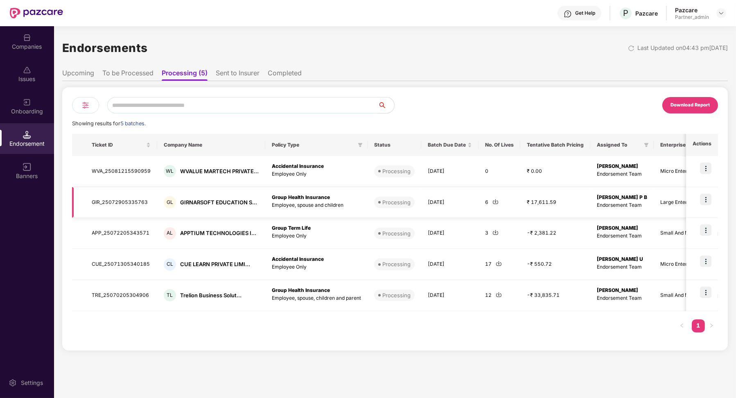
click at [133, 203] on td "GIR_25072905335763" at bounding box center [121, 202] width 72 height 31
click at [234, 78] on li "Sent to Insurer" at bounding box center [238, 75] width 44 height 12
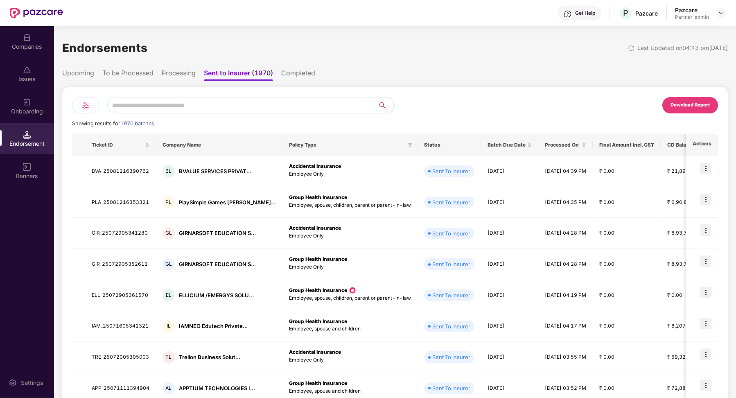
click at [181, 79] on li "Processing" at bounding box center [179, 75] width 34 height 12
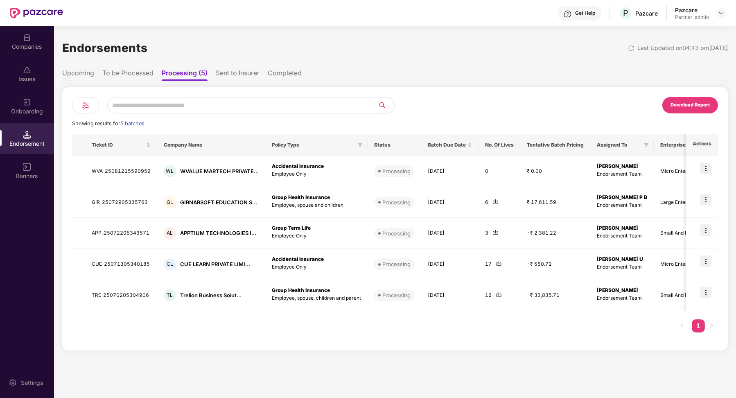
click at [244, 79] on li "Sent to Insurer" at bounding box center [238, 75] width 44 height 12
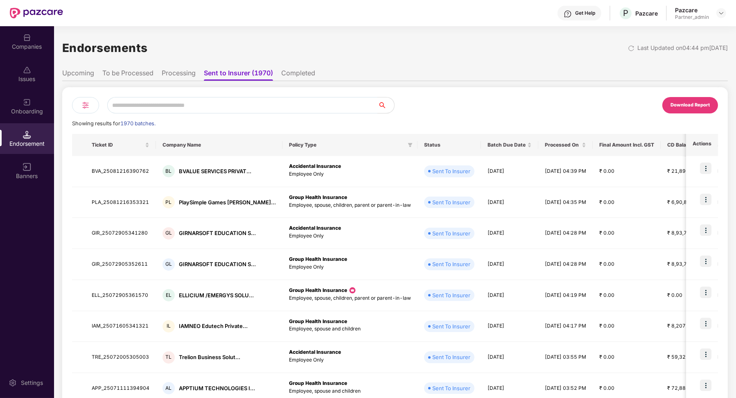
click at [303, 72] on li "Completed" at bounding box center [298, 75] width 34 height 12
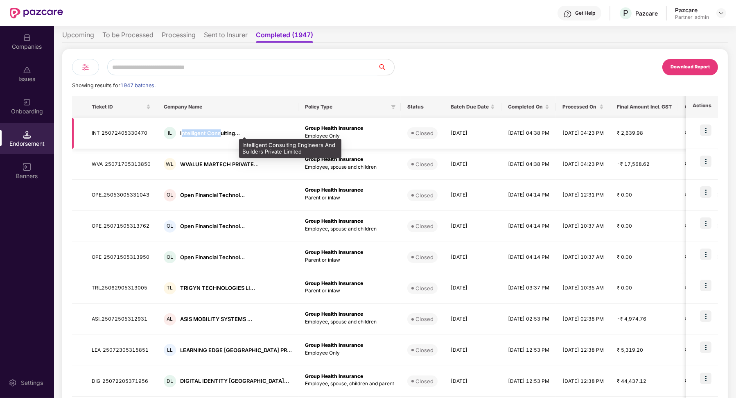
drag, startPoint x: 181, startPoint y: 133, endPoint x: 219, endPoint y: 135, distance: 38.9
click at [220, 135] on div "Intelligent Consulting..." at bounding box center [210, 133] width 60 height 8
click at [219, 135] on div "Intelligent Consulting..." at bounding box center [210, 133] width 60 height 8
drag, startPoint x: 178, startPoint y: 134, endPoint x: 222, endPoint y: 132, distance: 43.4
click at [222, 133] on div "IL Intelligent Consulting..." at bounding box center [228, 133] width 128 height 12
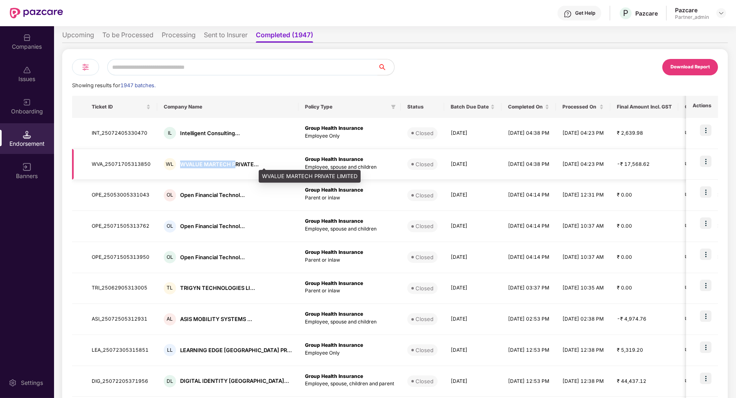
drag, startPoint x: 180, startPoint y: 165, endPoint x: 235, endPoint y: 166, distance: 54.9
click at [236, 166] on div "WVALUE MARTECH PRIVATE..." at bounding box center [219, 165] width 79 height 8
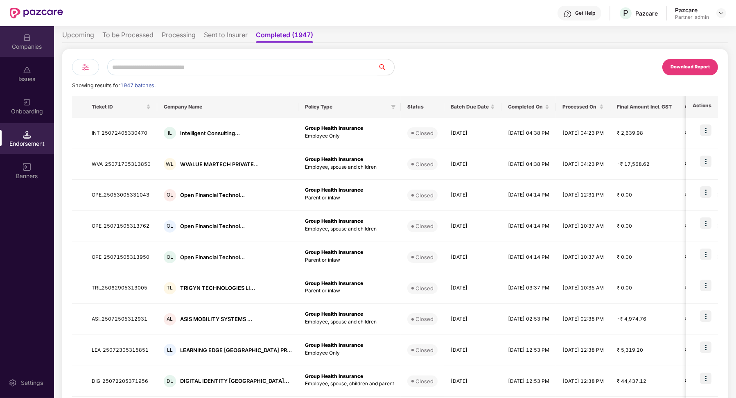
drag, startPoint x: 55, startPoint y: 56, endPoint x: 29, endPoint y: 42, distance: 29.1
click at [29, 43] on div "Companies" at bounding box center [27, 47] width 54 height 8
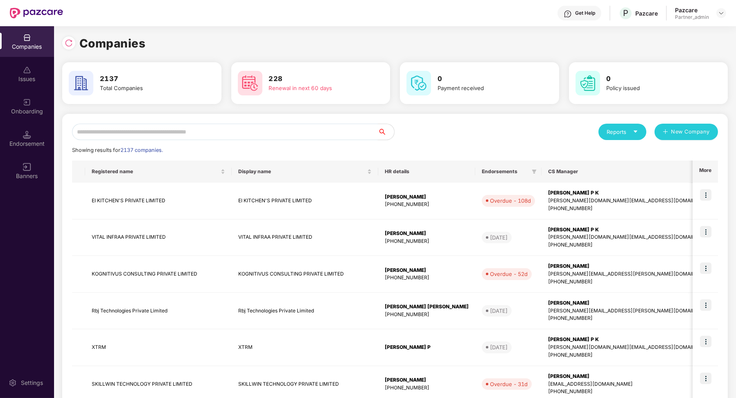
click at [142, 127] on input "text" at bounding box center [225, 132] width 306 height 16
paste input "**********"
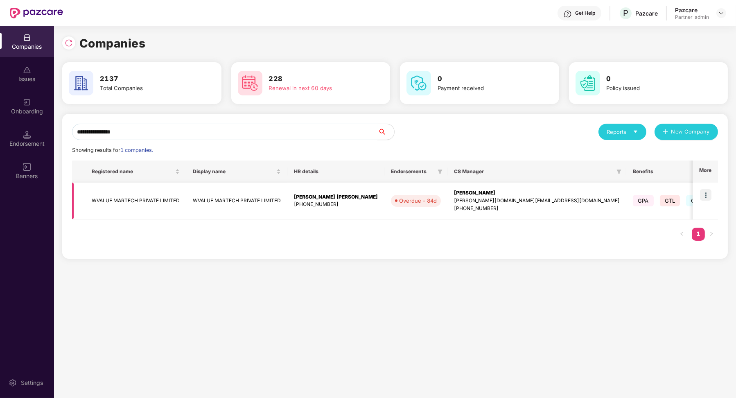
type input "**********"
click at [707, 200] on img at bounding box center [705, 194] width 11 height 11
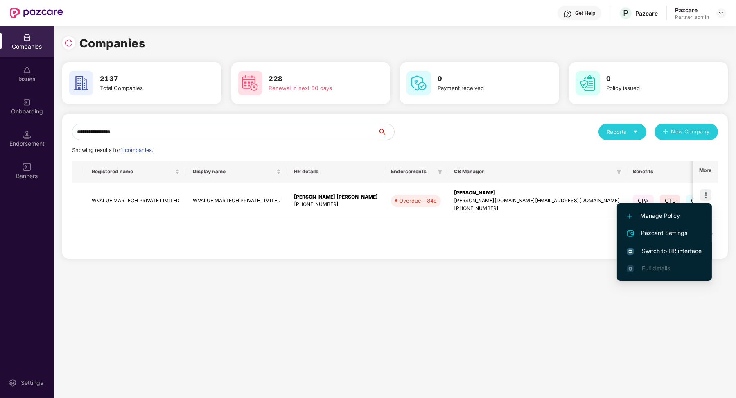
click at [671, 249] on span "Switch to HR interface" at bounding box center [664, 250] width 75 height 9
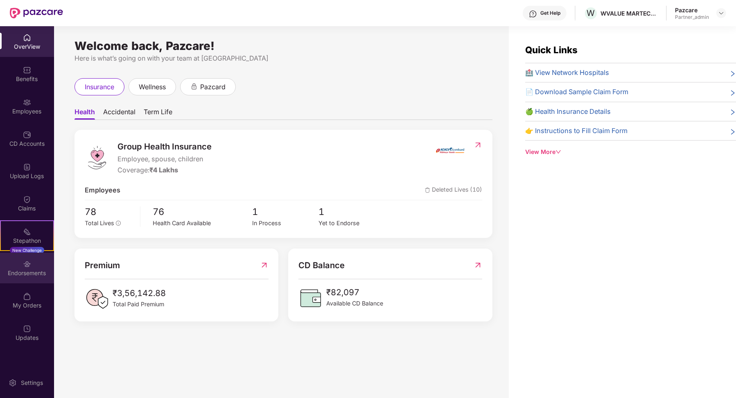
click at [50, 258] on div "Endorsements" at bounding box center [27, 268] width 54 height 31
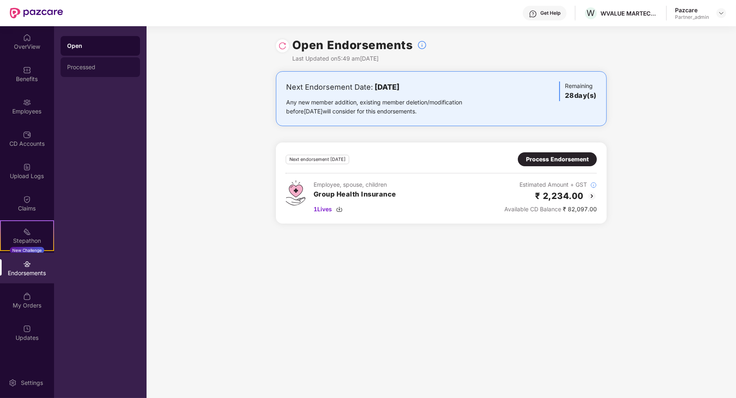
click at [115, 70] on div "Processed" at bounding box center [100, 67] width 66 height 7
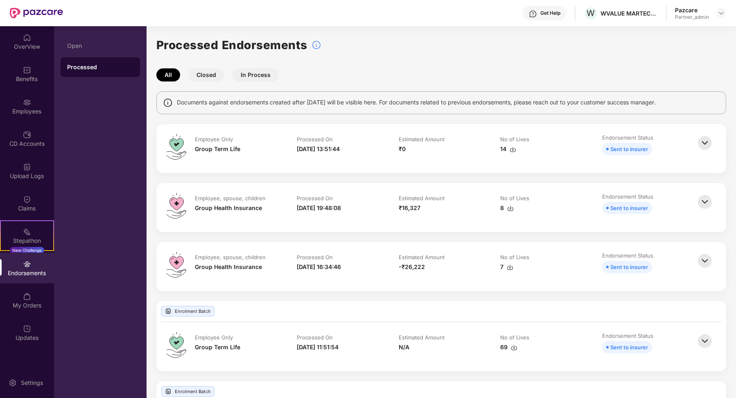
click at [217, 75] on button "Closed" at bounding box center [206, 74] width 36 height 13
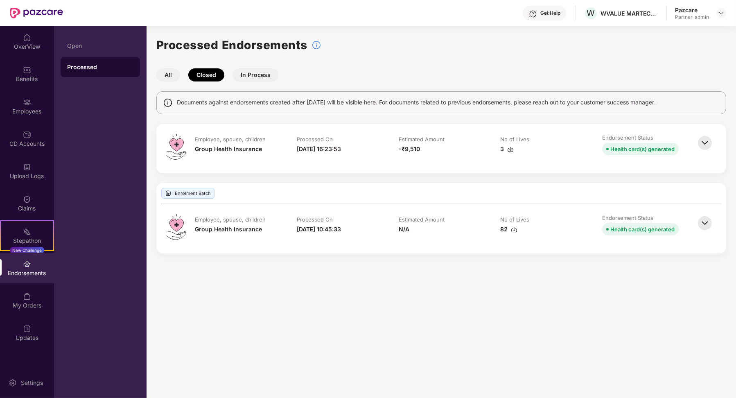
click at [709, 143] on img at bounding box center [705, 143] width 18 height 18
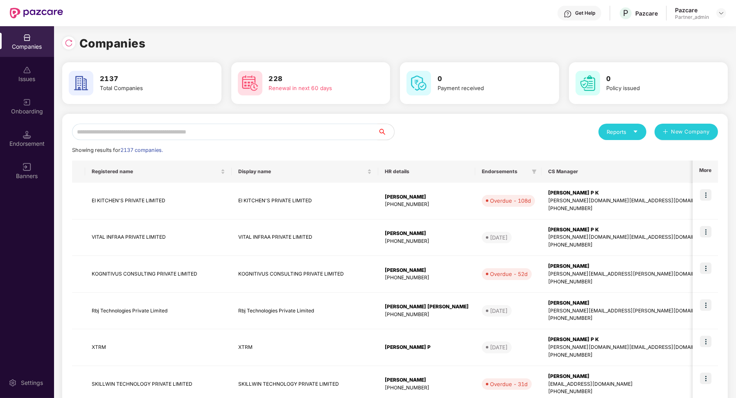
scroll to position [0, 0]
click at [32, 145] on div "Endorsement" at bounding box center [27, 144] width 54 height 8
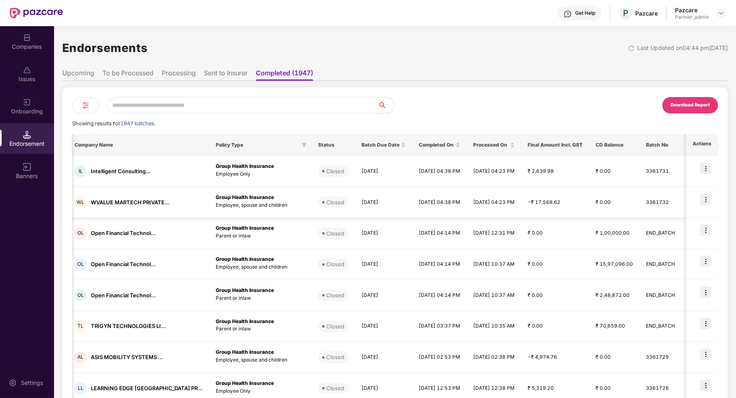
scroll to position [0, 0]
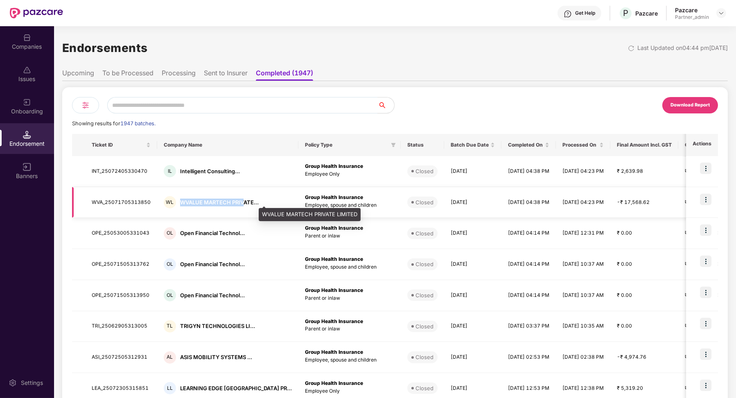
drag, startPoint x: 179, startPoint y: 203, endPoint x: 241, endPoint y: 202, distance: 61.8
click at [241, 202] on div "WVALUE MARTECH PRIVATE..." at bounding box center [219, 203] width 79 height 8
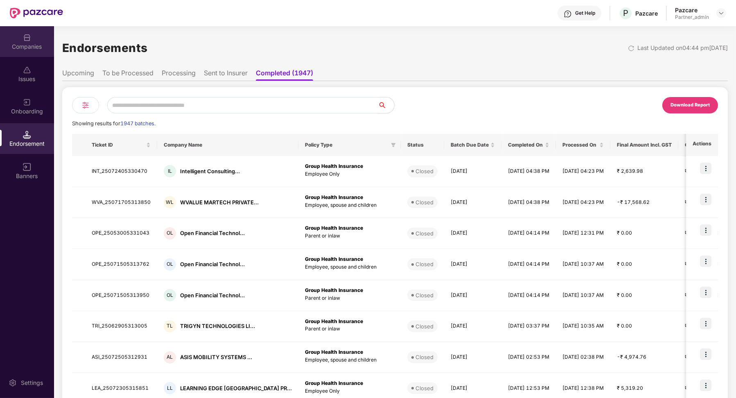
click at [40, 45] on div "Companies" at bounding box center [27, 47] width 54 height 8
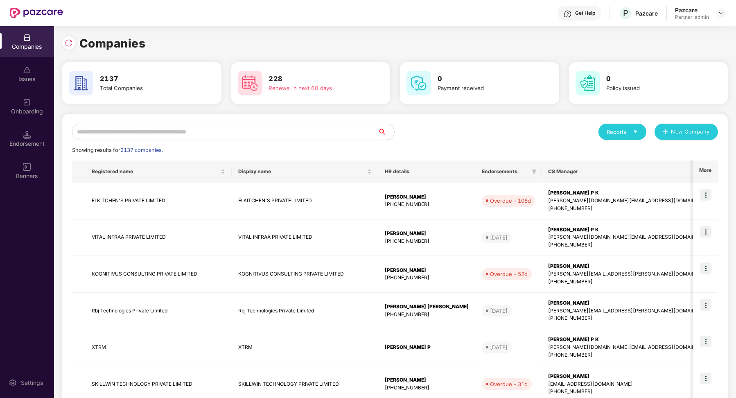
click at [143, 131] on input "text" at bounding box center [225, 132] width 306 height 16
paste input "**********"
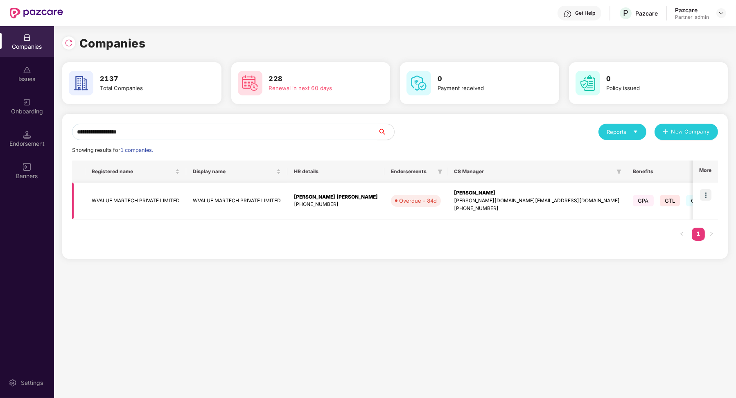
type input "**********"
click at [706, 201] on td at bounding box center [705, 201] width 25 height 37
click at [704, 192] on img at bounding box center [705, 194] width 11 height 11
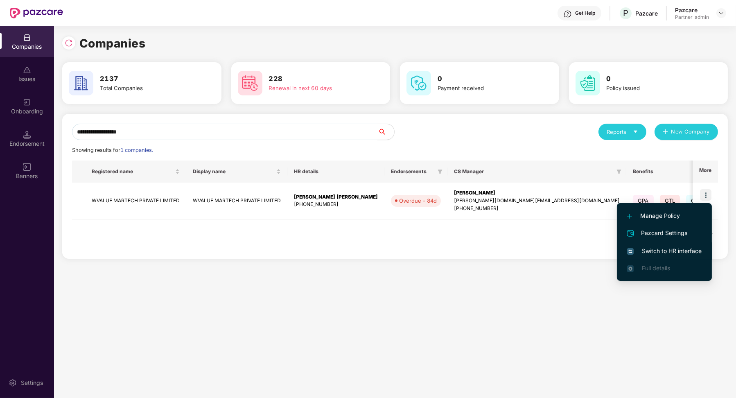
click at [662, 245] on li "Switch to HR interface" at bounding box center [664, 250] width 95 height 17
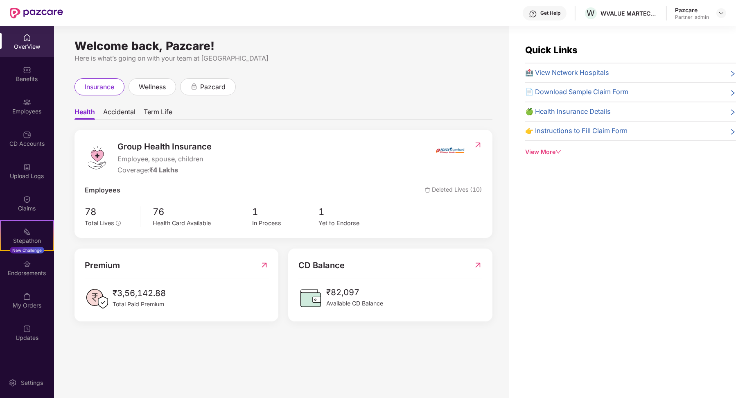
click at [35, 100] on div "Employees" at bounding box center [27, 106] width 54 height 31
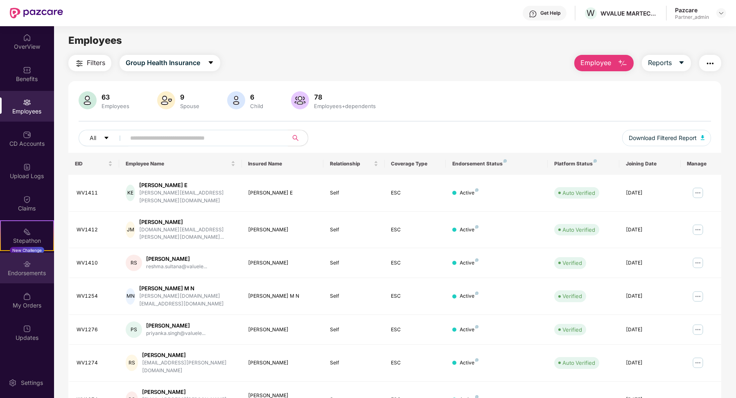
click at [24, 265] on img at bounding box center [27, 264] width 8 height 8
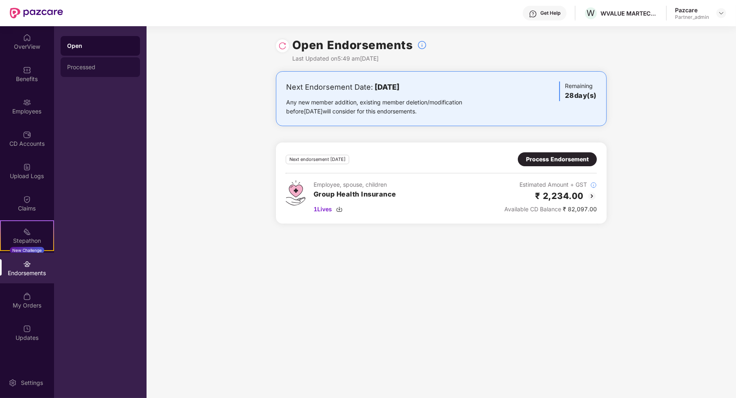
click at [102, 62] on div "Processed" at bounding box center [100, 67] width 79 height 20
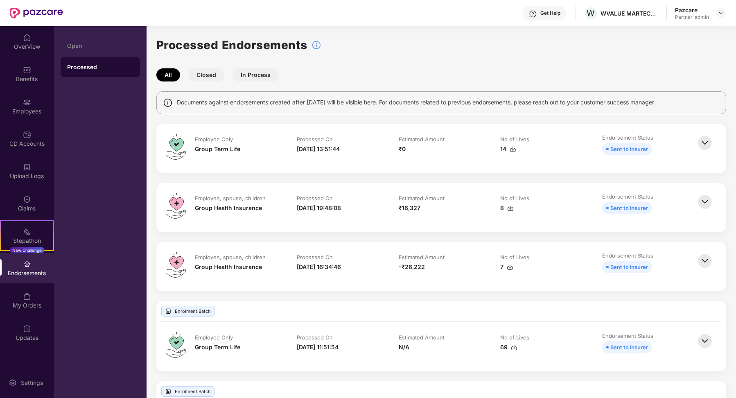
click at [212, 78] on button "Closed" at bounding box center [206, 74] width 36 height 13
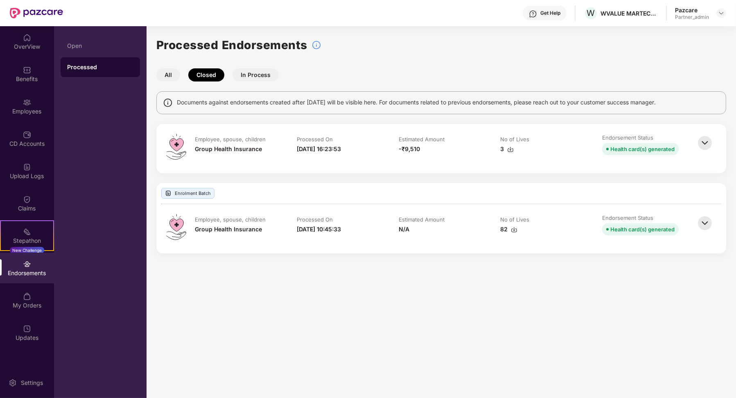
click at [703, 142] on img at bounding box center [705, 143] width 18 height 18
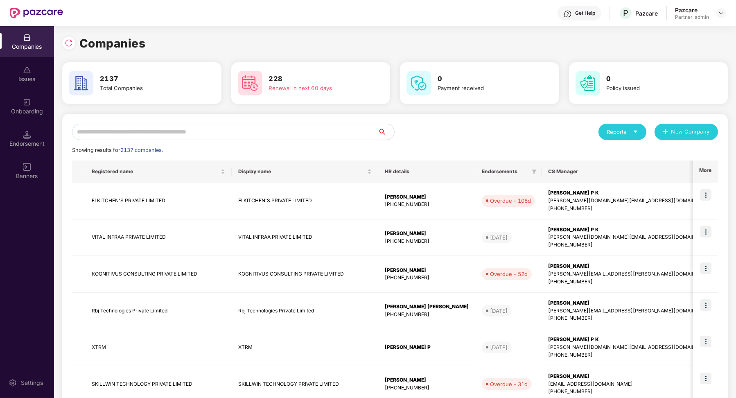
scroll to position [0, 0]
click at [23, 129] on div "Endorsement" at bounding box center [27, 138] width 54 height 31
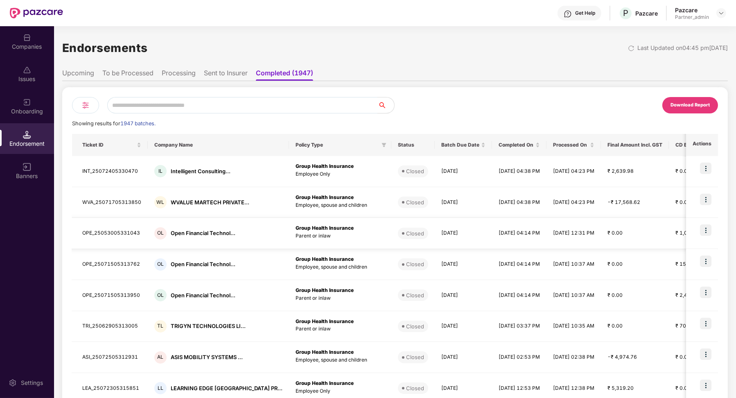
scroll to position [0, 0]
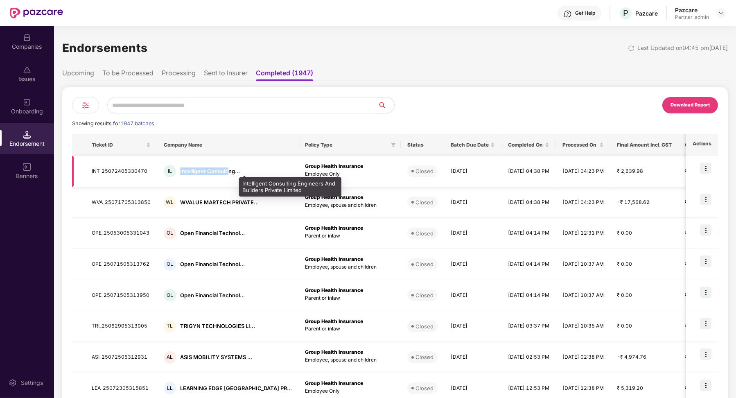
drag, startPoint x: 178, startPoint y: 172, endPoint x: 227, endPoint y: 170, distance: 49.6
click at [227, 170] on div "IL Intelligent Consulting..." at bounding box center [228, 171] width 128 height 12
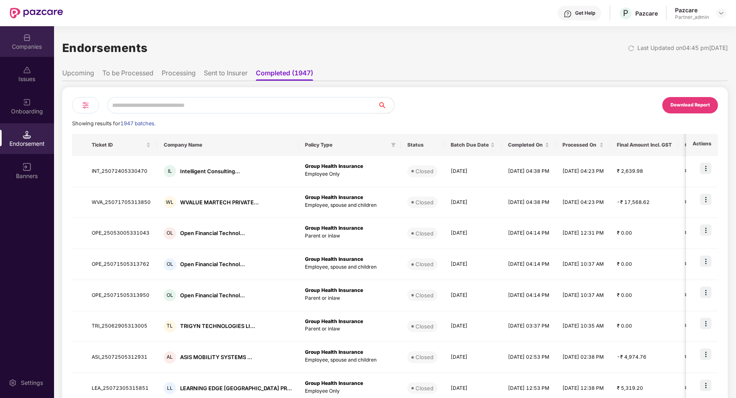
click at [38, 47] on div "Companies" at bounding box center [27, 47] width 54 height 8
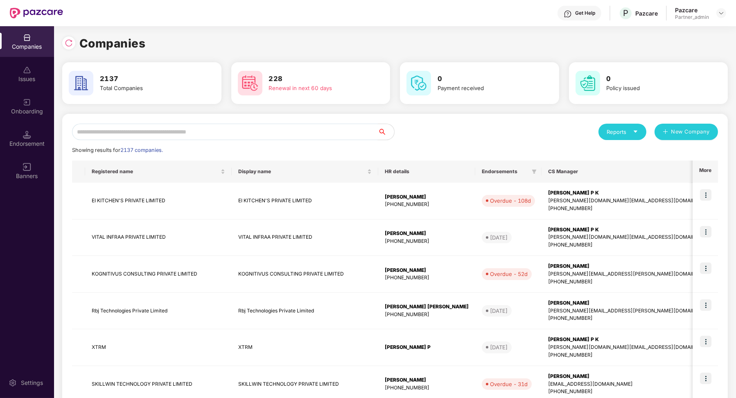
click at [149, 135] on input "text" at bounding box center [225, 132] width 306 height 16
paste input "**********"
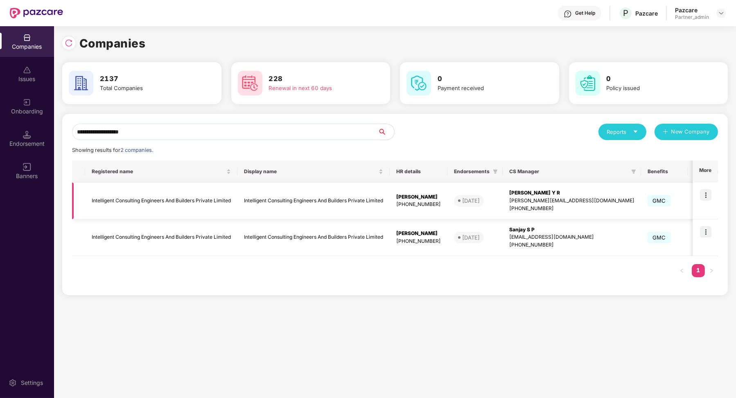
type input "**********"
click at [705, 197] on img at bounding box center [705, 194] width 11 height 11
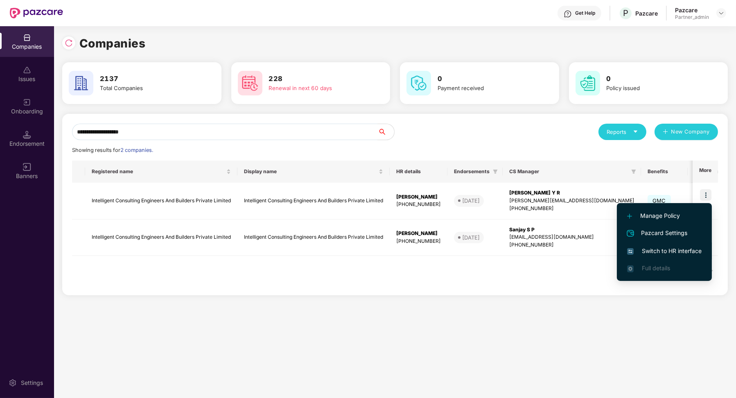
click at [670, 253] on span "Switch to HR interface" at bounding box center [664, 250] width 75 height 9
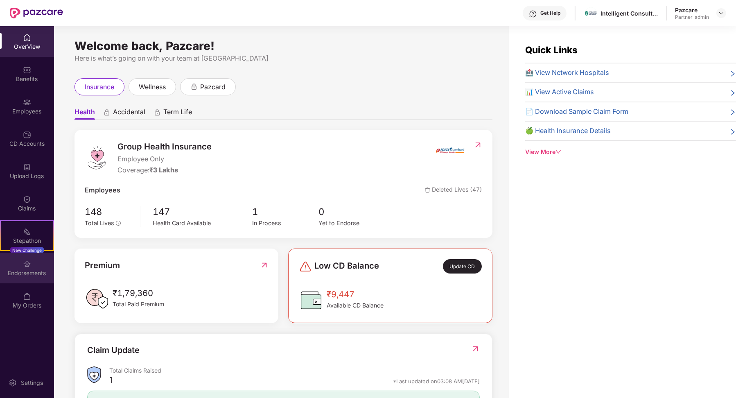
click at [39, 268] on div "Endorsements" at bounding box center [27, 268] width 54 height 31
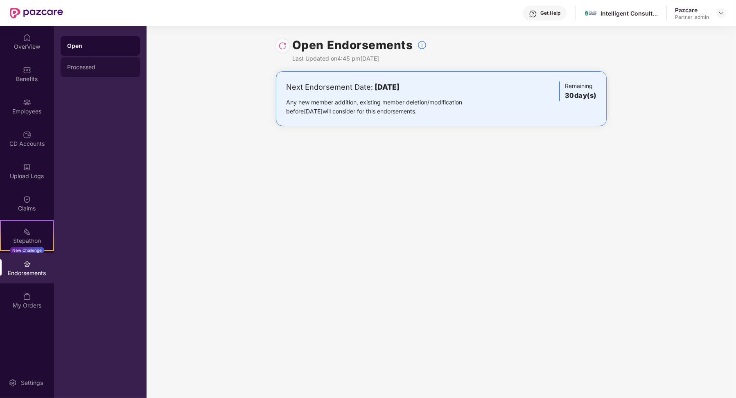
click at [93, 62] on div "Processed" at bounding box center [100, 67] width 79 height 20
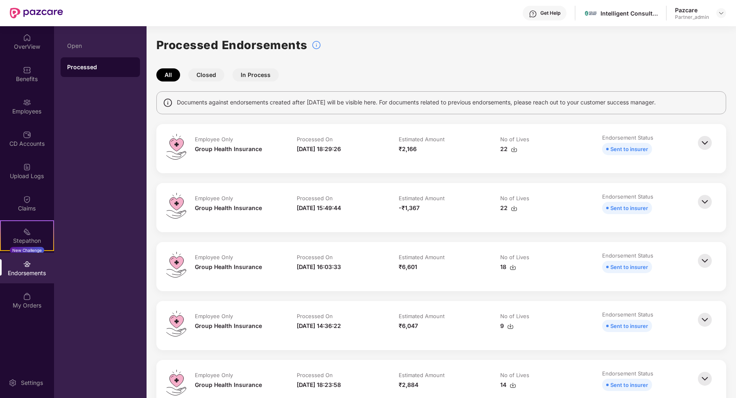
click at [210, 77] on button "Closed" at bounding box center [206, 74] width 36 height 13
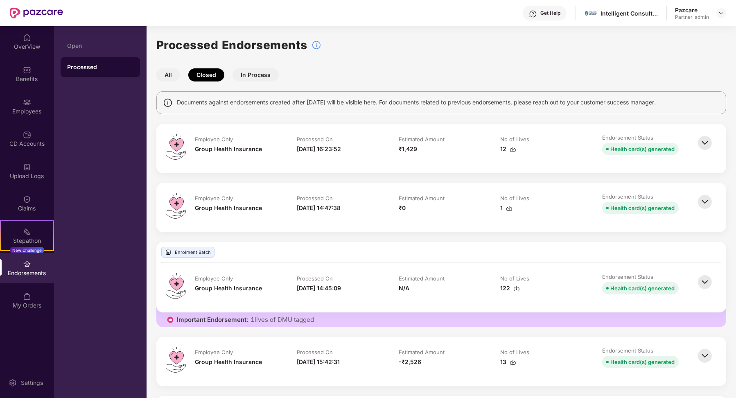
click at [708, 145] on img at bounding box center [705, 143] width 18 height 18
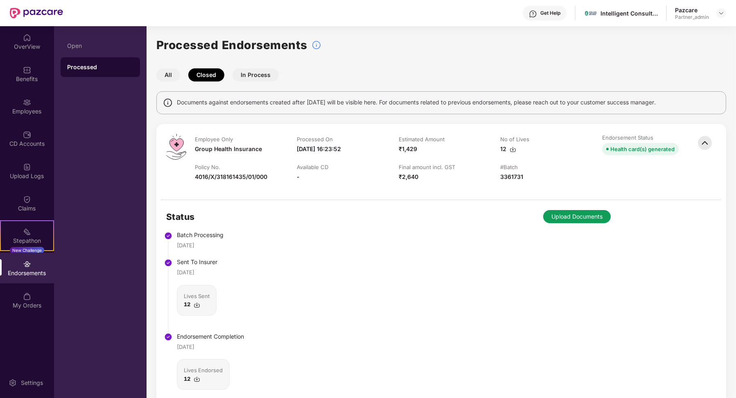
click at [171, 77] on button "All" at bounding box center [168, 74] width 24 height 13
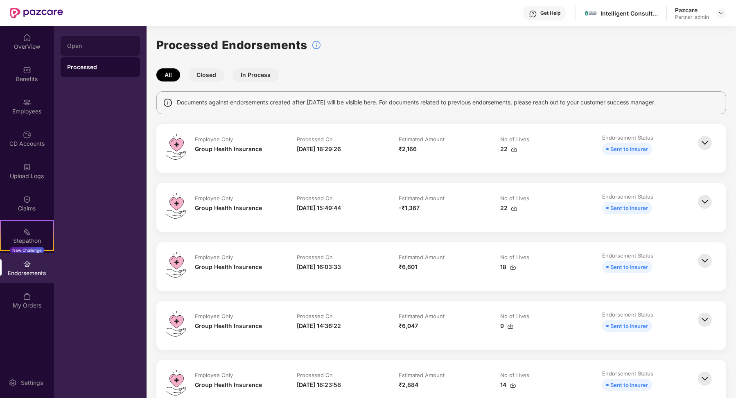
click at [90, 40] on div "Open" at bounding box center [100, 46] width 79 height 20
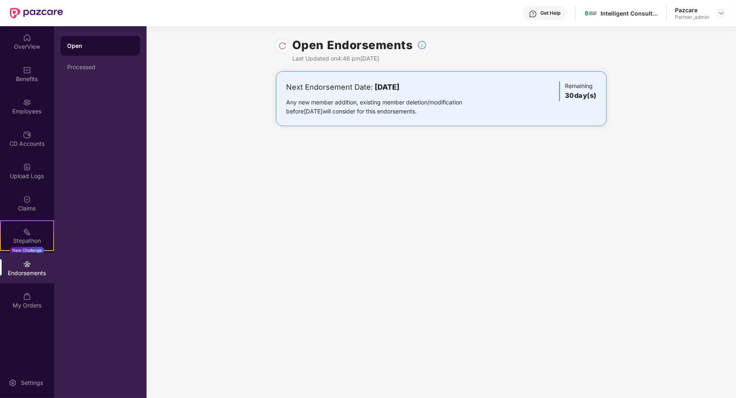
scroll to position [0, 0]
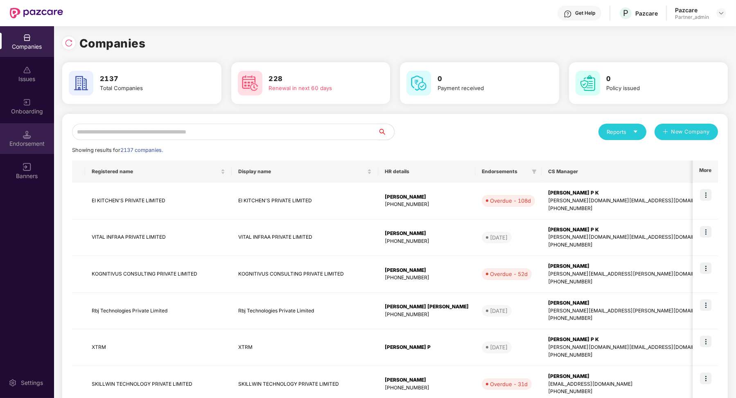
click at [42, 134] on div "Endorsement" at bounding box center [27, 138] width 54 height 31
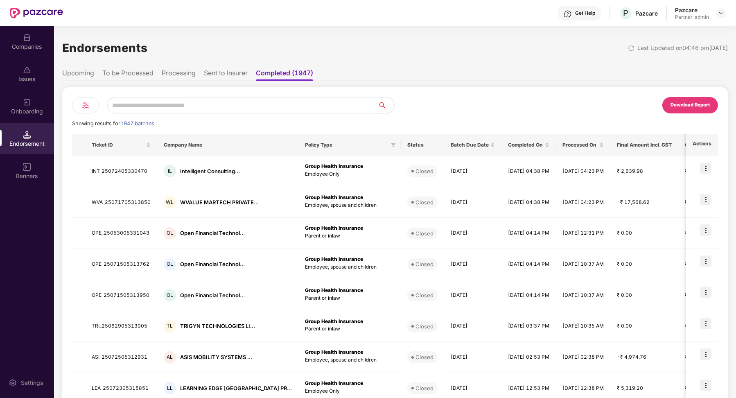
click at [195, 70] on li "Processing" at bounding box center [179, 75] width 34 height 12
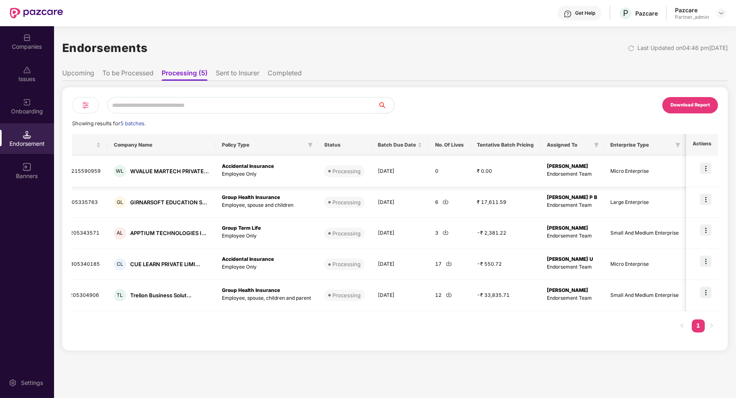
scroll to position [0, 0]
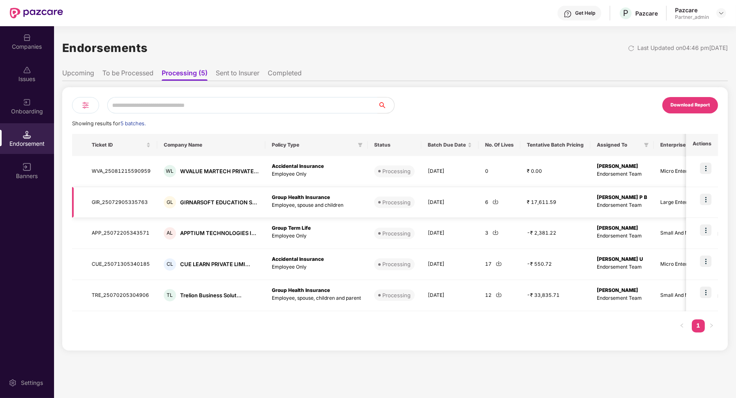
click at [138, 201] on td "GIR_25072905335763" at bounding box center [121, 202] width 72 height 31
click at [142, 167] on td "WVA_25081215590959" at bounding box center [121, 171] width 72 height 31
click at [142, 202] on td "GIR_25072905335763" at bounding box center [121, 202] width 72 height 31
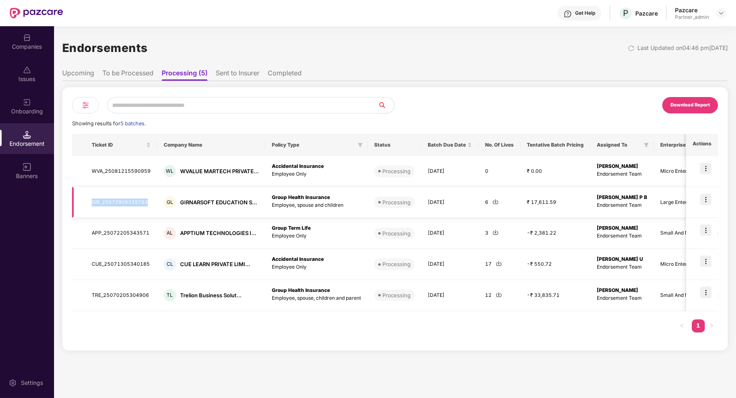
click at [142, 202] on td "GIR_25072905335763" at bounding box center [121, 202] width 72 height 31
click at [231, 73] on li "Sent to Insurer" at bounding box center [238, 75] width 44 height 12
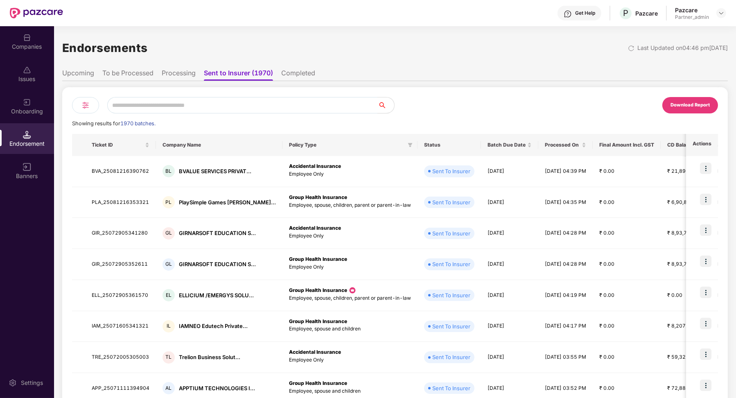
click at [188, 77] on li "Processing" at bounding box center [179, 75] width 34 height 12
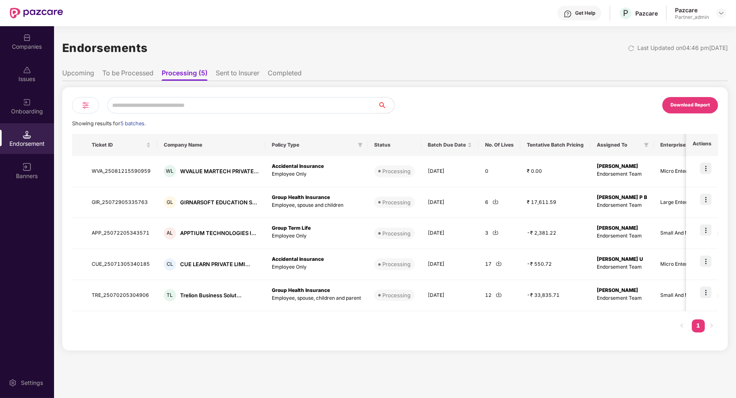
click at [130, 78] on li "To be Processed" at bounding box center [127, 75] width 51 height 12
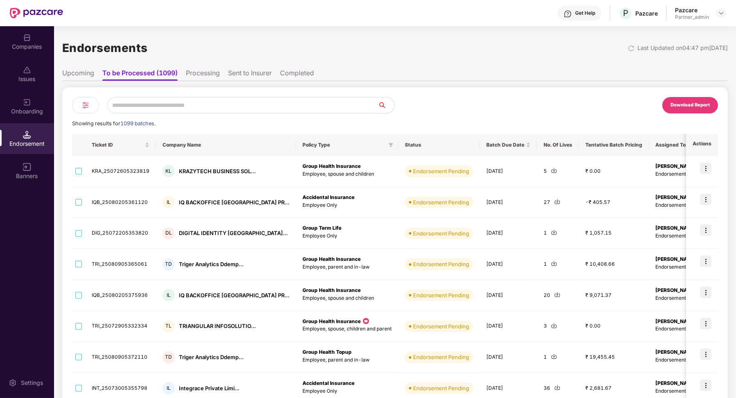
click at [249, 75] on li "Sent to Insurer" at bounding box center [250, 75] width 44 height 12
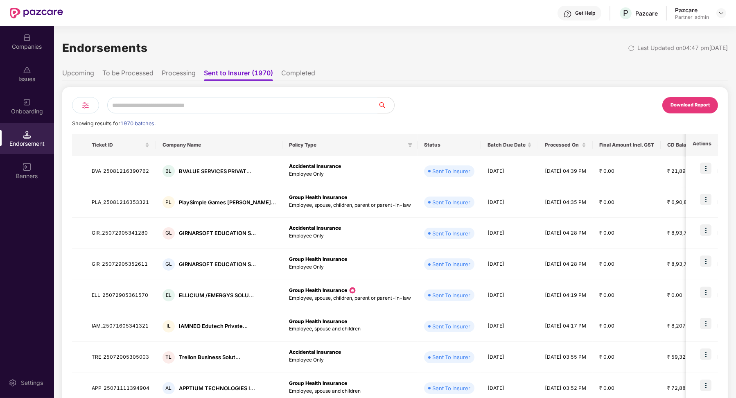
click at [292, 72] on li "Completed" at bounding box center [298, 75] width 34 height 12
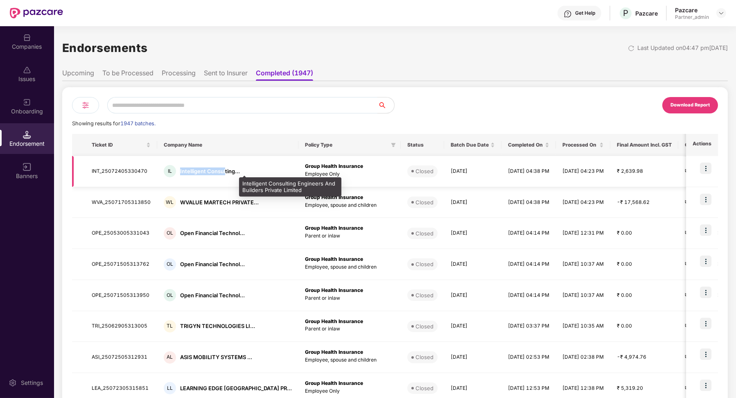
drag, startPoint x: 179, startPoint y: 170, endPoint x: 223, endPoint y: 170, distance: 44.2
click at [223, 170] on div "Intelligent Consulting..." at bounding box center [210, 171] width 60 height 8
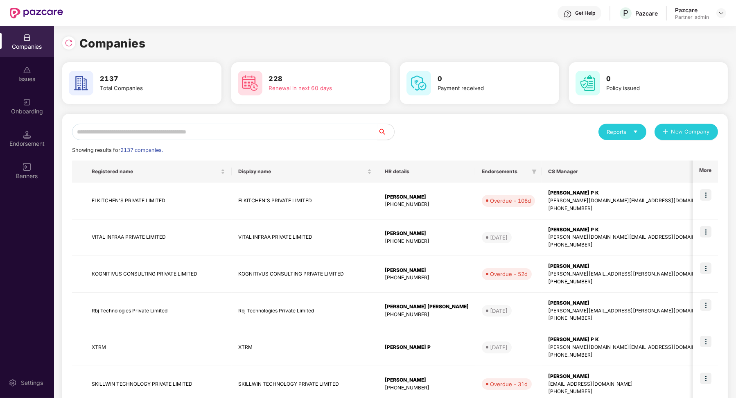
click at [153, 134] on input "text" at bounding box center [225, 132] width 306 height 16
paste input "**********"
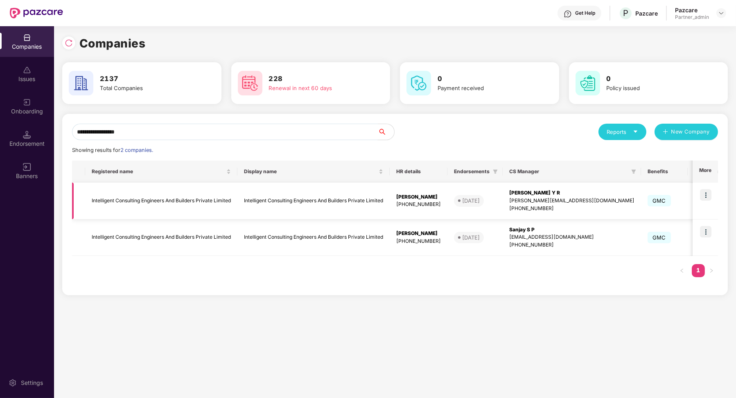
type input "**********"
click at [710, 197] on img at bounding box center [705, 194] width 11 height 11
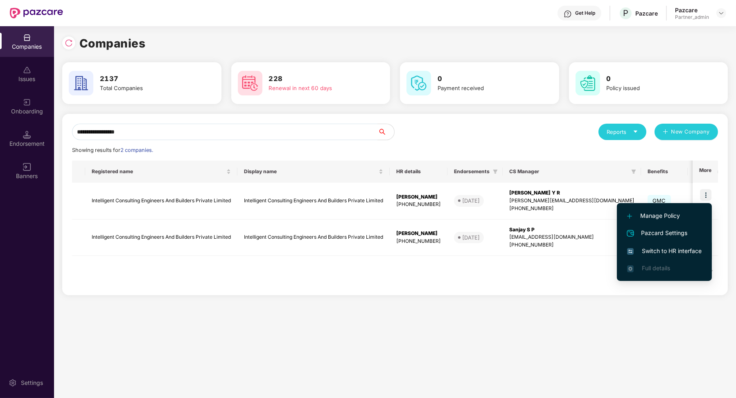
click at [676, 254] on span "Switch to HR interface" at bounding box center [664, 250] width 75 height 9
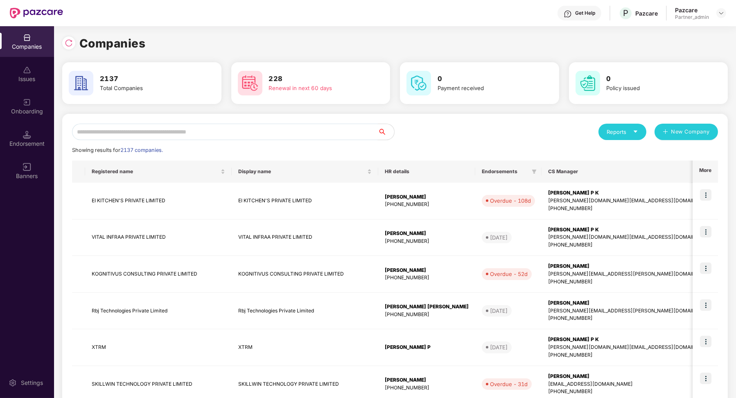
scroll to position [0, 0]
click at [149, 136] on input "text" at bounding box center [225, 132] width 306 height 16
paste input "**********"
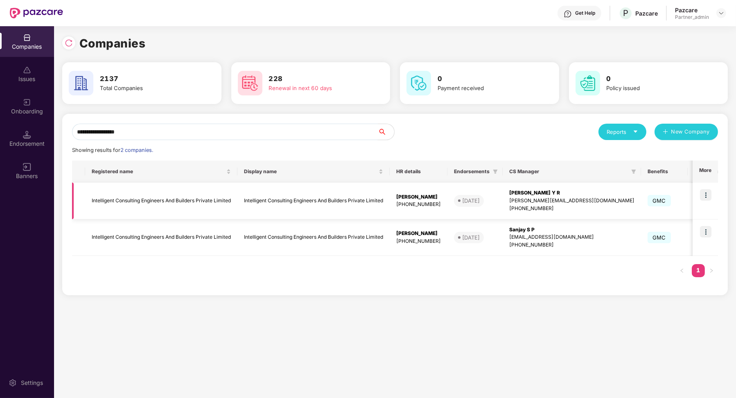
type input "**********"
click at [707, 197] on img at bounding box center [705, 194] width 11 height 11
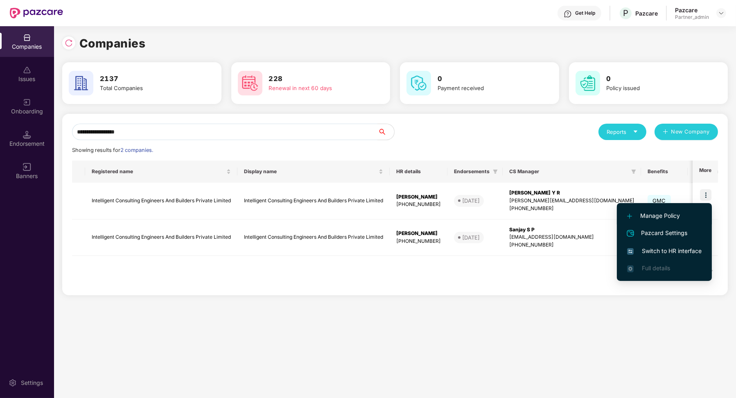
click at [657, 217] on span "Manage Policy" at bounding box center [664, 215] width 75 height 9
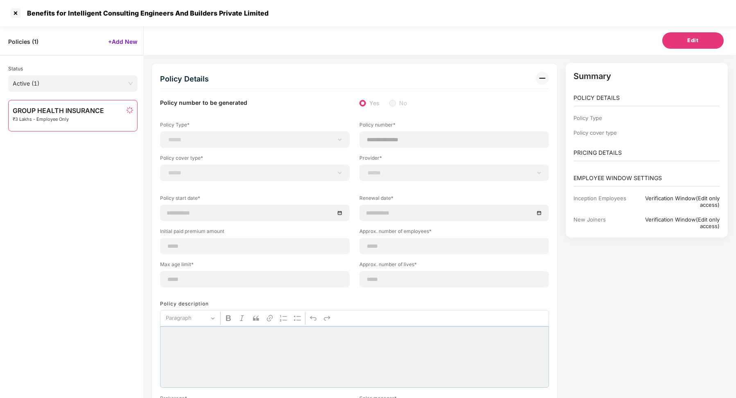
select select "**********"
type input "**********"
select select "**********"
type input "**********"
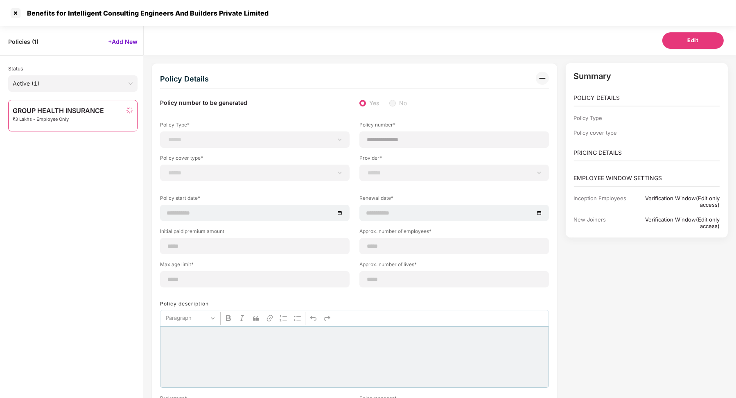
type input "***"
type input "**"
type input "*"
type input "**"
select select "*****"
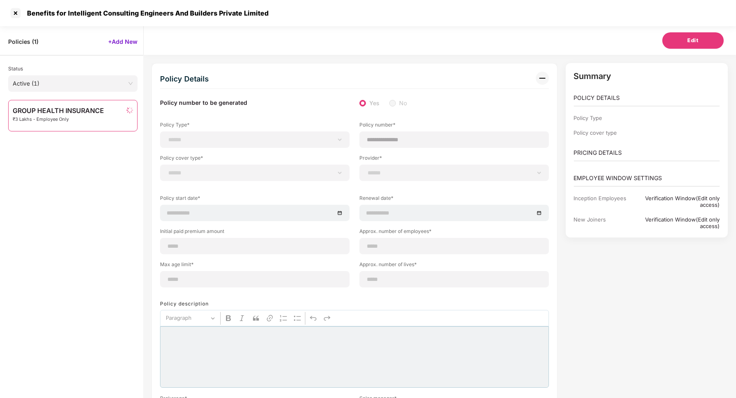
type input "******"
type input "**********"
select select "******"
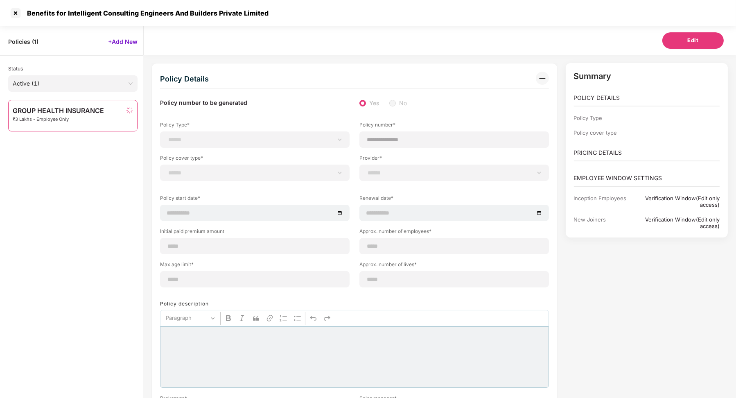
type input "*****"
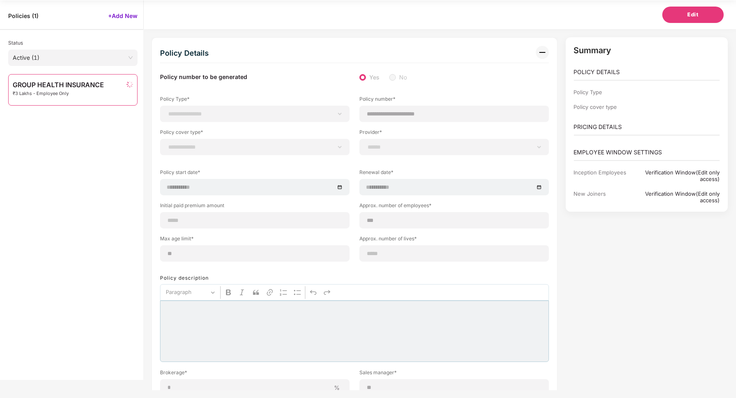
select select "********"
select select "**********"
select select "*"
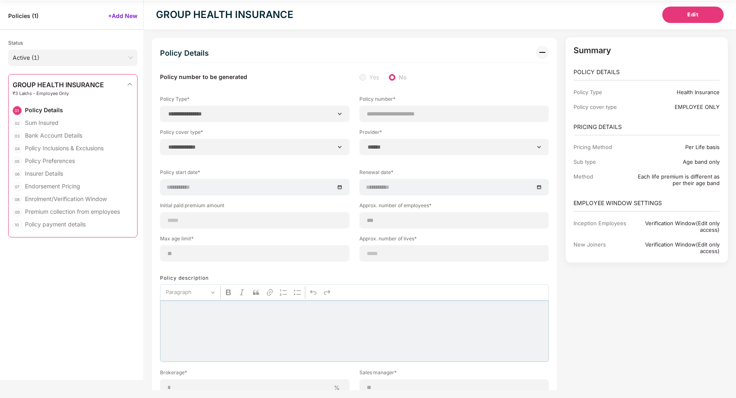
select select "*****"
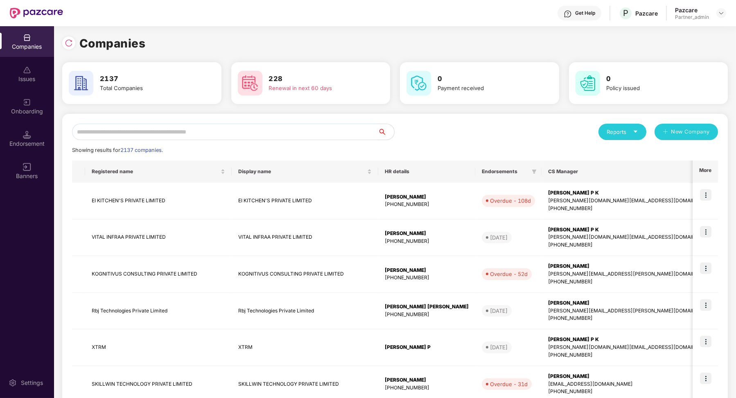
scroll to position [0, 0]
click at [156, 129] on input "text" at bounding box center [225, 132] width 306 height 16
paste input "**********"
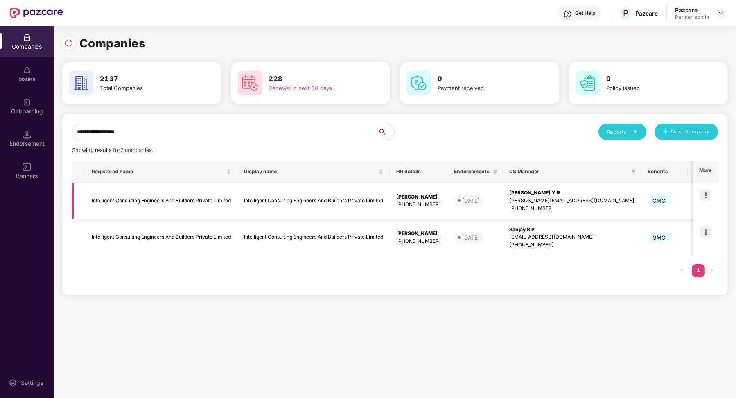
type input "**********"
click at [174, 196] on td "Intelligent Consulting Engineers And Builders Private Limited" at bounding box center [161, 201] width 152 height 37
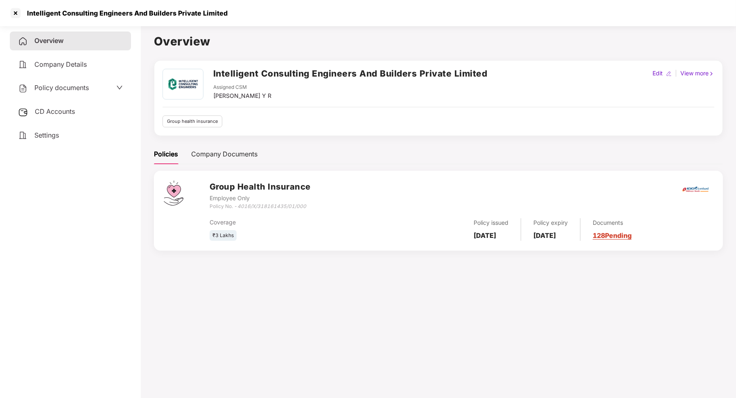
click at [95, 105] on div "CD Accounts" at bounding box center [70, 111] width 121 height 19
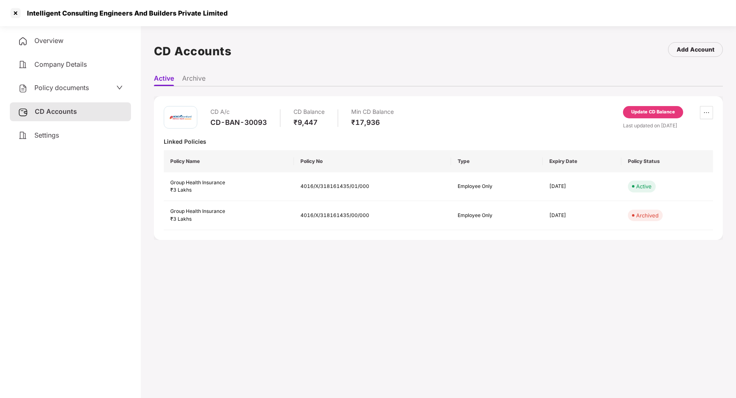
click at [635, 116] on div "Update CD Balance" at bounding box center [653, 112] width 60 height 12
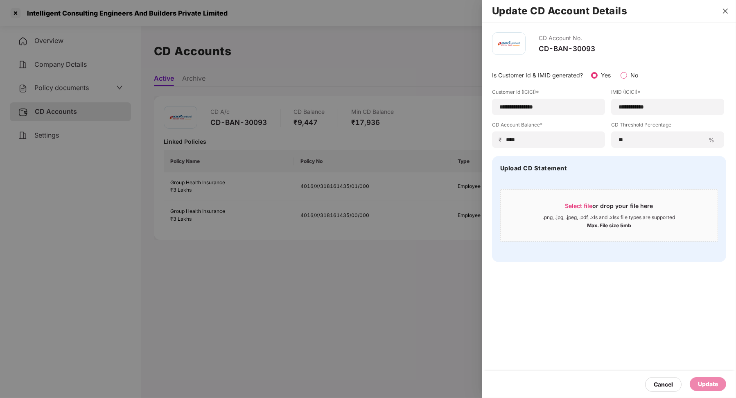
click at [723, 11] on icon "close" at bounding box center [725, 11] width 7 height 7
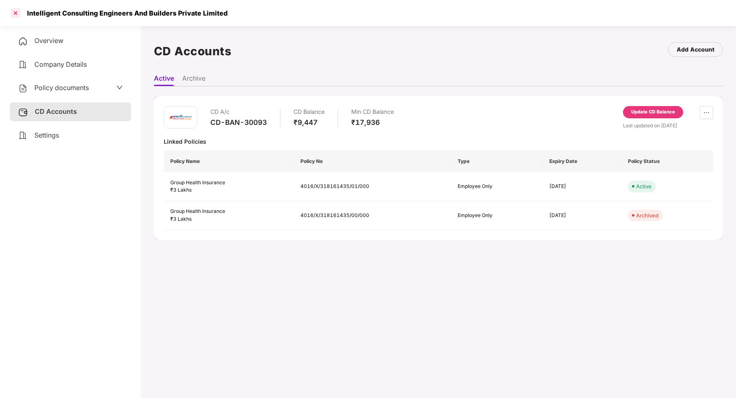
click at [17, 14] on div at bounding box center [15, 13] width 13 height 13
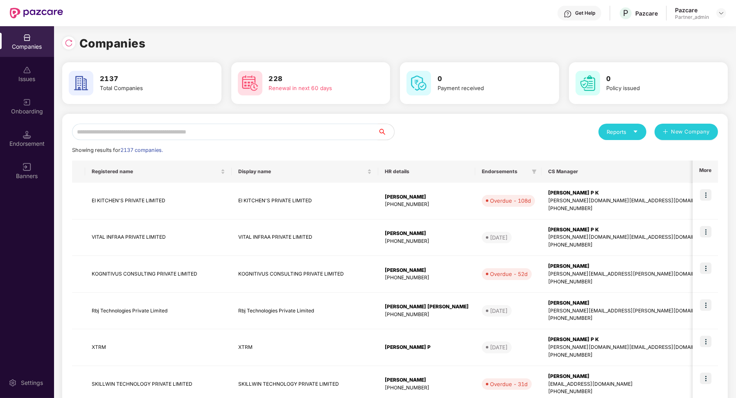
click at [115, 135] on input "text" at bounding box center [225, 132] width 306 height 16
paste input "**********"
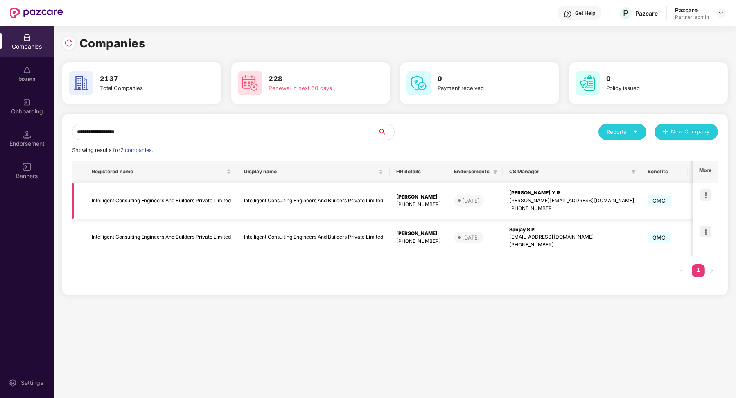
type input "**********"
click at [702, 198] on img at bounding box center [705, 194] width 11 height 11
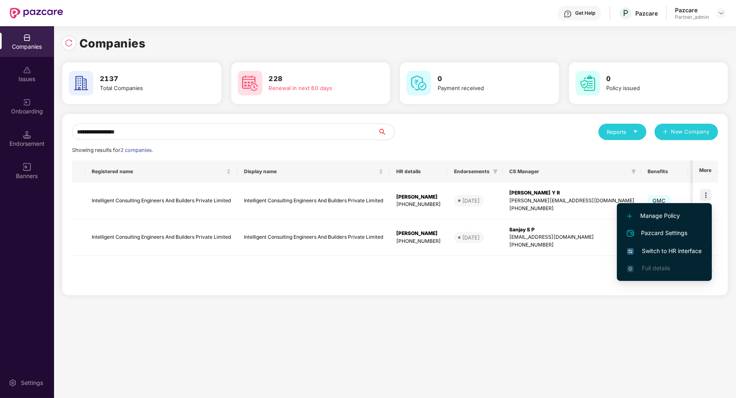
click at [670, 249] on span "Switch to HR interface" at bounding box center [664, 250] width 75 height 9
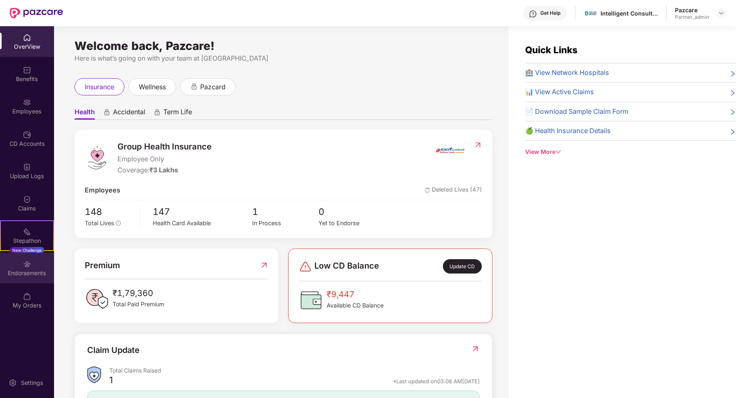
click at [39, 268] on div "Endorsements" at bounding box center [27, 268] width 54 height 31
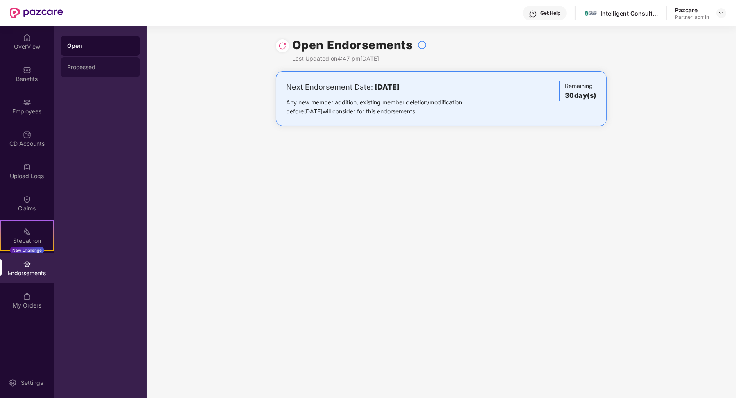
click at [90, 67] on div "Processed" at bounding box center [100, 67] width 66 height 7
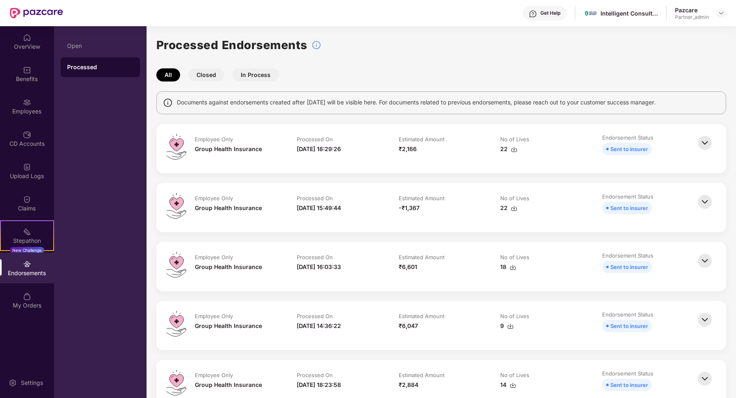
click at [217, 75] on button "Closed" at bounding box center [206, 74] width 36 height 13
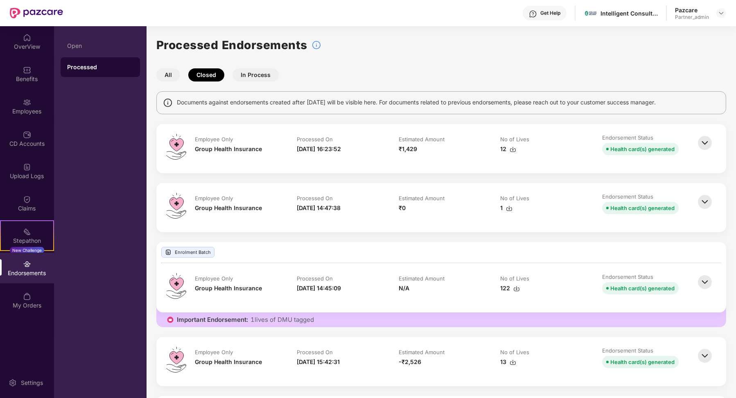
click at [700, 138] on img at bounding box center [705, 143] width 18 height 18
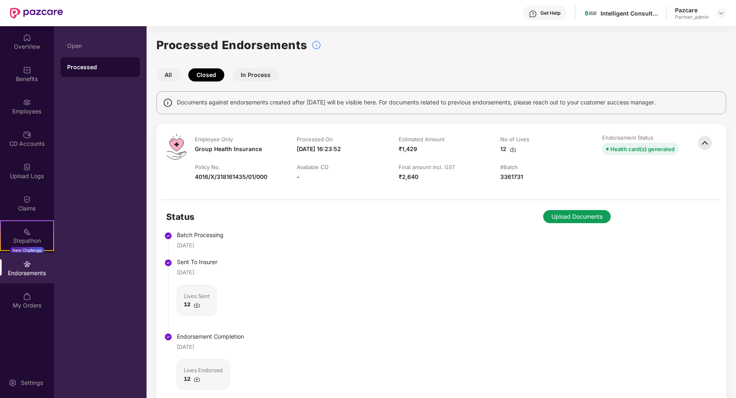
click at [253, 71] on button "In Process" at bounding box center [256, 74] width 46 height 13
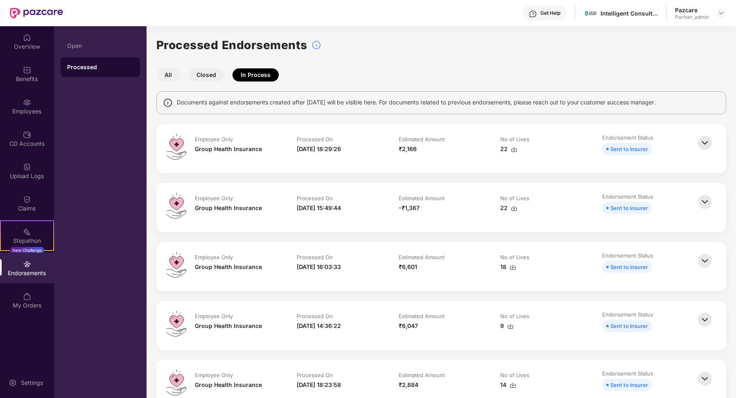
click at [172, 73] on button "All" at bounding box center [168, 74] width 24 height 13
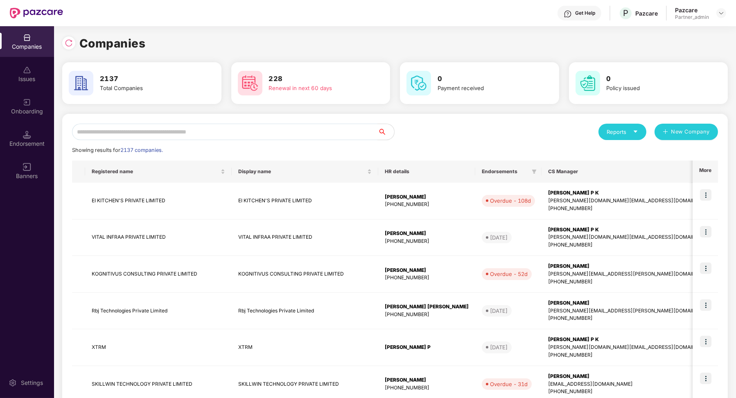
scroll to position [0, 0]
click at [28, 140] on div "Endorsement" at bounding box center [27, 144] width 54 height 8
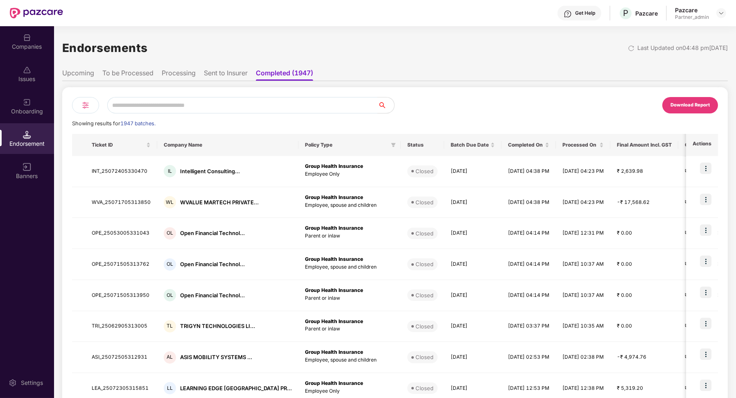
click at [212, 72] on li "Sent to Insurer" at bounding box center [226, 75] width 44 height 12
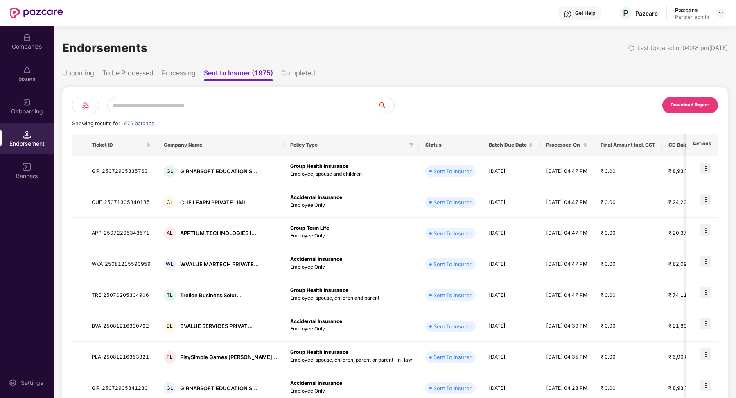
click at [174, 77] on li "Processing" at bounding box center [179, 75] width 34 height 12
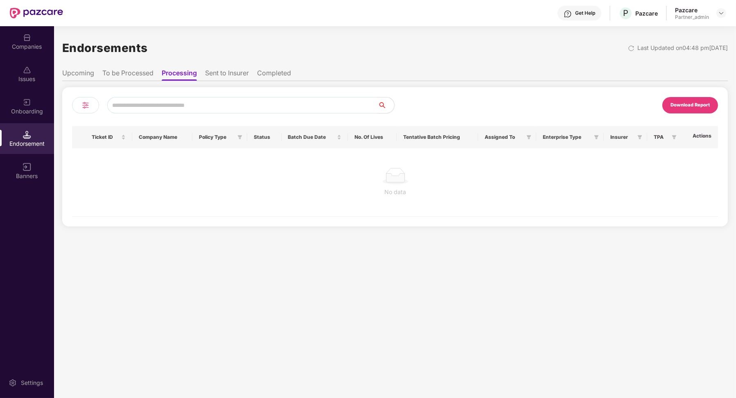
click at [140, 76] on li "To be Processed" at bounding box center [127, 75] width 51 height 12
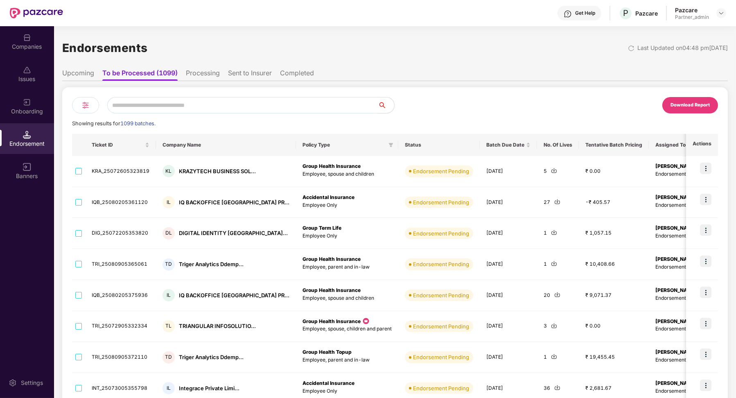
click at [179, 74] on ul "Upcoming To be Processed (1099) Processing Sent to Insurer Completed" at bounding box center [395, 73] width 666 height 16
click at [190, 75] on li "Processing" at bounding box center [203, 75] width 34 height 12
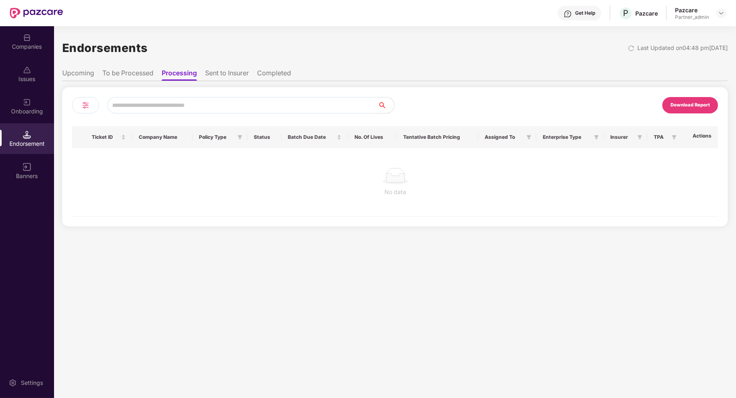
click at [235, 71] on li "Sent to Insurer" at bounding box center [227, 75] width 44 height 12
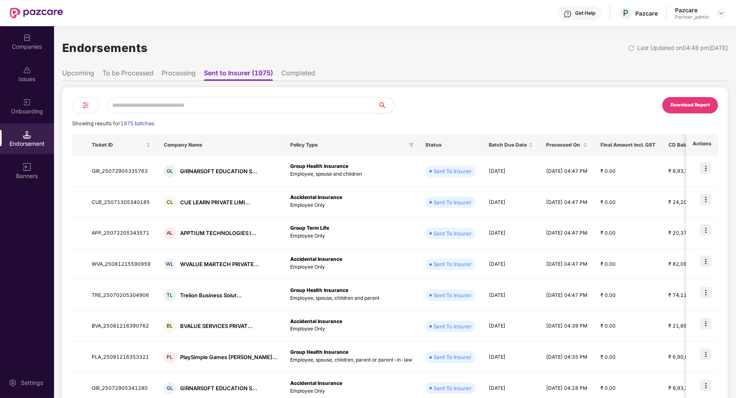
click at [294, 71] on li "Completed" at bounding box center [298, 75] width 34 height 12
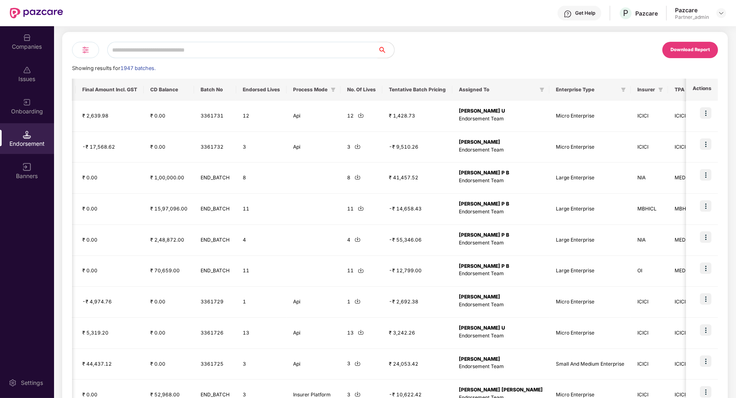
scroll to position [0, 544]
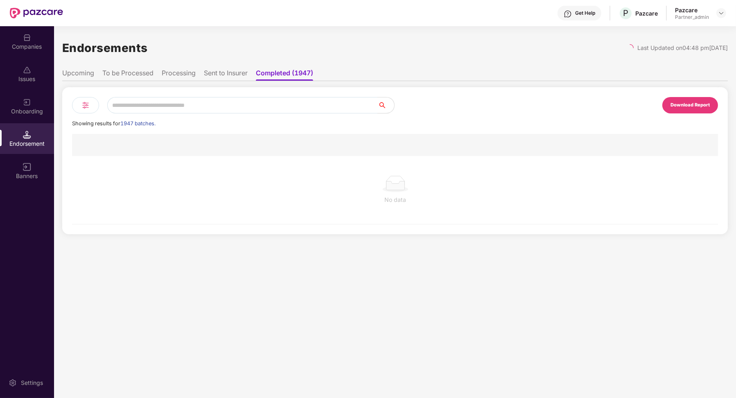
scroll to position [0, 0]
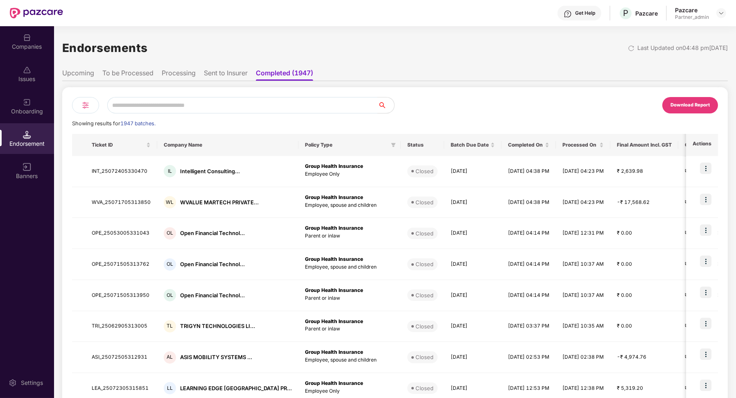
click at [242, 75] on li "Sent to Insurer" at bounding box center [226, 75] width 44 height 12
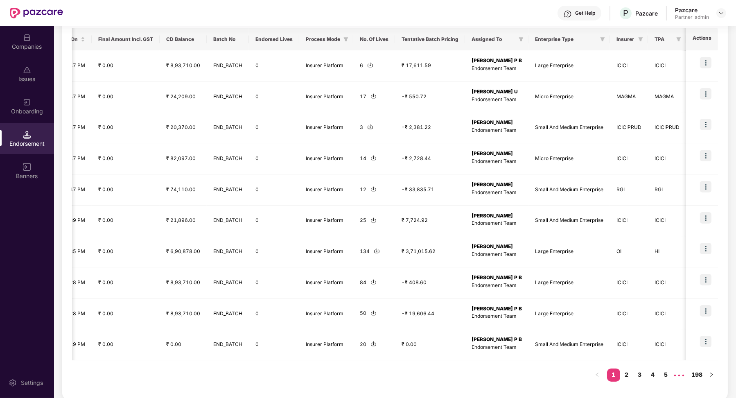
scroll to position [0, 0]
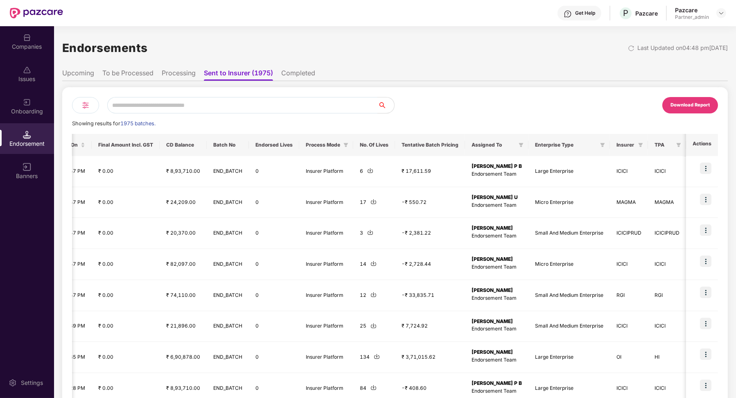
click at [292, 79] on li "Completed" at bounding box center [298, 75] width 34 height 12
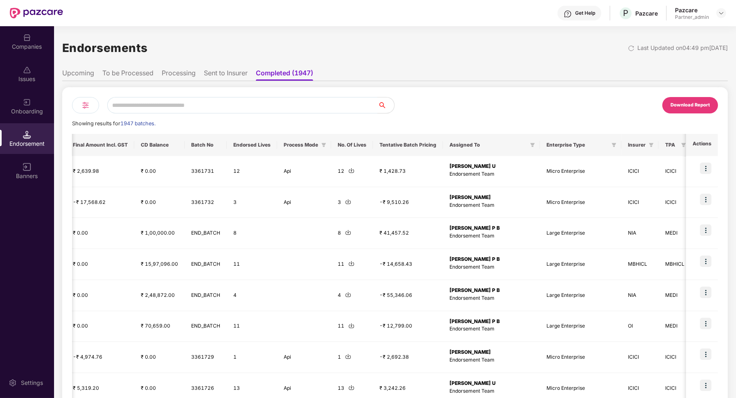
click at [178, 75] on li "Processing" at bounding box center [179, 75] width 34 height 12
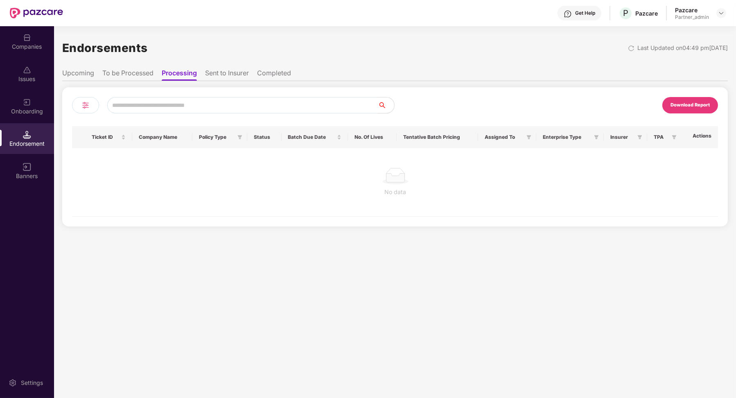
click at [138, 71] on li "To be Processed" at bounding box center [127, 75] width 51 height 12
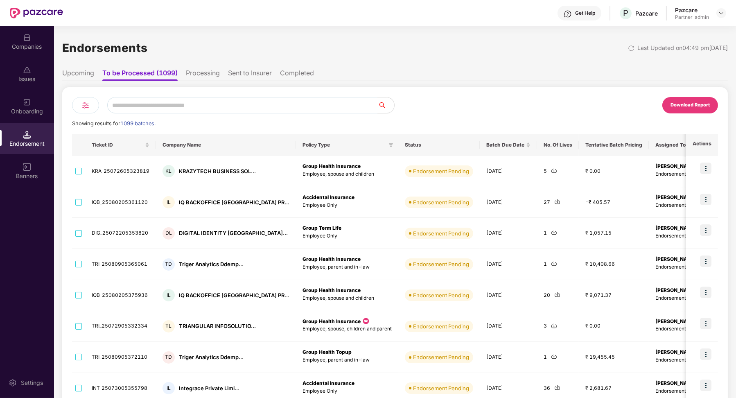
click at [201, 76] on li "Processing" at bounding box center [203, 75] width 34 height 12
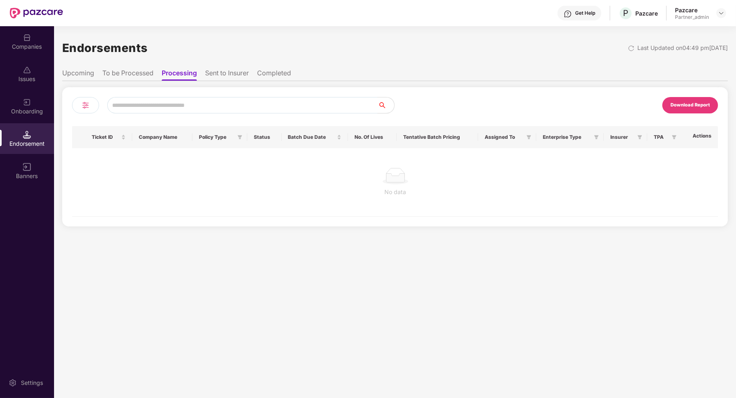
click at [228, 77] on li "Sent to Insurer" at bounding box center [227, 75] width 44 height 12
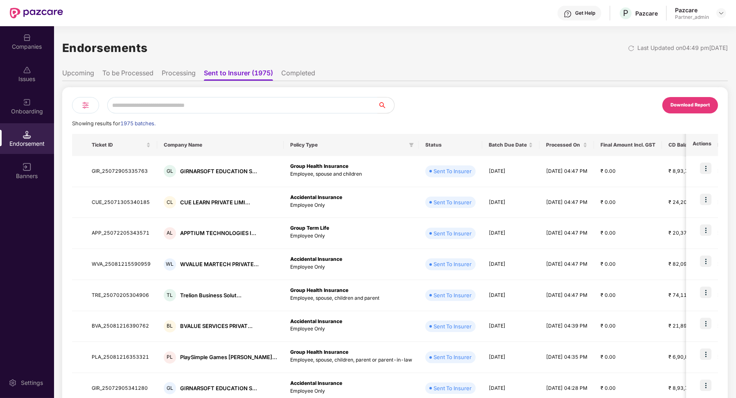
click at [137, 72] on li "To be Processed" at bounding box center [127, 75] width 51 height 12
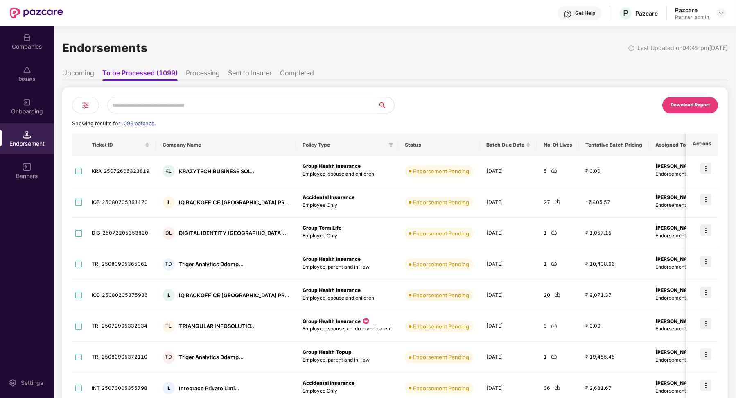
click at [91, 108] on div at bounding box center [85, 105] width 27 height 16
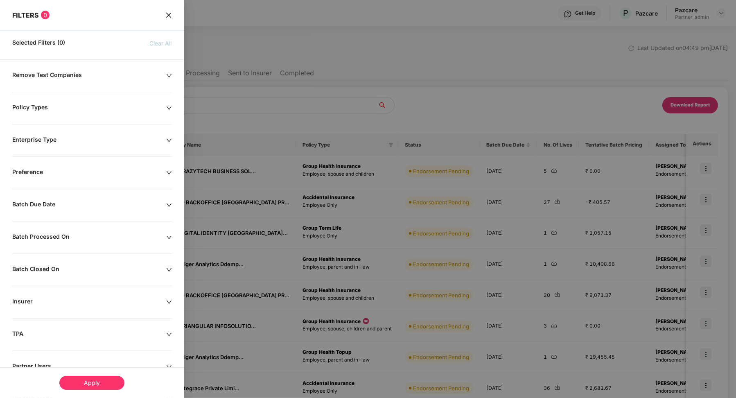
scroll to position [59, 0]
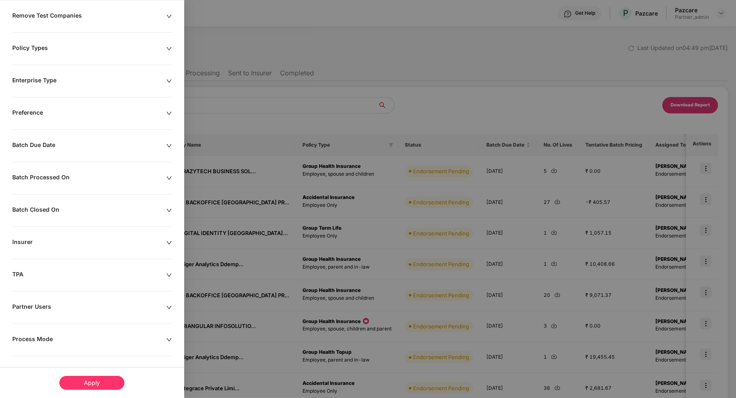
click at [45, 338] on div "Process Mode" at bounding box center [89, 339] width 154 height 9
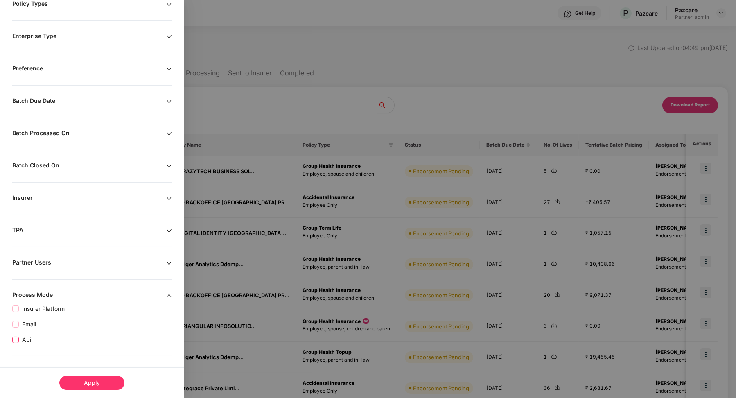
click at [27, 337] on span "Api" at bounding box center [27, 339] width 16 height 9
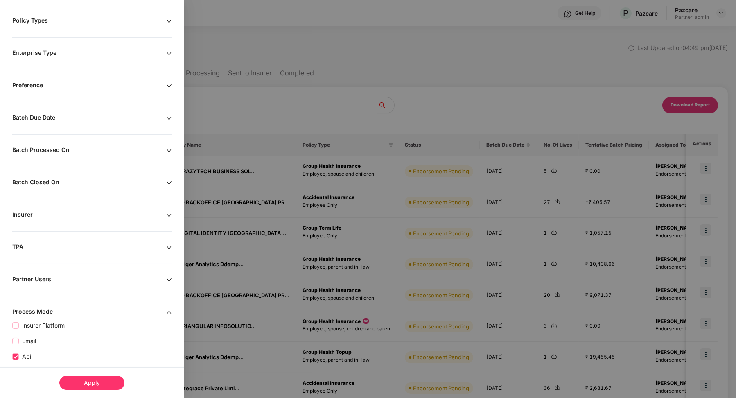
scroll to position [120, 0]
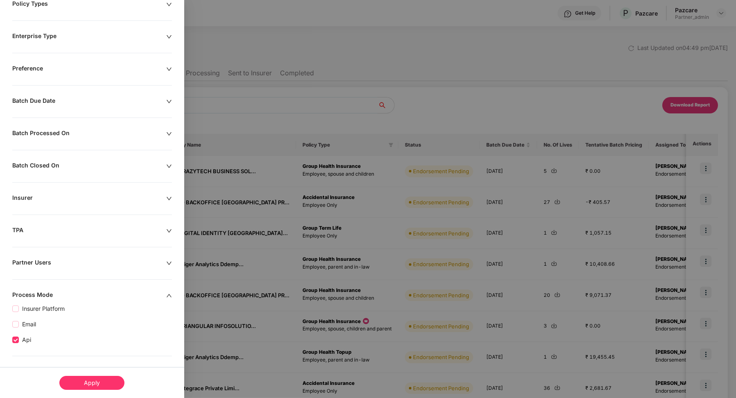
click at [91, 389] on div "Apply" at bounding box center [91, 383] width 65 height 14
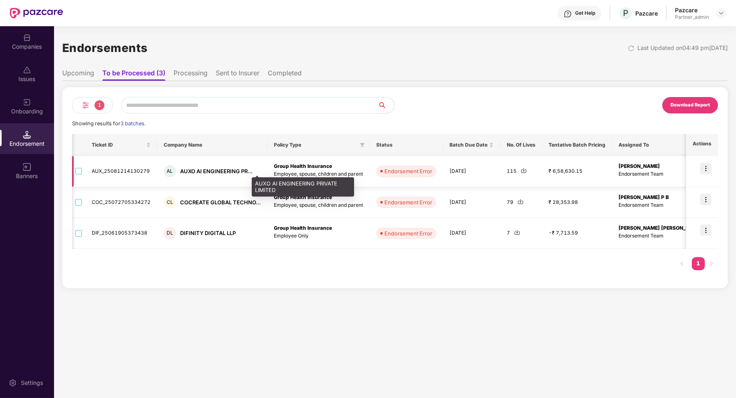
scroll to position [0, 70]
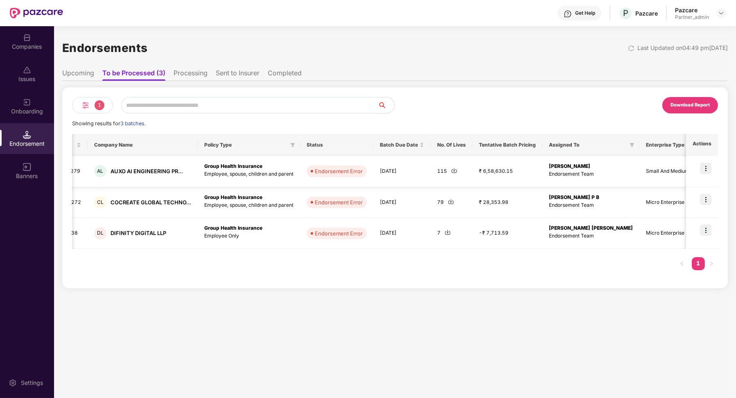
click at [451, 170] on img at bounding box center [454, 170] width 6 height 6
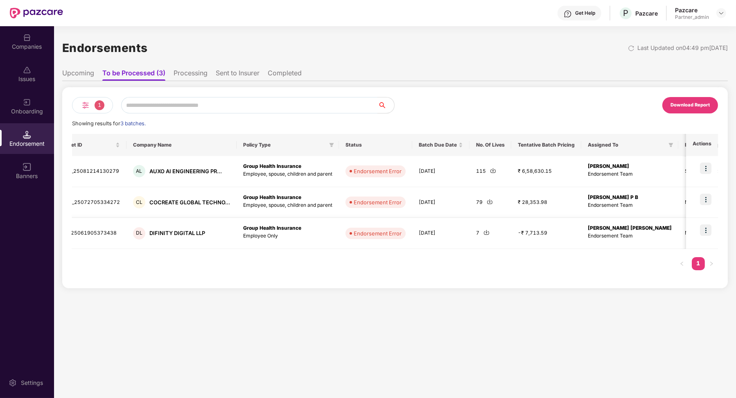
scroll to position [0, 0]
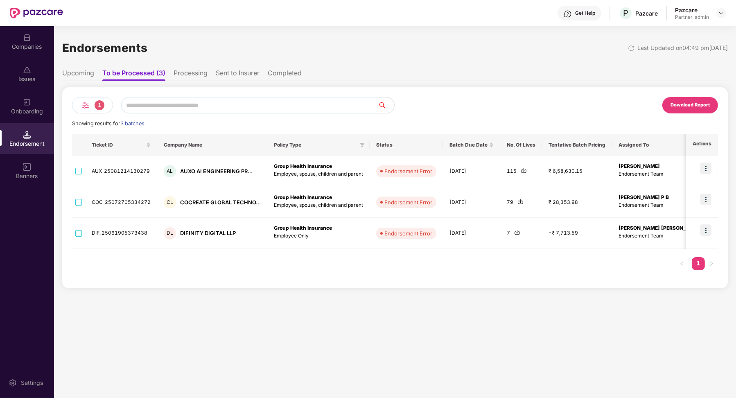
click at [184, 70] on li "Processing" at bounding box center [191, 75] width 34 height 12
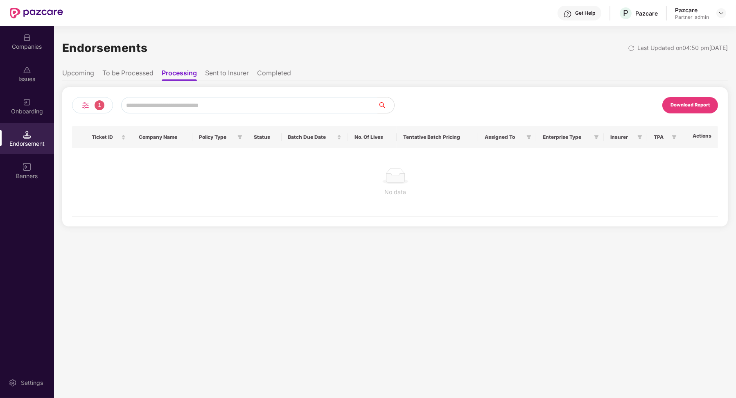
click at [238, 75] on li "Sent to Insurer" at bounding box center [227, 75] width 44 height 12
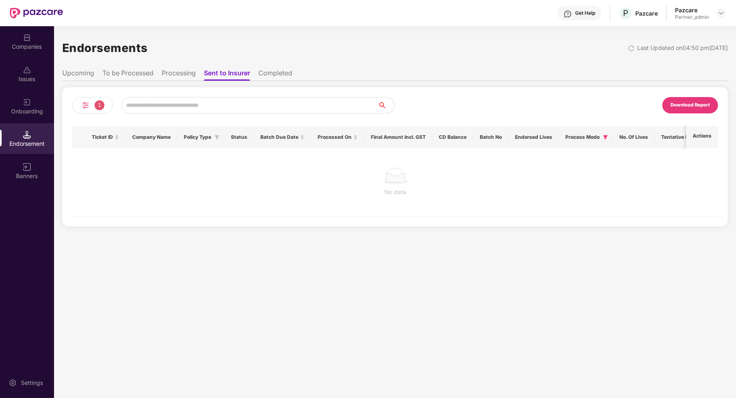
click at [96, 102] on span "1" at bounding box center [100, 105] width 10 height 10
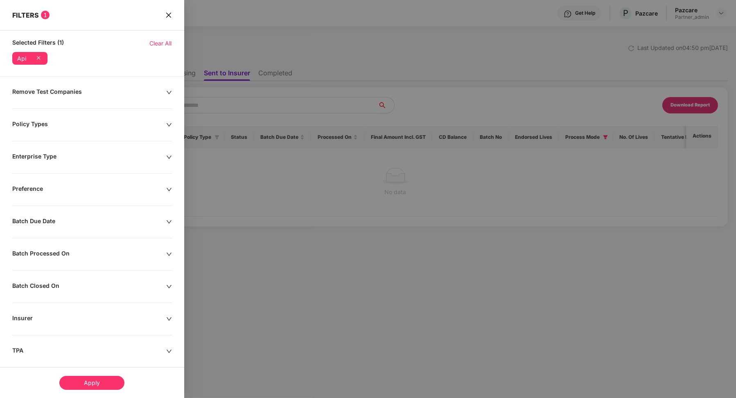
click at [176, 14] on div "FILTERS 1" at bounding box center [92, 9] width 184 height 19
click at [171, 14] on icon "close" at bounding box center [168, 15] width 7 height 7
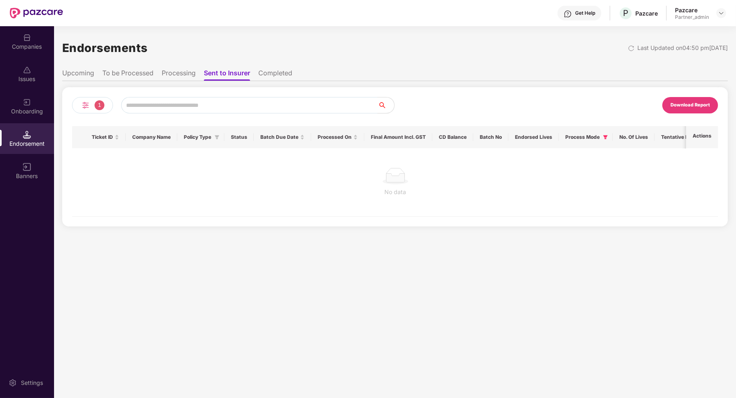
click at [259, 74] on li "Completed" at bounding box center [275, 75] width 34 height 12
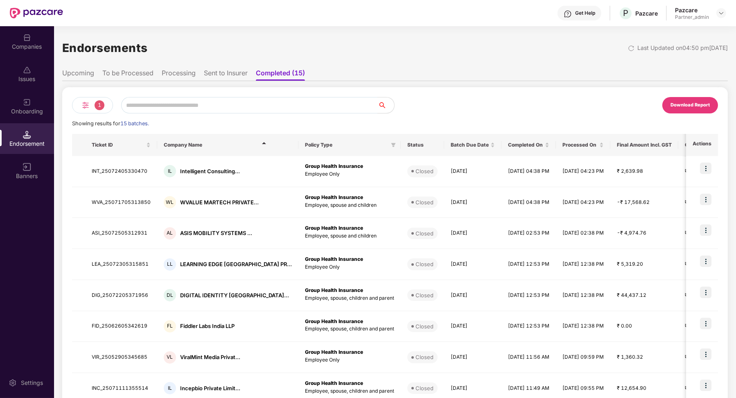
click at [222, 70] on li "Sent to Insurer" at bounding box center [226, 75] width 44 height 12
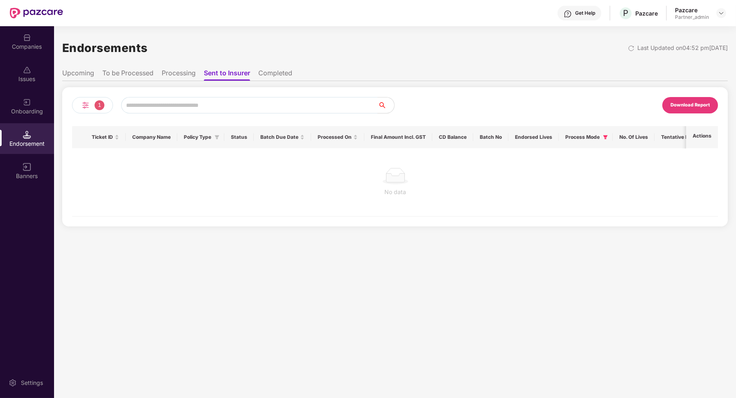
click at [287, 73] on li "Completed" at bounding box center [275, 75] width 34 height 12
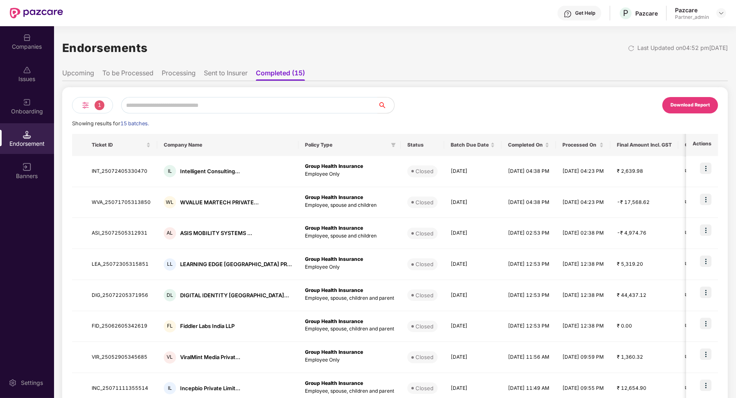
click at [189, 87] on div "1 Download Report Showing results for 15 batches. Ticket ID Company Name Policy…" at bounding box center [395, 296] width 666 height 418
click at [185, 67] on ul "Upcoming To be Processed Processing Sent to Insurer Completed (15)" at bounding box center [395, 73] width 666 height 16
click at [198, 105] on input "text" at bounding box center [249, 105] width 257 height 16
click at [153, 84] on div "1 Download Report Showing results for 15 batches. Ticket ID Company Name Policy…" at bounding box center [395, 293] width 666 height 424
click at [144, 74] on li "To be Processed" at bounding box center [127, 75] width 51 height 12
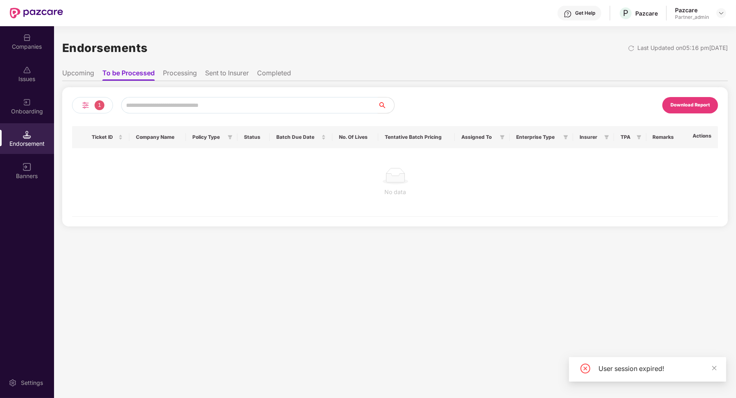
click at [174, 111] on input "text" at bounding box center [249, 105] width 257 height 16
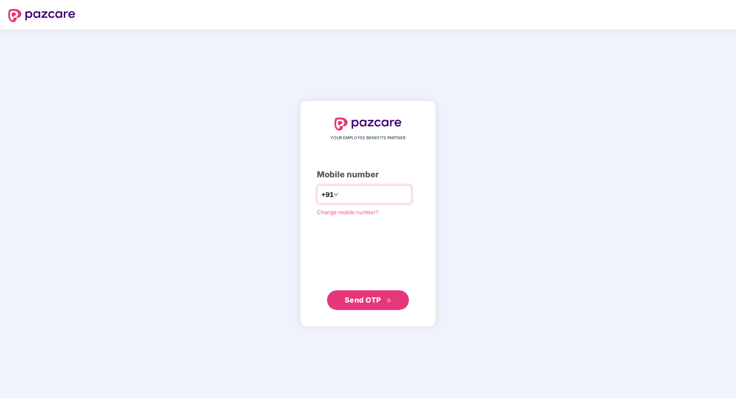
click at [371, 197] on input "number" at bounding box center [373, 194] width 67 height 13
type input "**********"
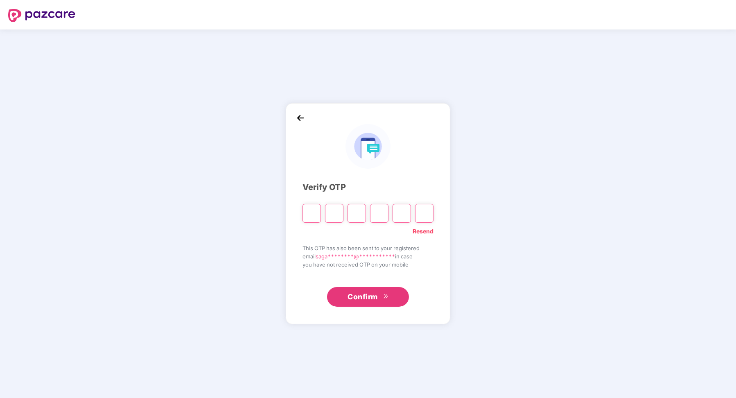
paste input "*"
type input "*"
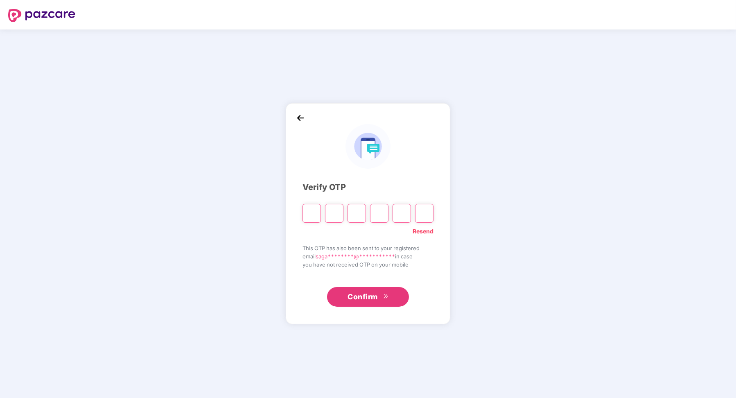
type input "*"
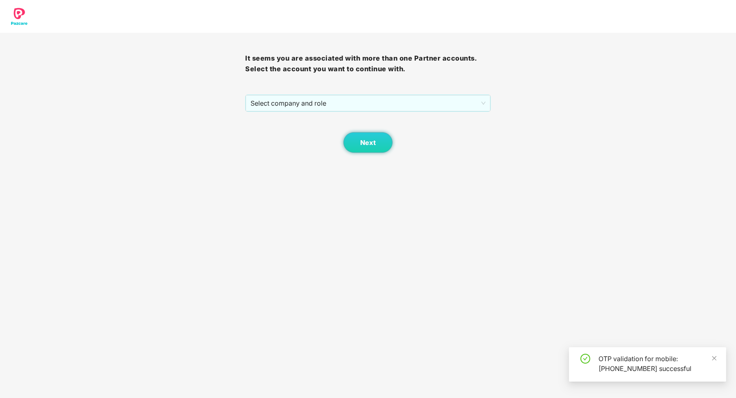
click at [347, 94] on div "It seems you are associated with more than one Partner accounts. Select the acc…" at bounding box center [367, 93] width 245 height 120
click at [344, 111] on span "Select company and role" at bounding box center [368, 103] width 235 height 16
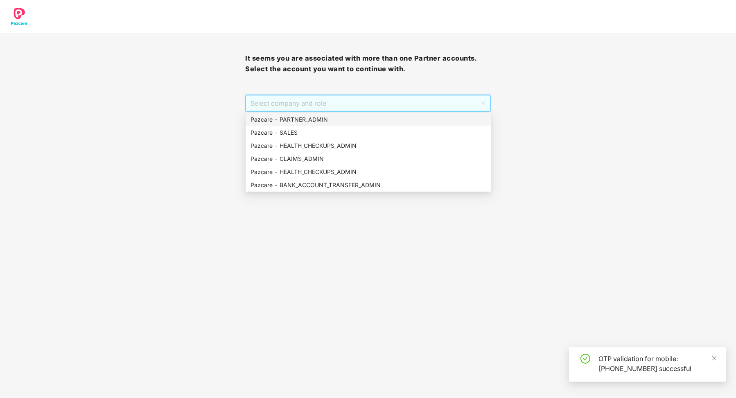
click at [335, 115] on div "Pazcare - PARTNER_ADMIN" at bounding box center [368, 119] width 235 height 9
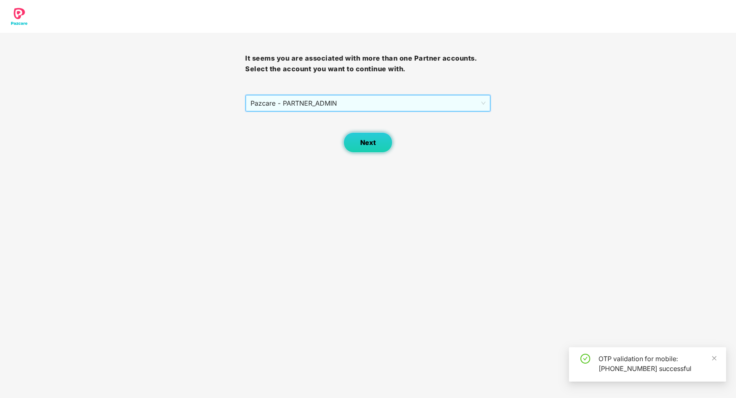
click at [355, 140] on button "Next" at bounding box center [368, 142] width 49 height 20
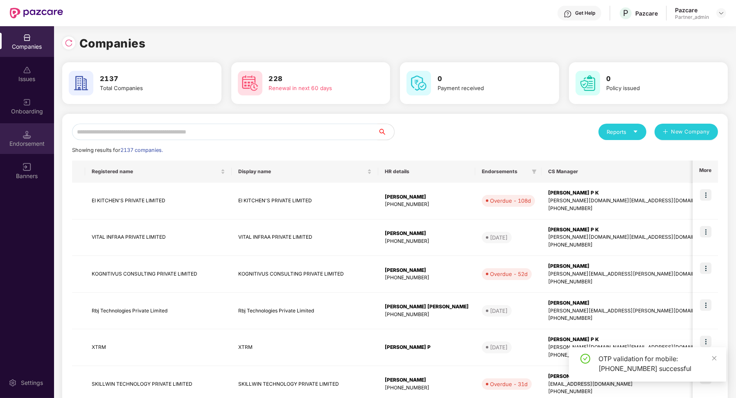
click at [20, 140] on div "Endorsement" at bounding box center [27, 144] width 54 height 8
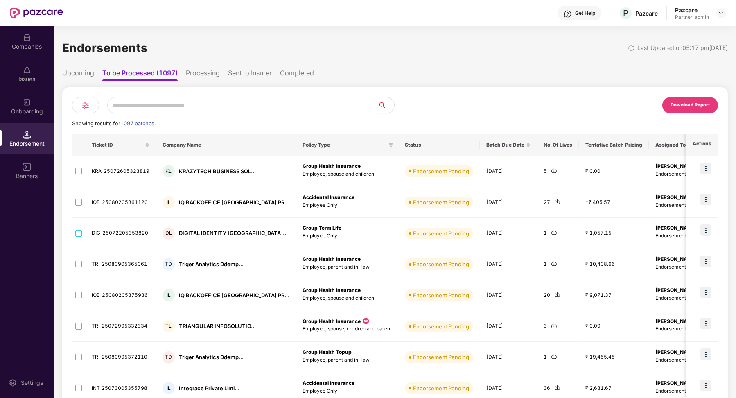
click at [194, 104] on input "text" at bounding box center [242, 105] width 271 height 16
click at [94, 107] on div at bounding box center [85, 105] width 27 height 16
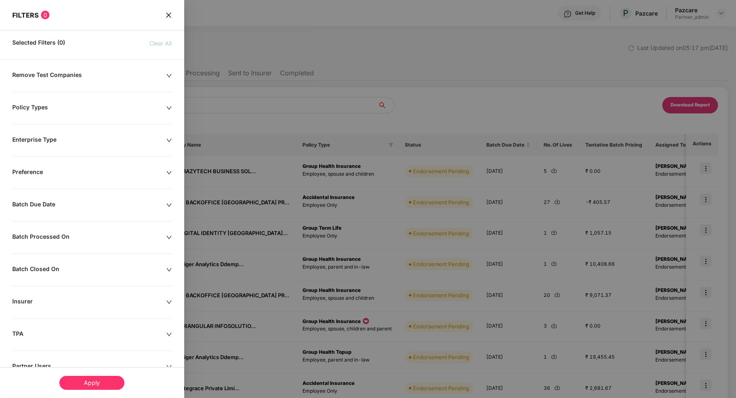
scroll to position [59, 0]
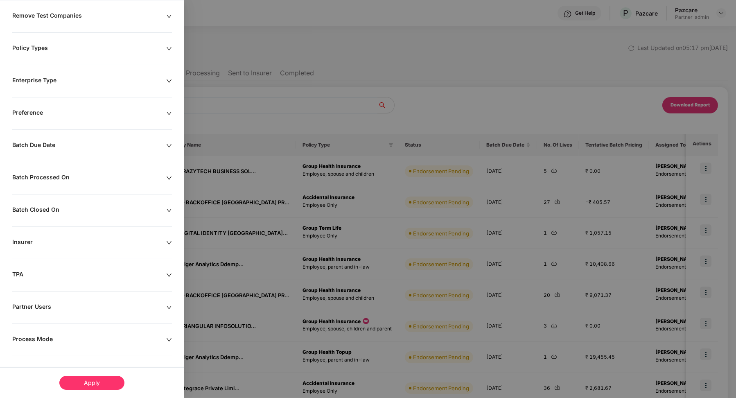
click at [36, 342] on div "Process Mode" at bounding box center [89, 339] width 154 height 9
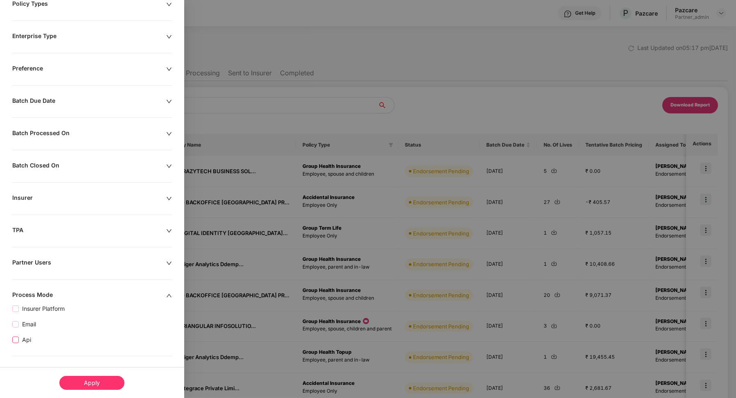
click at [23, 336] on span "Api" at bounding box center [27, 339] width 16 height 9
click at [125, 389] on div "Apply" at bounding box center [92, 383] width 168 height 14
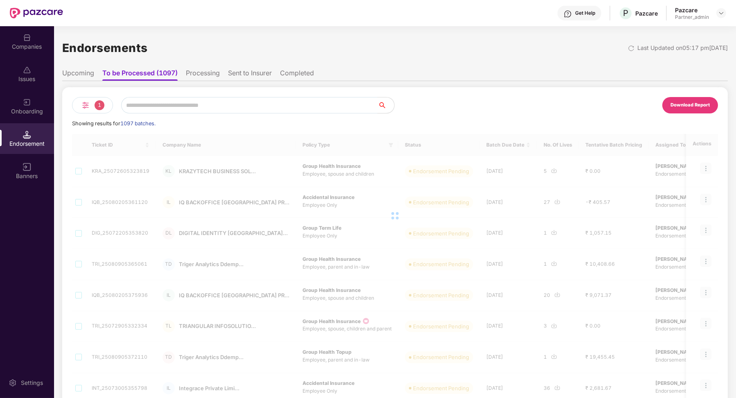
click at [102, 389] on div "Ticket ID Company Name Policy Type Status Batch Due Date No. Of Lives Tentative…" at bounding box center [395, 300] width 646 height 332
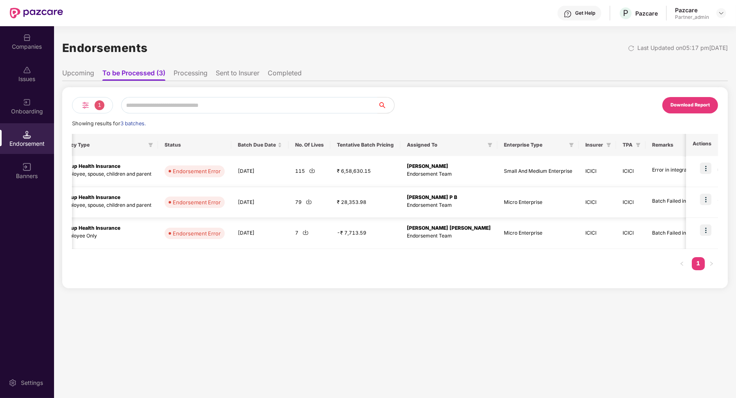
scroll to position [0, 291]
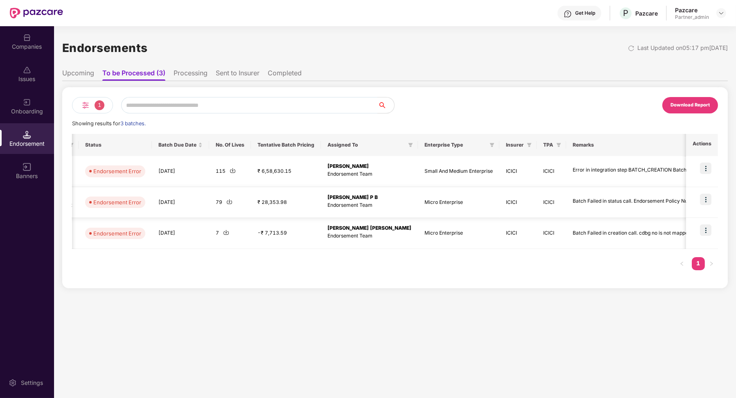
click at [705, 195] on img at bounding box center [705, 199] width 11 height 11
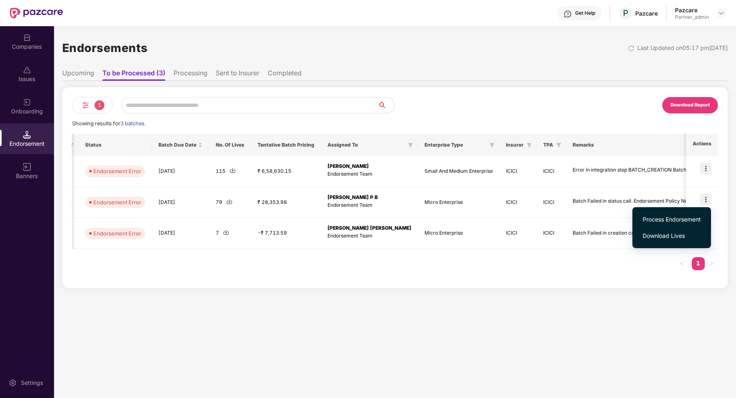
click at [692, 220] on span "Process Endorsement" at bounding box center [672, 219] width 58 height 9
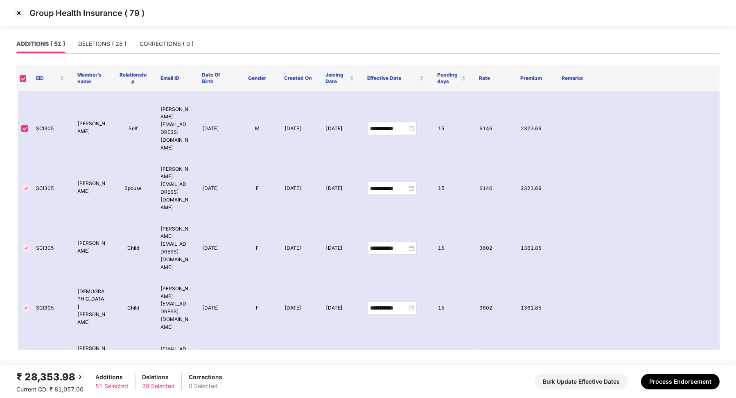
scroll to position [1573, 0]
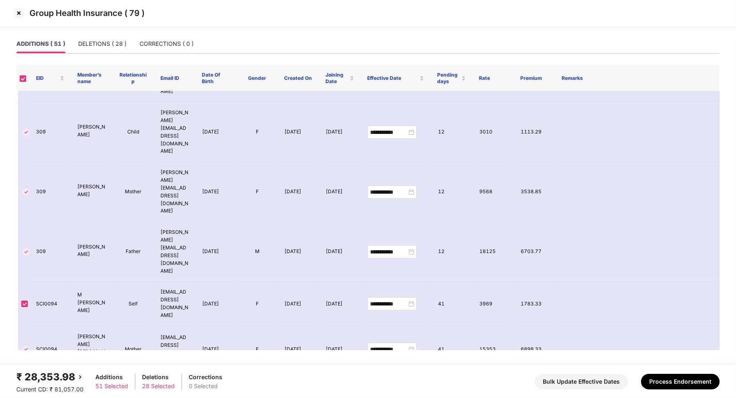
scroll to position [158, 0]
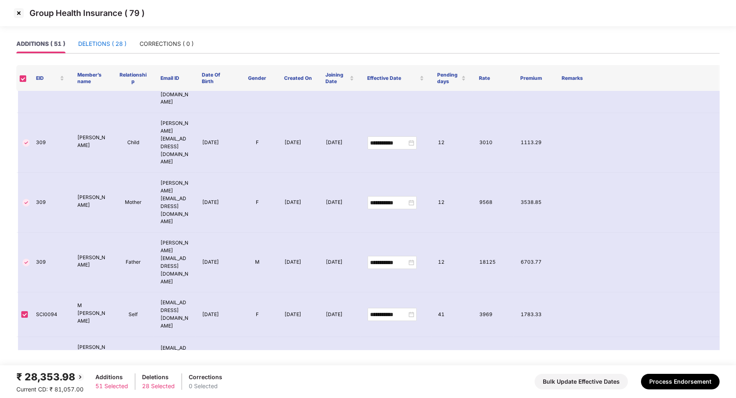
click at [90, 44] on div "DELETIONS ( 28 )" at bounding box center [102, 43] width 48 height 9
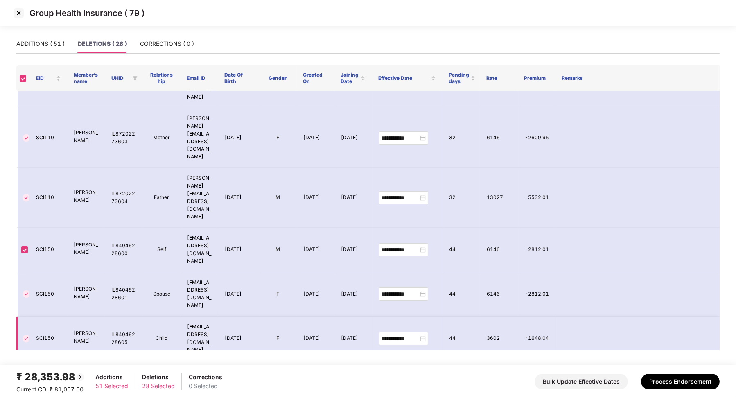
scroll to position [0, 0]
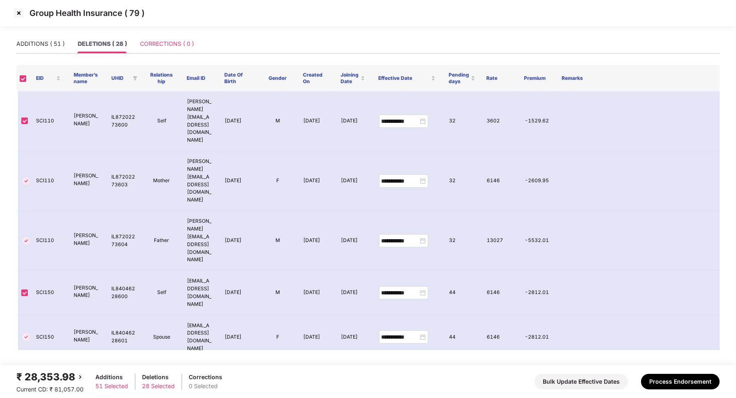
click at [166, 39] on div "CORRECTIONS ( 0 )" at bounding box center [167, 43] width 54 height 19
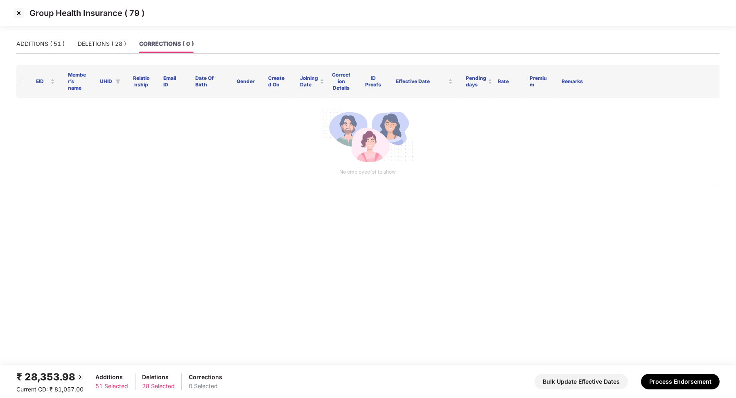
click at [21, 16] on img at bounding box center [18, 13] width 13 height 13
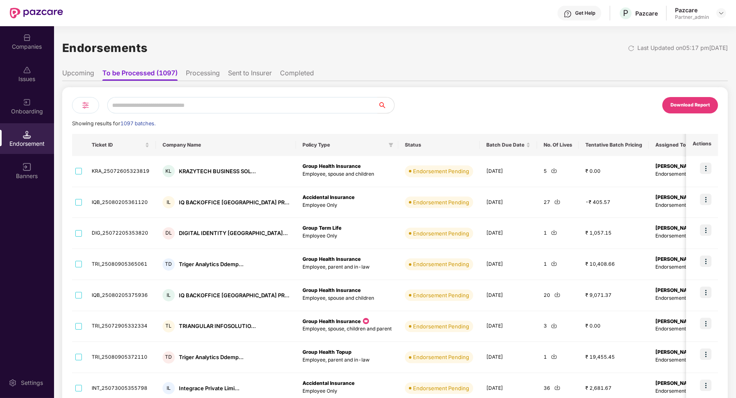
click at [81, 109] on img at bounding box center [86, 105] width 10 height 10
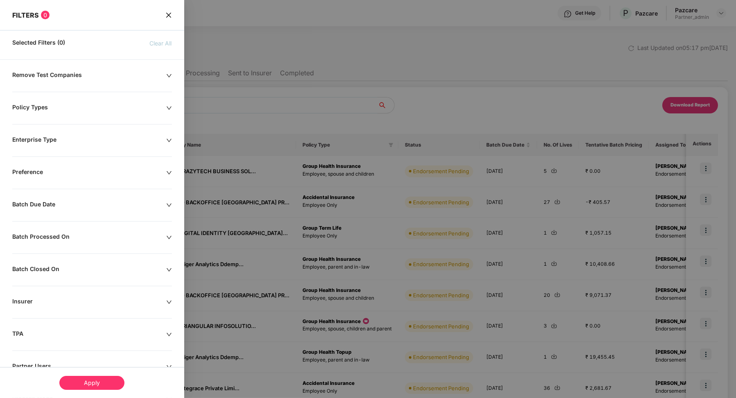
scroll to position [59, 0]
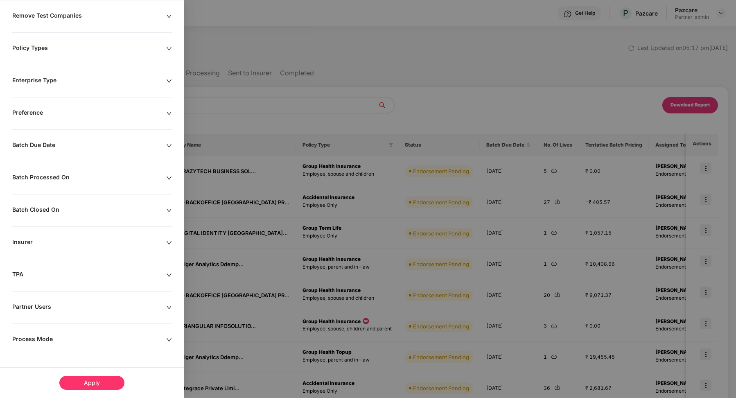
click at [59, 335] on div "Process Mode" at bounding box center [89, 339] width 154 height 9
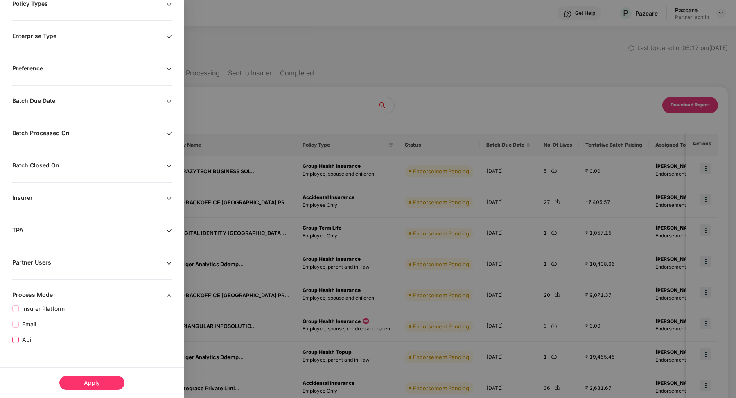
click at [22, 338] on span "Api" at bounding box center [27, 339] width 16 height 9
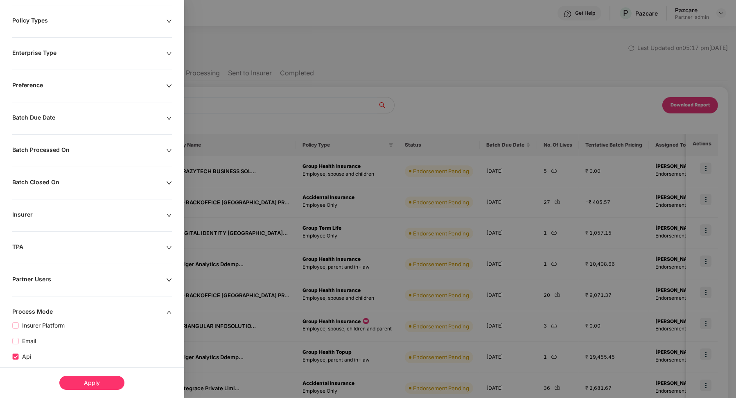
scroll to position [120, 0]
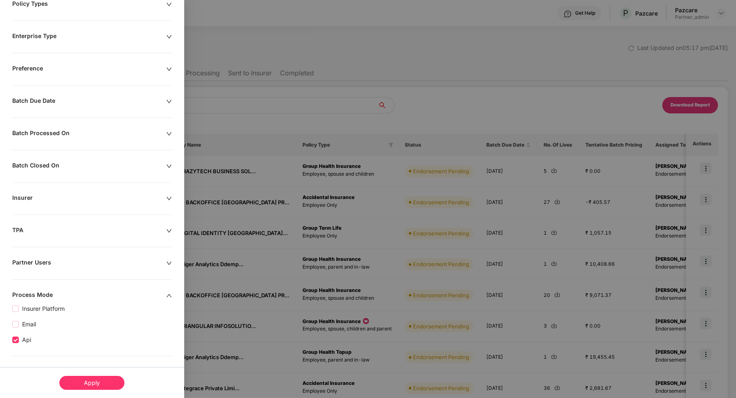
click at [98, 380] on div "Apply" at bounding box center [91, 383] width 65 height 14
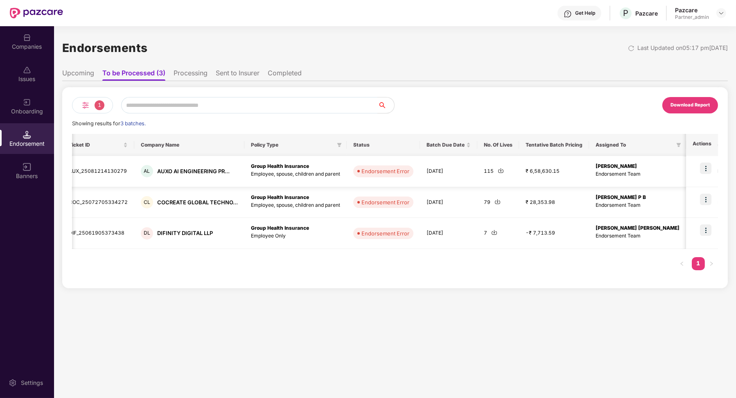
scroll to position [0, 0]
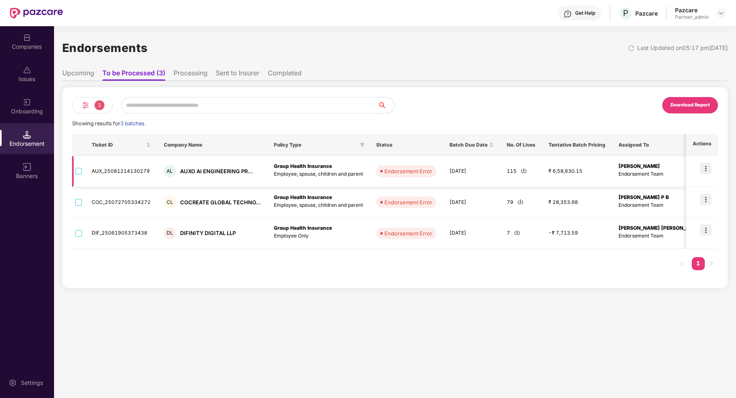
click at [127, 167] on td "AUX_25081214130279" at bounding box center [121, 171] width 72 height 31
copy td "AUX_25081214130279"
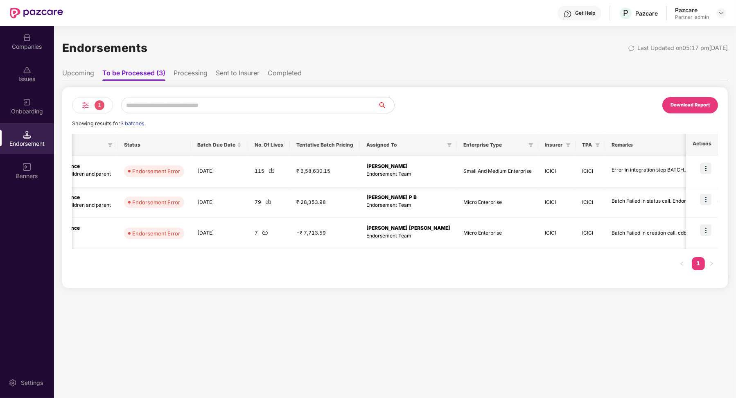
scroll to position [0, 291]
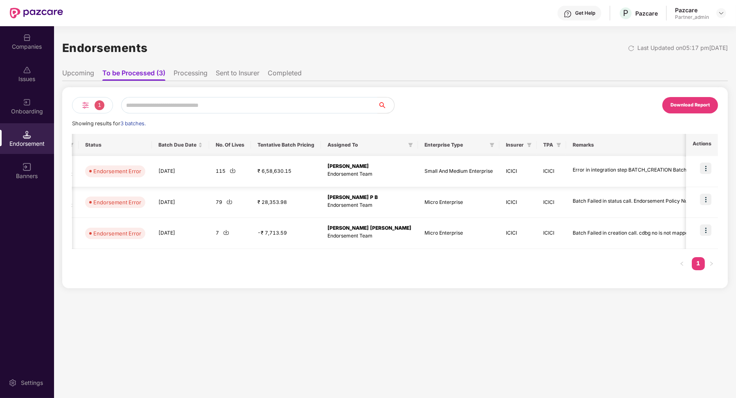
click at [701, 167] on td at bounding box center [702, 171] width 32 height 31
click at [705, 172] on img at bounding box center [705, 168] width 11 height 11
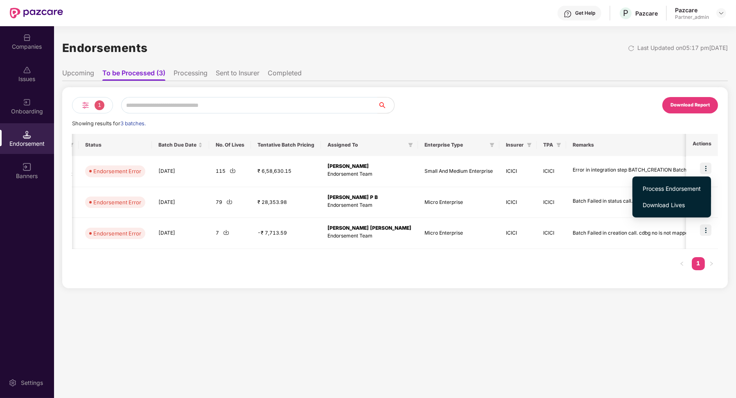
click at [691, 188] on span "Process Endorsement" at bounding box center [672, 188] width 58 height 9
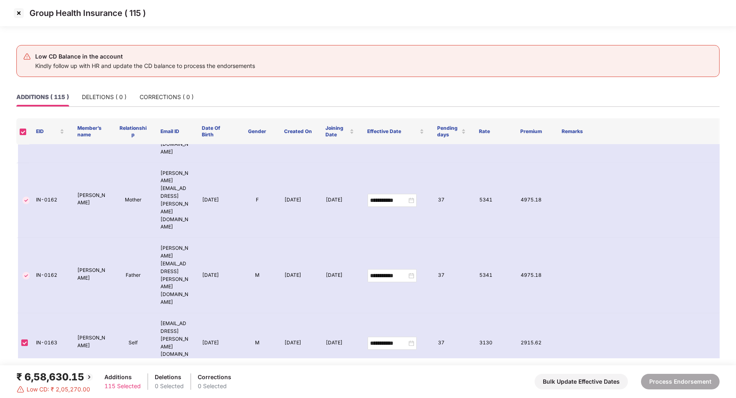
scroll to position [3951, 0]
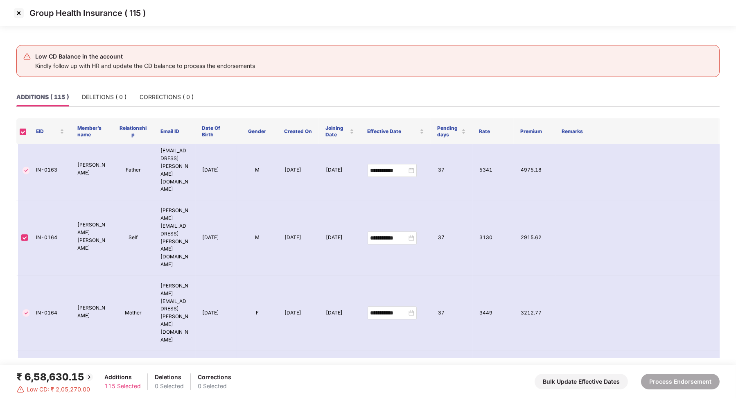
click at [20, 12] on img at bounding box center [18, 13] width 13 height 13
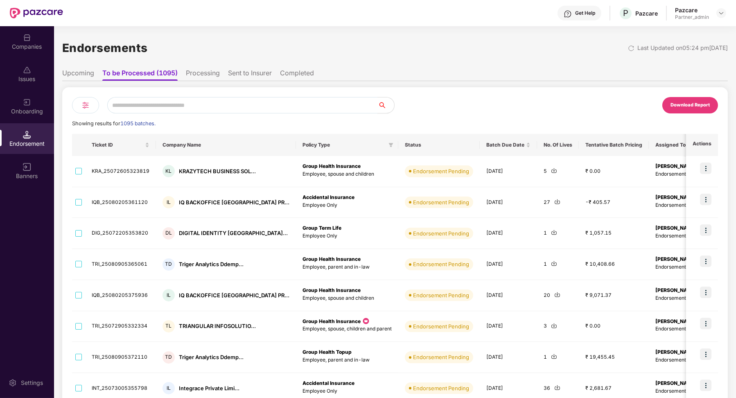
click at [100, 109] on div at bounding box center [233, 105] width 323 height 16
click at [99, 109] on div at bounding box center [233, 105] width 323 height 16
click at [93, 107] on div at bounding box center [85, 105] width 27 height 16
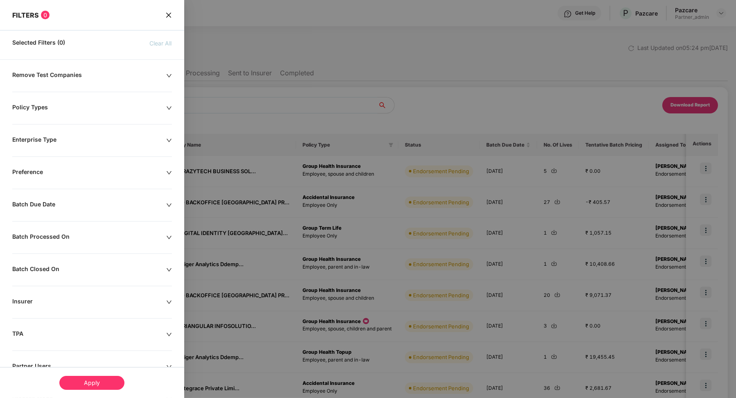
scroll to position [59, 0]
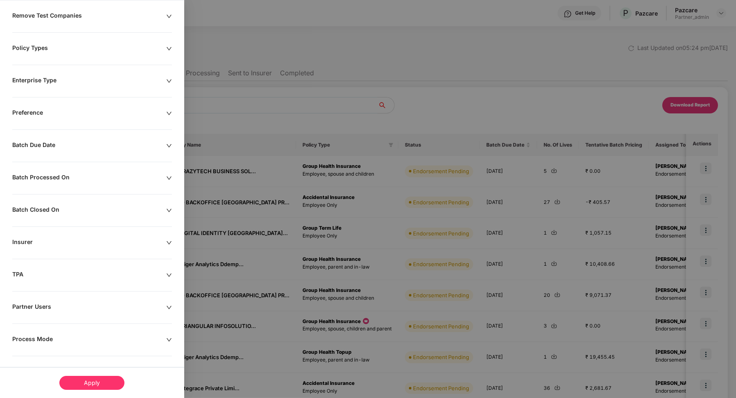
click at [40, 335] on div "Process Mode" at bounding box center [89, 339] width 154 height 9
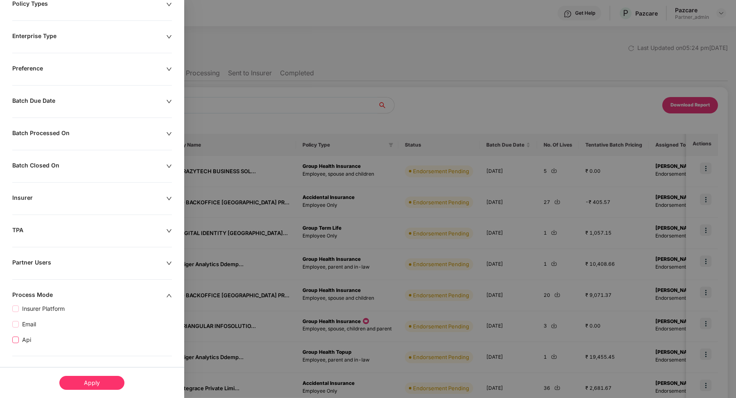
click at [25, 339] on span "Api" at bounding box center [27, 339] width 16 height 9
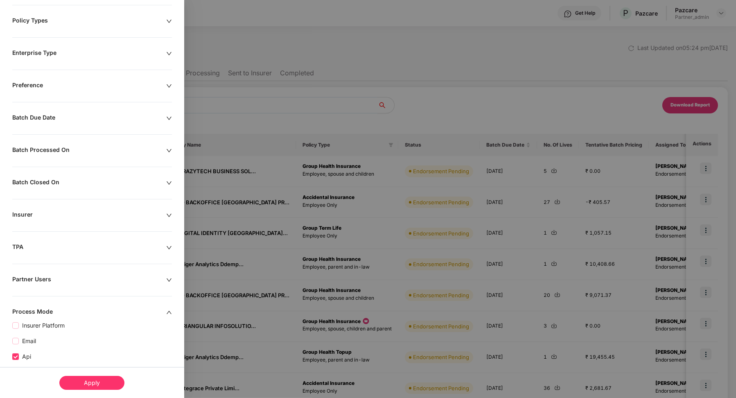
scroll to position [120, 0]
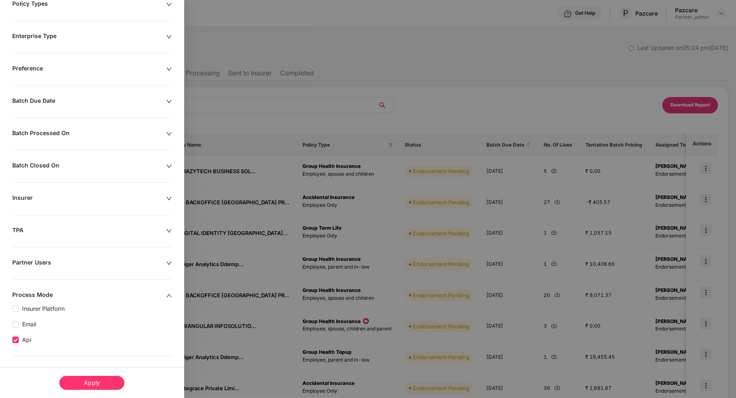
click at [84, 380] on div "Apply" at bounding box center [91, 383] width 65 height 14
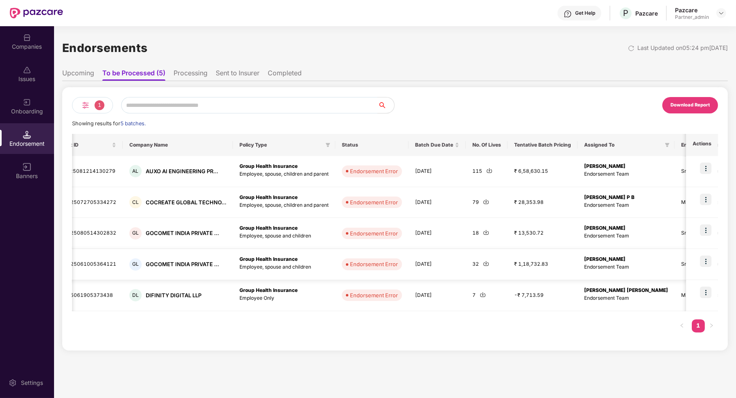
scroll to position [0, 0]
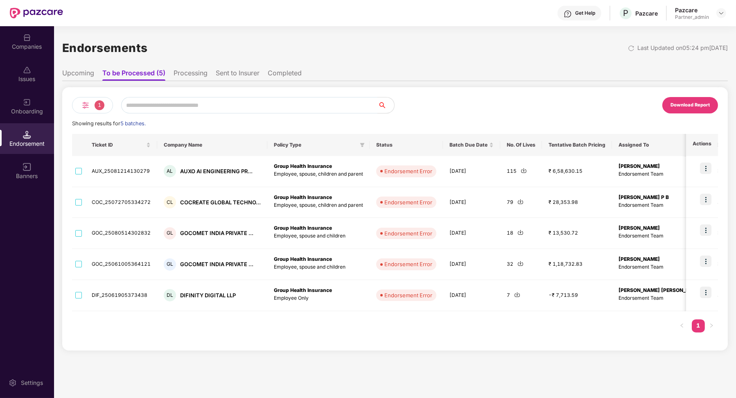
click at [190, 70] on li "Processing" at bounding box center [191, 75] width 34 height 12
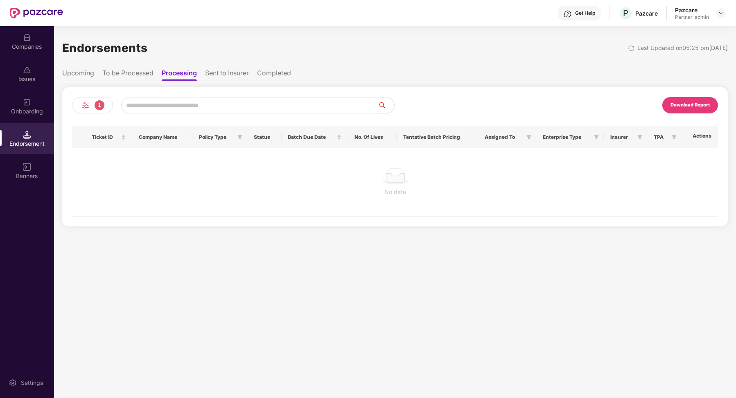
click at [235, 73] on li "Sent to Insurer" at bounding box center [227, 75] width 44 height 12
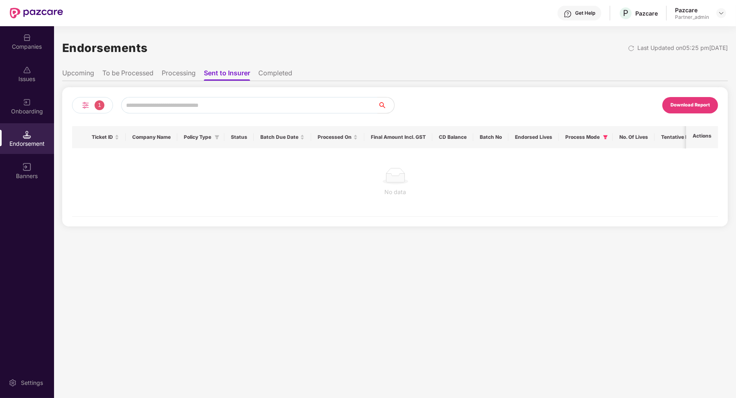
click at [183, 74] on li "Processing" at bounding box center [179, 75] width 34 height 12
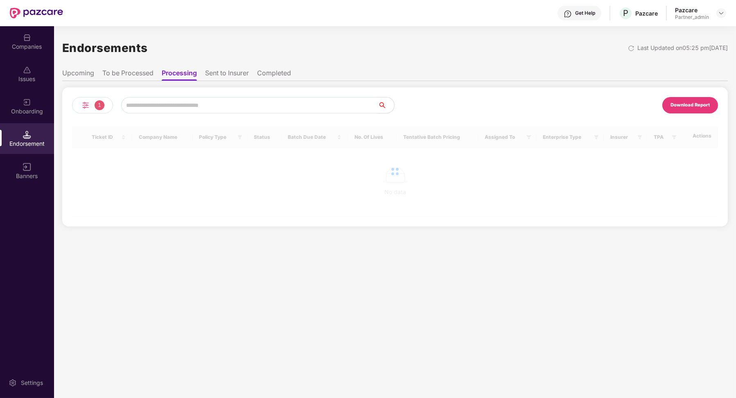
click at [143, 71] on li "To be Processed" at bounding box center [127, 75] width 51 height 12
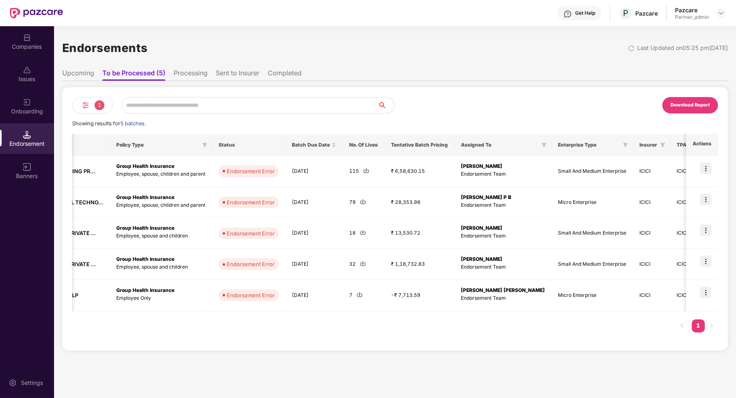
scroll to position [0, 291]
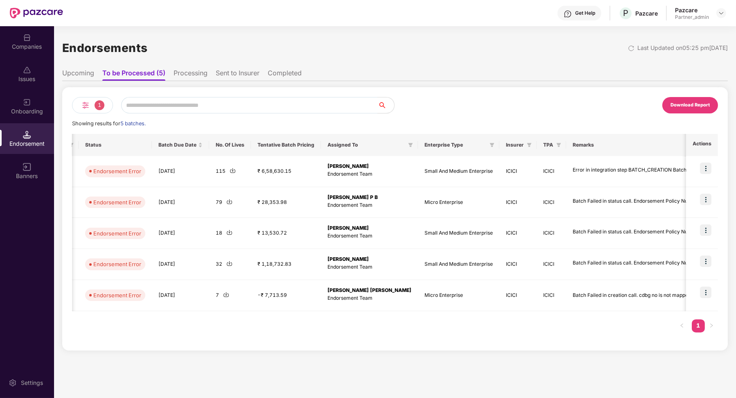
click at [486, 104] on div "Download Report" at bounding box center [556, 105] width 323 height 16
click at [287, 75] on li "Completed" at bounding box center [285, 75] width 34 height 12
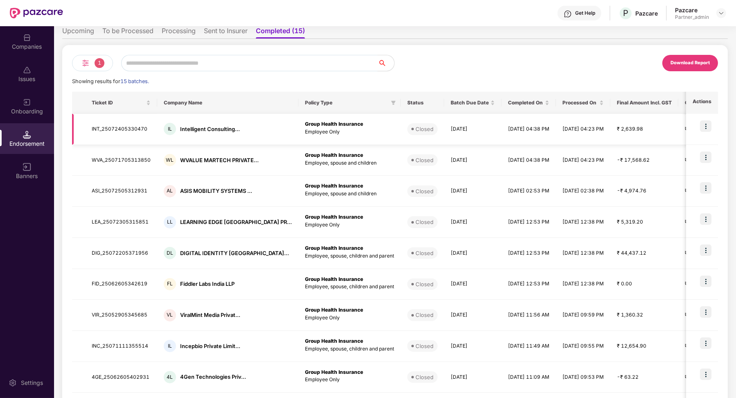
scroll to position [0, 0]
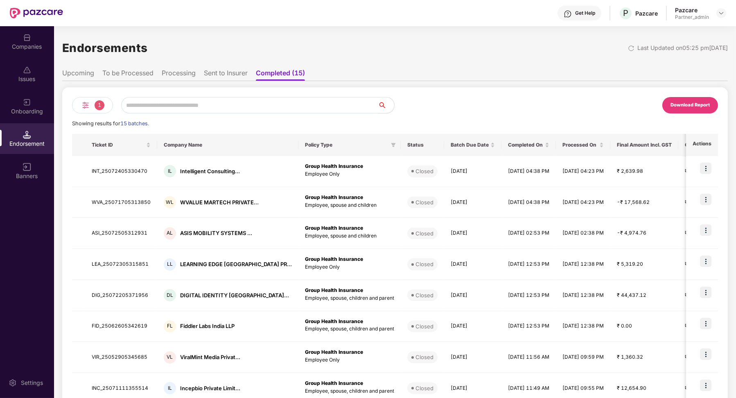
click at [123, 72] on li "To be Processed" at bounding box center [127, 75] width 51 height 12
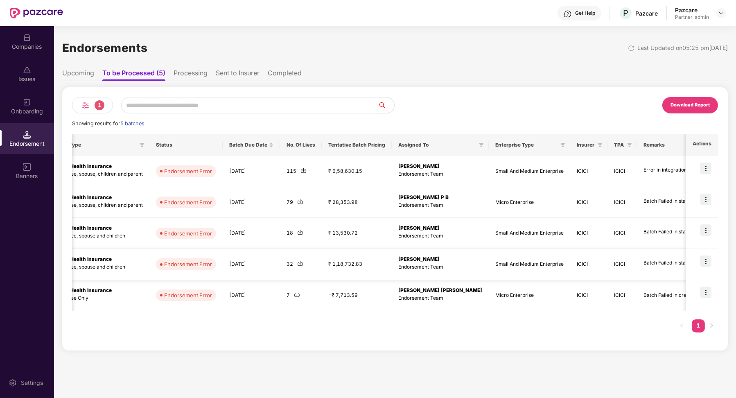
scroll to position [0, 222]
drag, startPoint x: 451, startPoint y: 300, endPoint x: 381, endPoint y: 294, distance: 69.9
click at [381, 294] on tr "DIF_25061905373438 DL DIFINITY DIGITAL LLP Group Health Insurance Employee Only…" at bounding box center [327, 295] width 953 height 31
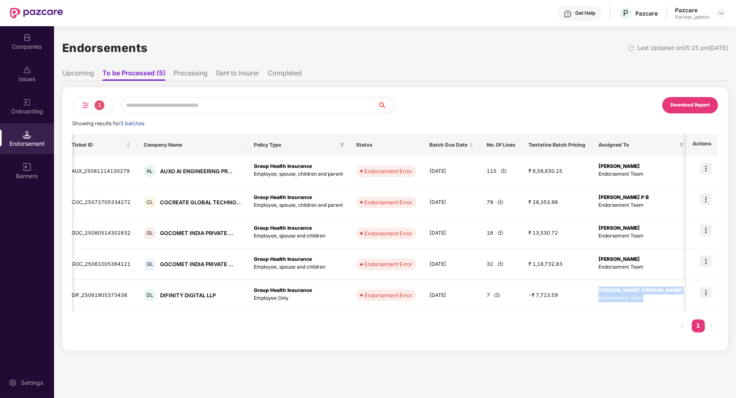
scroll to position [0, 0]
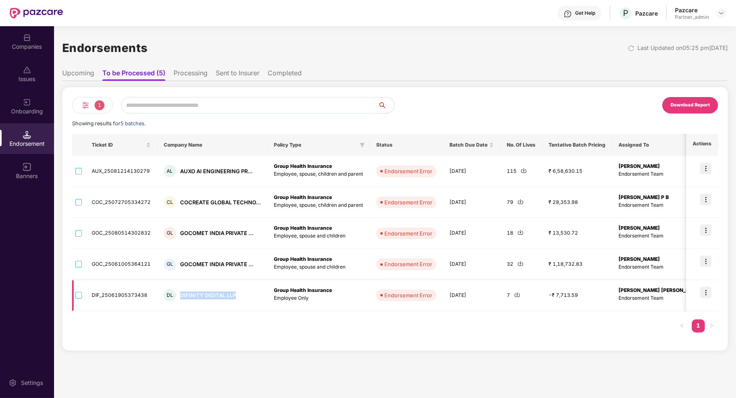
drag, startPoint x: 177, startPoint y: 295, endPoint x: 237, endPoint y: 295, distance: 60.2
click at [237, 295] on div "DL DIFINITY DIGITAL LLP" at bounding box center [212, 295] width 97 height 12
copy div "DIFINITY DIGITAL LLP"
click at [278, 67] on ul "Upcoming To be Processed (5) Processing Sent to Insurer Completed" at bounding box center [395, 73] width 666 height 16
click at [280, 72] on li "Completed" at bounding box center [285, 75] width 34 height 12
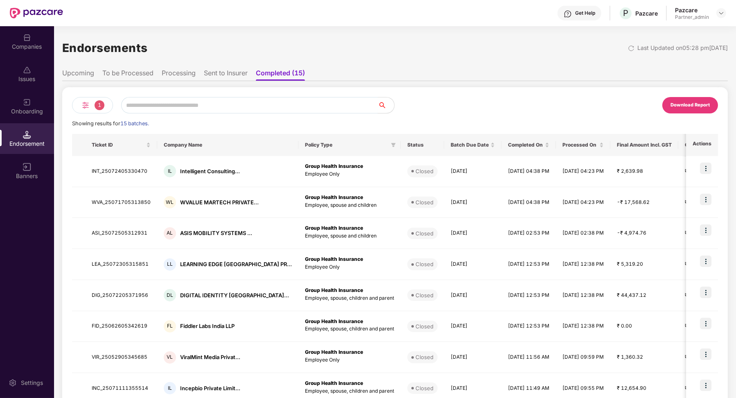
click at [215, 106] on input "text" at bounding box center [249, 105] width 257 height 16
paste input "**********"
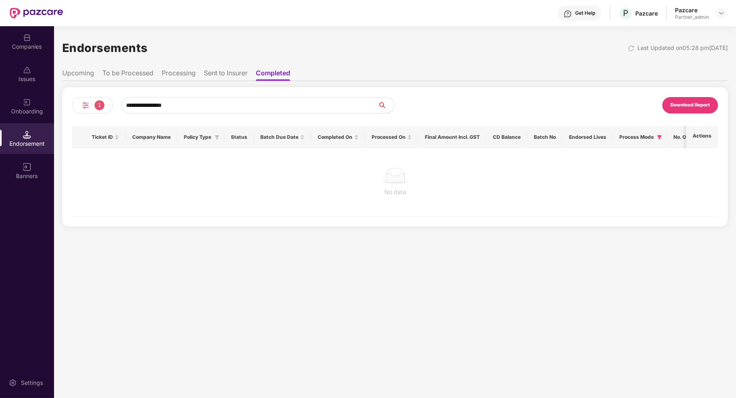
type input "**********"
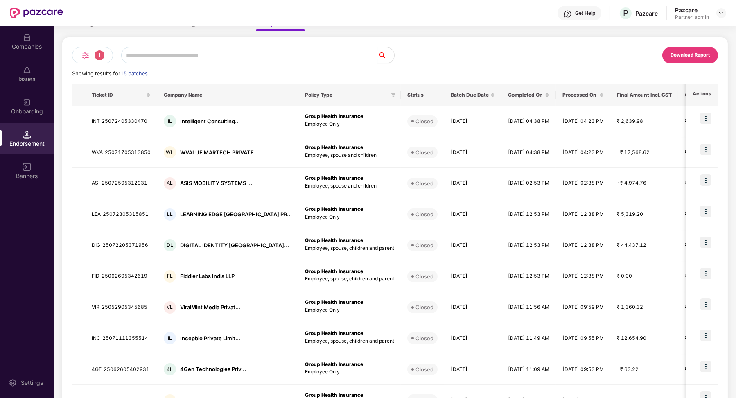
click at [159, 56] on input "text" at bounding box center [249, 55] width 257 height 16
paste input "**********"
type input "**********"
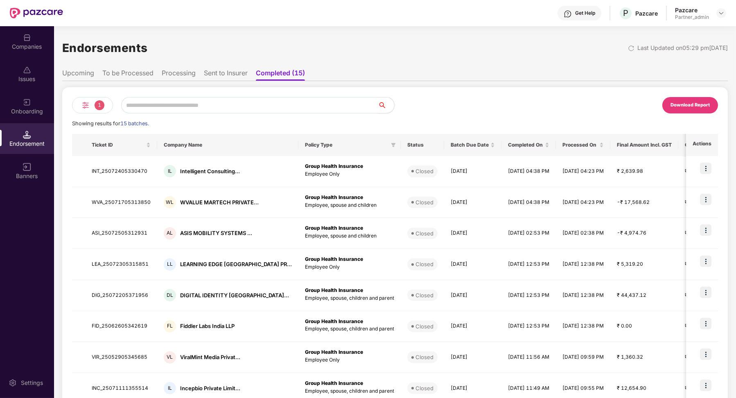
click at [123, 69] on li "To be Processed" at bounding box center [127, 75] width 51 height 12
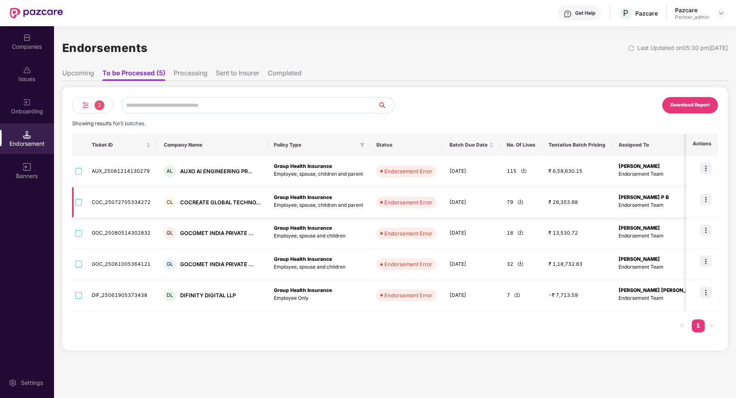
click at [651, 202] on p "Endorsement Team" at bounding box center [661, 205] width 84 height 8
click at [706, 200] on img at bounding box center [705, 199] width 11 height 11
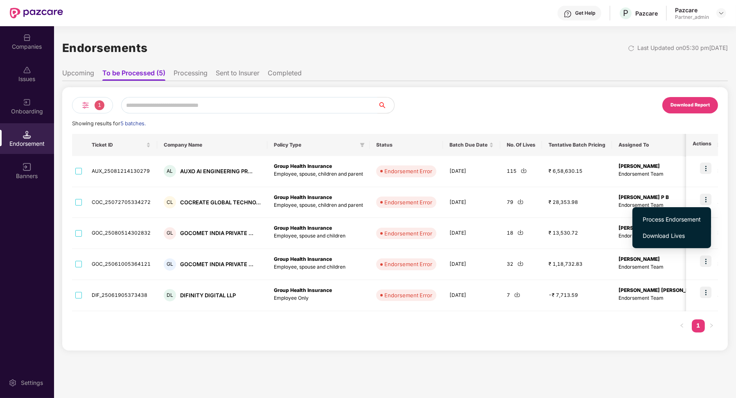
click at [688, 216] on span "Process Endorsement" at bounding box center [672, 219] width 58 height 9
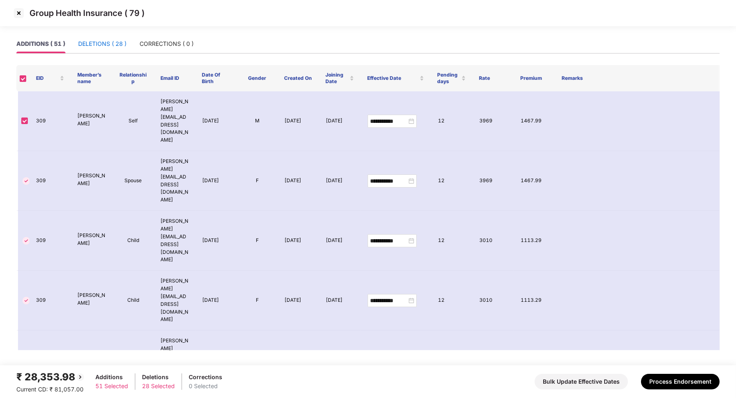
click at [92, 43] on div "DELETIONS ( 28 )" at bounding box center [102, 43] width 48 height 9
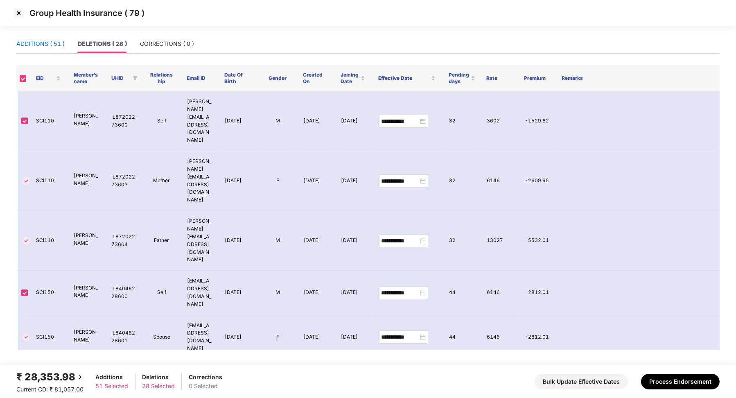
click at [47, 43] on div "ADDITIONS ( 51 )" at bounding box center [40, 43] width 48 height 9
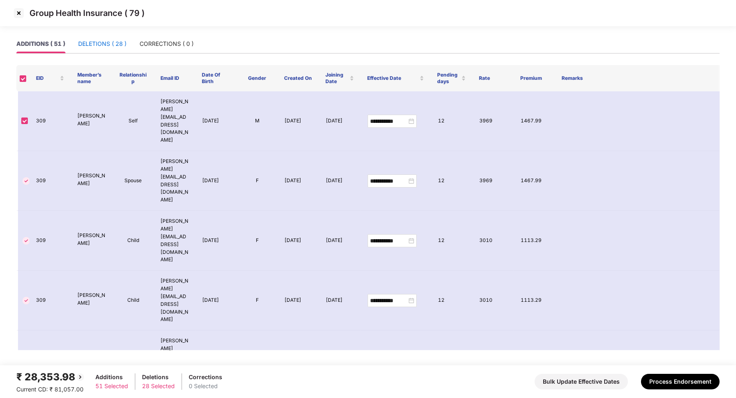
click at [96, 45] on div "DELETIONS ( 28 )" at bounding box center [102, 43] width 48 height 9
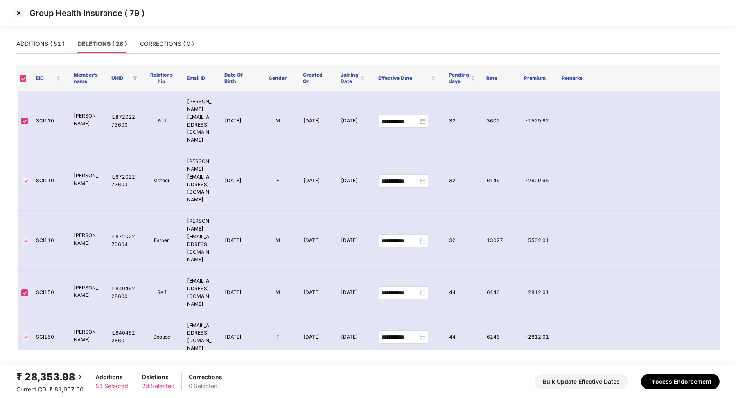
click at [18, 80] on th at bounding box center [22, 78] width 13 height 26
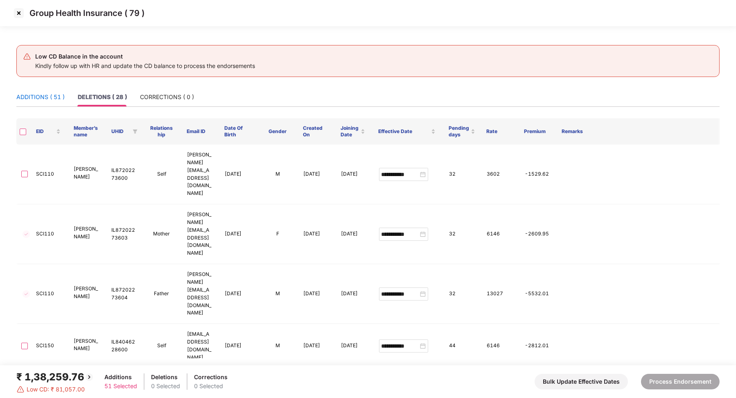
click at [46, 98] on div "ADDITIONS ( 51 )" at bounding box center [40, 97] width 48 height 9
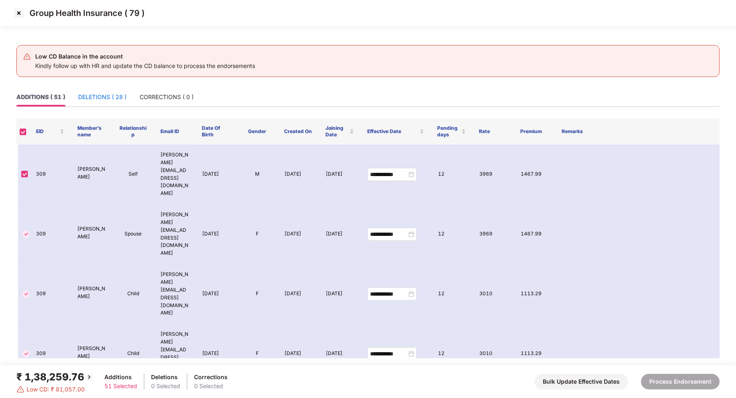
click at [102, 95] on div "DELETIONS ( 28 )" at bounding box center [102, 97] width 48 height 9
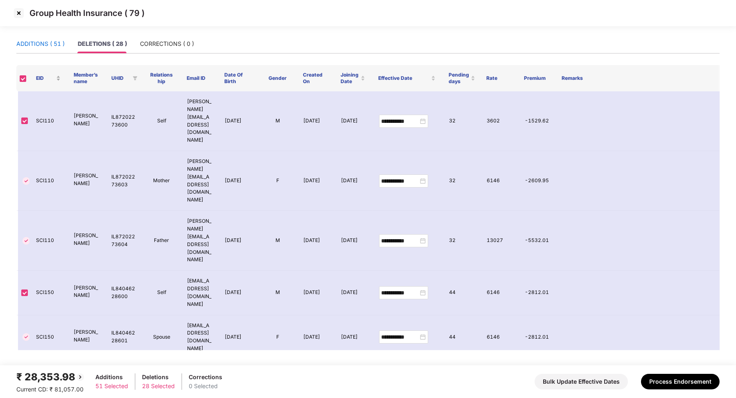
drag, startPoint x: 36, startPoint y: 48, endPoint x: 36, endPoint y: 69, distance: 20.9
click at [36, 48] on div "ADDITIONS ( 51 )" at bounding box center [40, 43] width 48 height 9
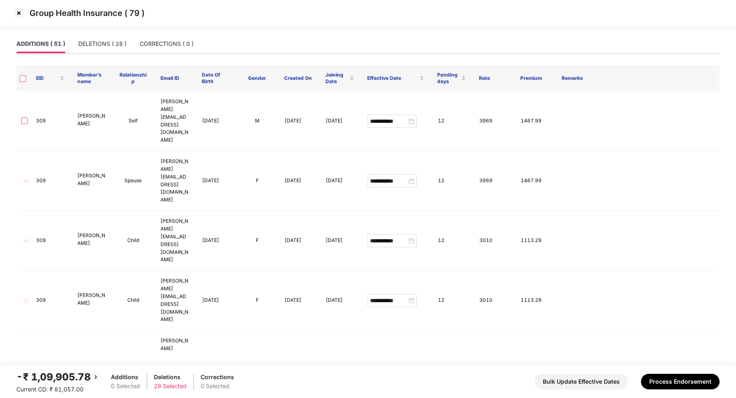
click at [18, 18] on img at bounding box center [18, 13] width 13 height 13
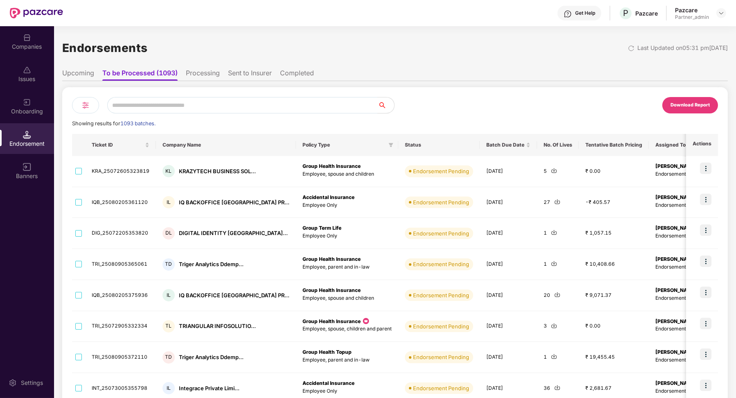
click at [206, 71] on li "Processing" at bounding box center [203, 75] width 34 height 12
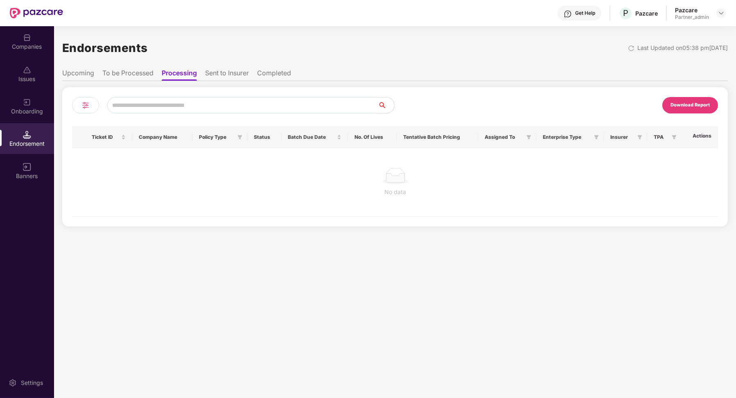
click at [214, 75] on li "Sent to Insurer" at bounding box center [227, 75] width 44 height 12
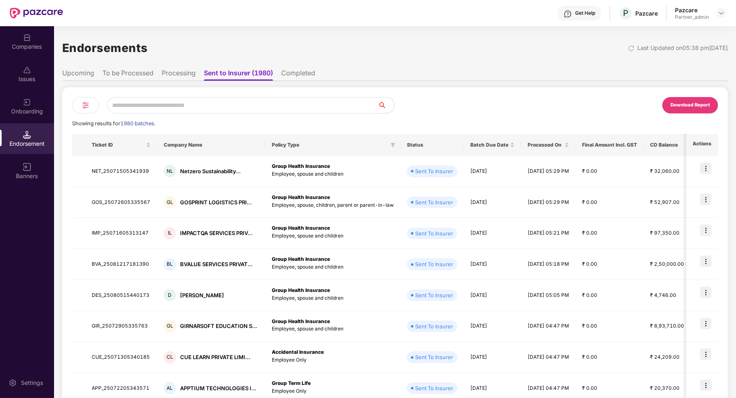
click at [298, 75] on li "Completed" at bounding box center [298, 75] width 34 height 12
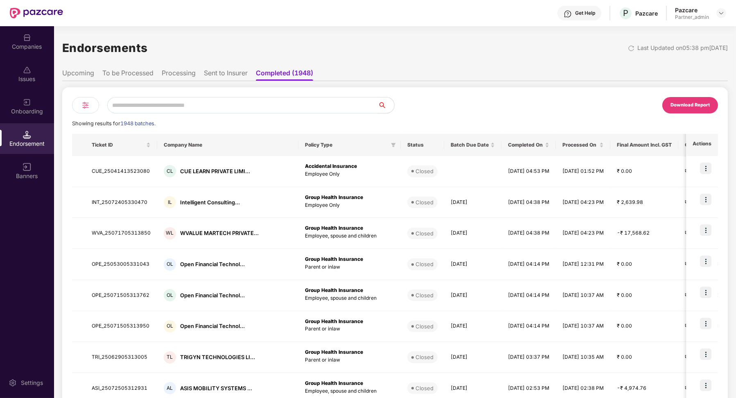
click at [237, 77] on li "Sent to Insurer" at bounding box center [226, 75] width 44 height 12
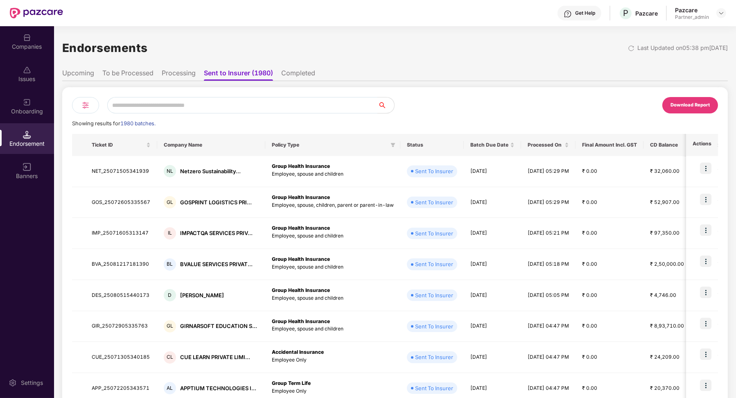
click at [183, 76] on li "Processing" at bounding box center [179, 75] width 34 height 12
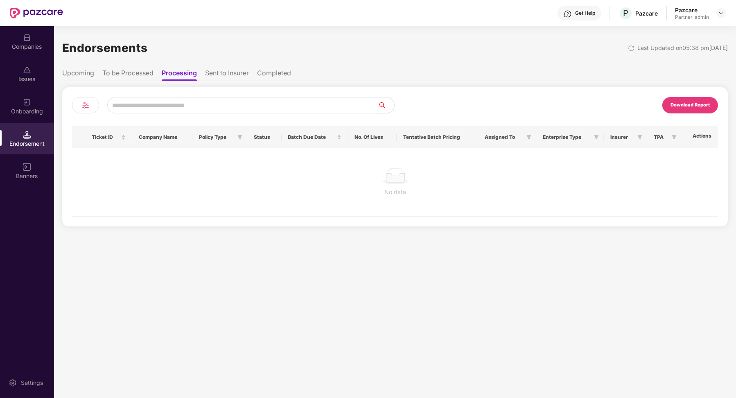
click at [145, 73] on li "To be Processed" at bounding box center [127, 75] width 51 height 12
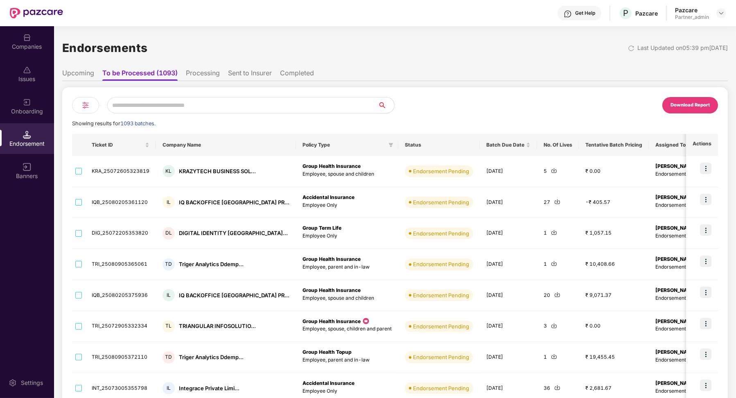
click at [87, 111] on div at bounding box center [85, 105] width 27 height 16
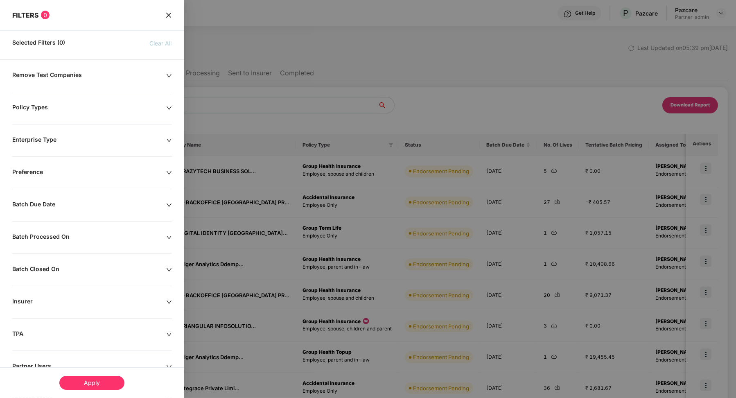
scroll to position [59, 0]
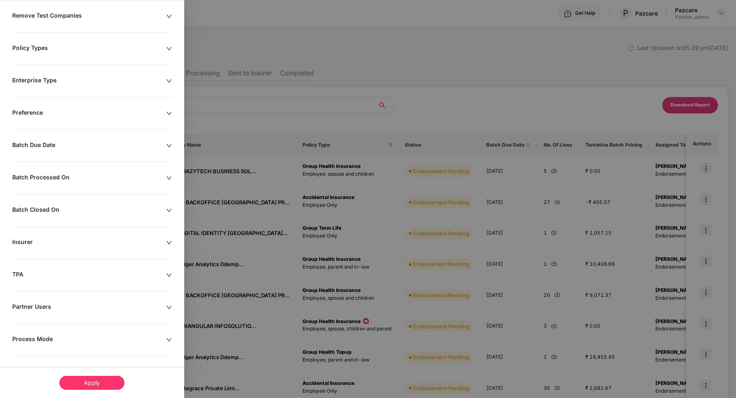
click at [37, 345] on div "Remove Test Companies Policy Types Enterprise Type Preference Batch Due Date Ba…" at bounding box center [92, 206] width 184 height 389
click at [39, 336] on div "Process Mode" at bounding box center [89, 339] width 154 height 9
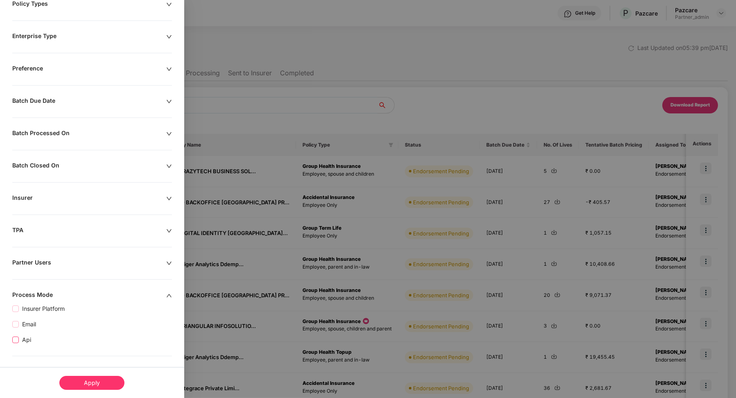
click at [25, 335] on span "Api" at bounding box center [27, 339] width 16 height 9
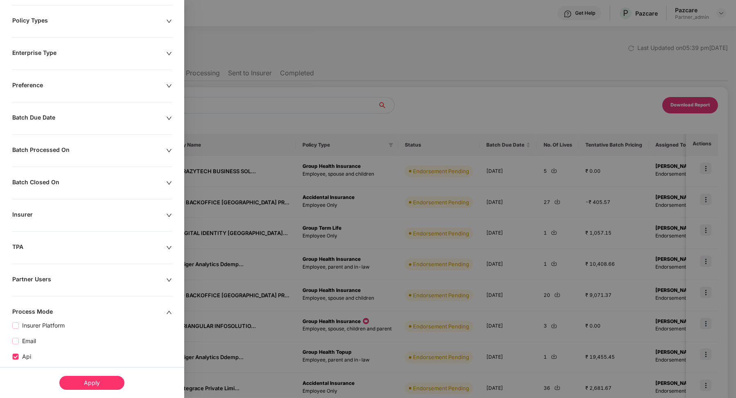
scroll to position [120, 0]
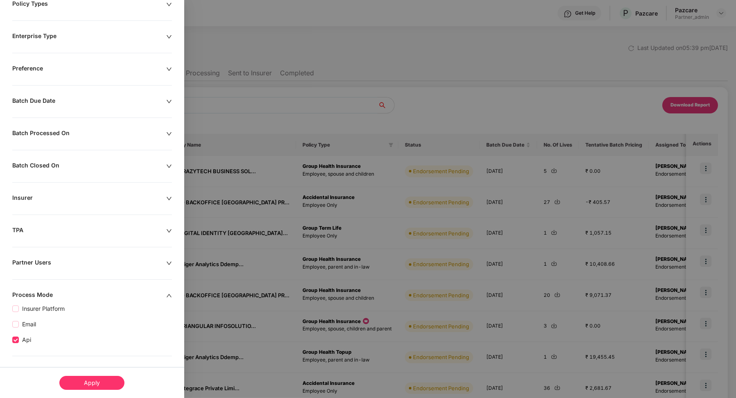
click at [97, 374] on div "Apply" at bounding box center [92, 382] width 184 height 31
